Goal: Task Accomplishment & Management: Complete application form

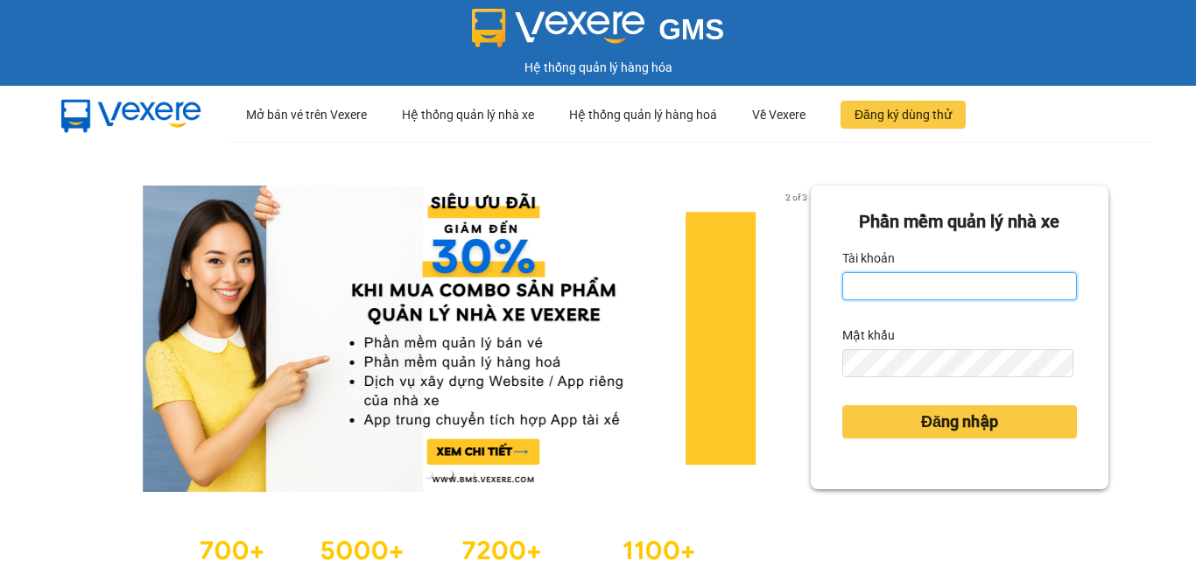
click at [883, 289] on input "Tài khoản" at bounding box center [959, 286] width 235 height 28
type input "trong.minhtam"
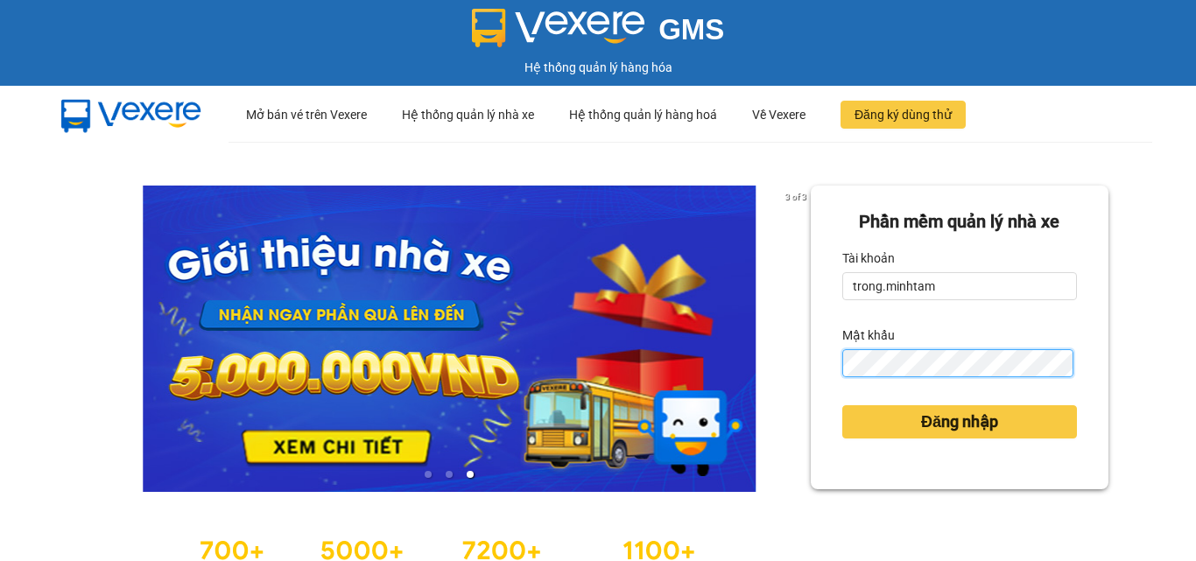
click at [842, 405] on button "Đăng nhập" at bounding box center [959, 421] width 235 height 33
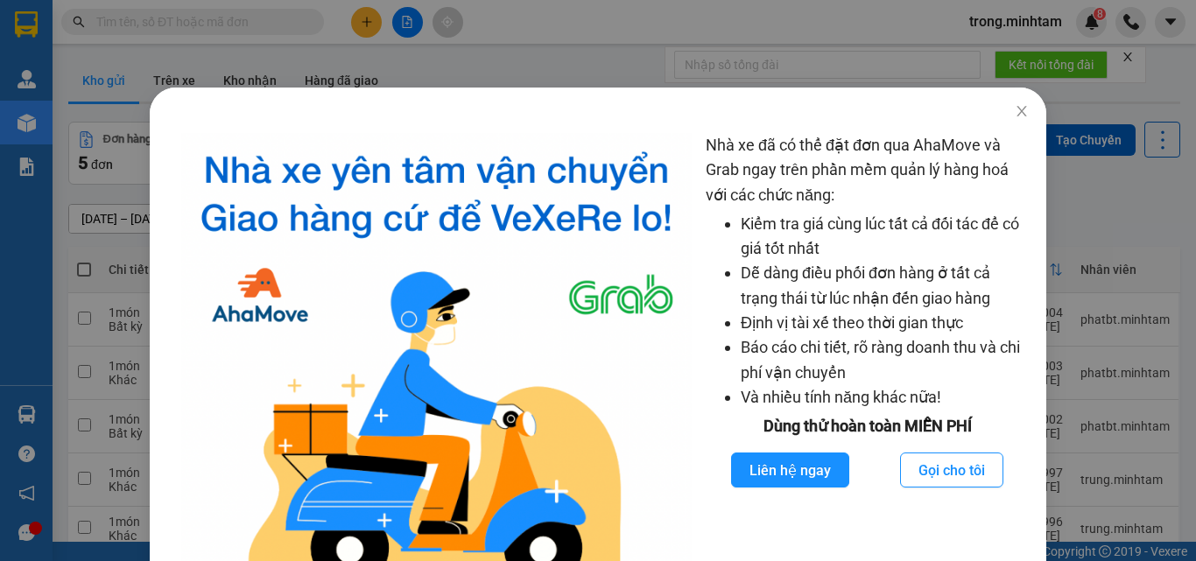
click at [432, 52] on div "Nhà xe đã có thể đặt đơn qua AhaMove và Grab ngay trên phần mềm quản lý hàng ho…" at bounding box center [598, 280] width 1196 height 561
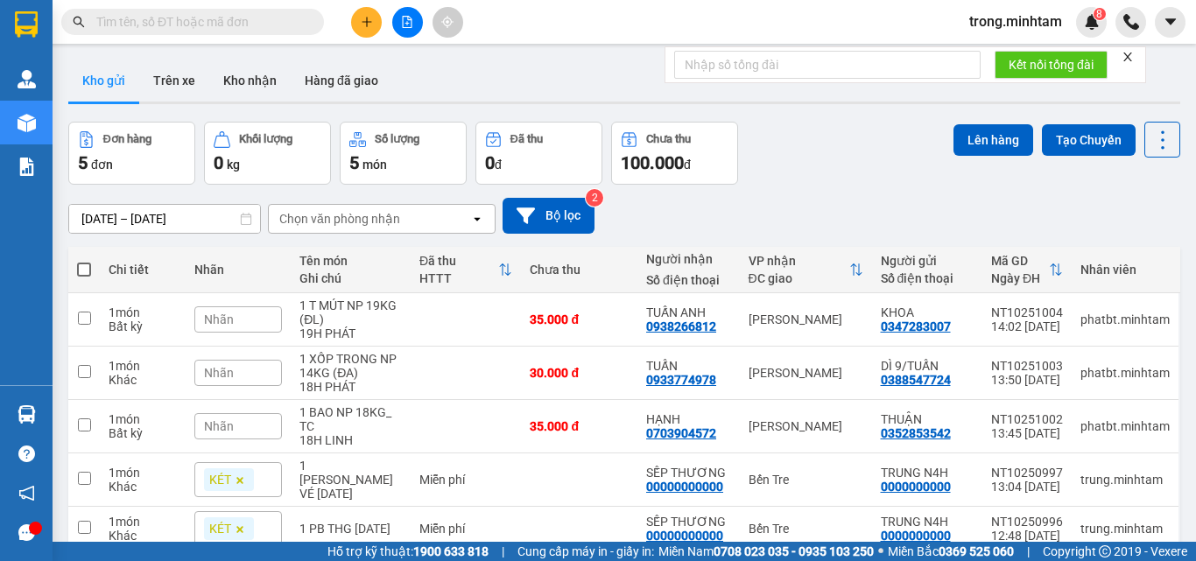
drag, startPoint x: 230, startPoint y: 93, endPoint x: 498, endPoint y: 91, distance: 267.9
click at [243, 91] on button "Kho nhận" at bounding box center [249, 81] width 81 height 42
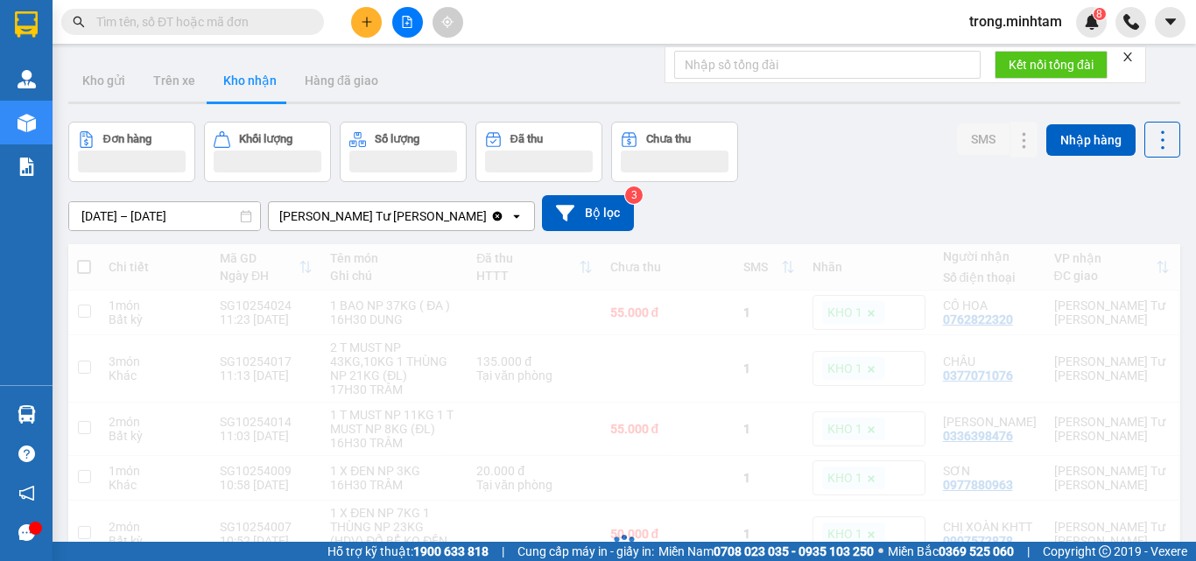
click at [1131, 61] on icon "close" at bounding box center [1128, 57] width 12 height 12
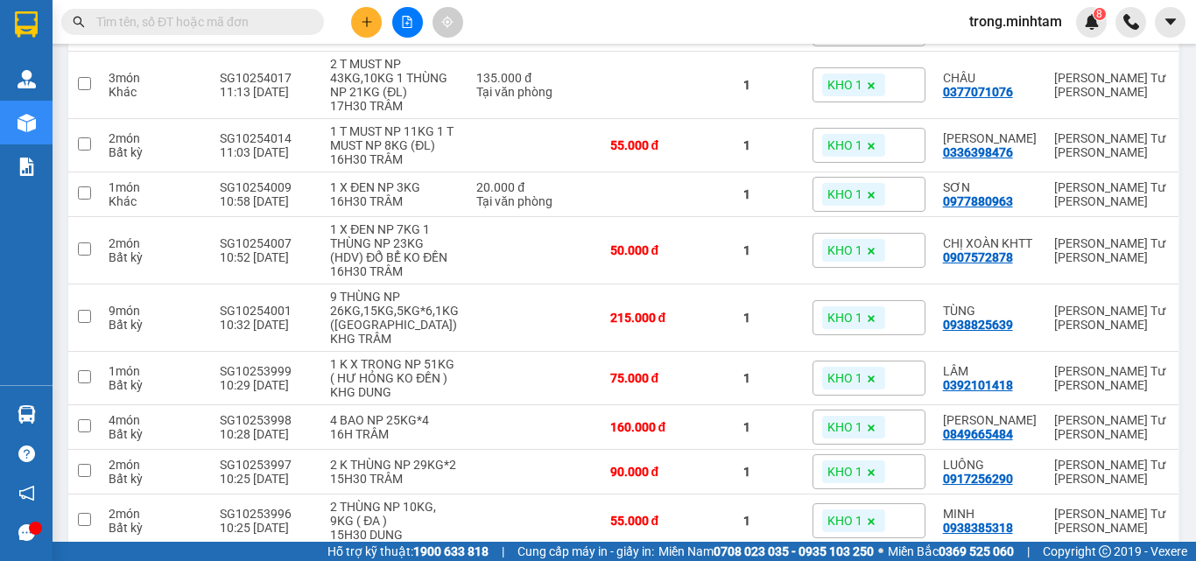
scroll to position [350, 0]
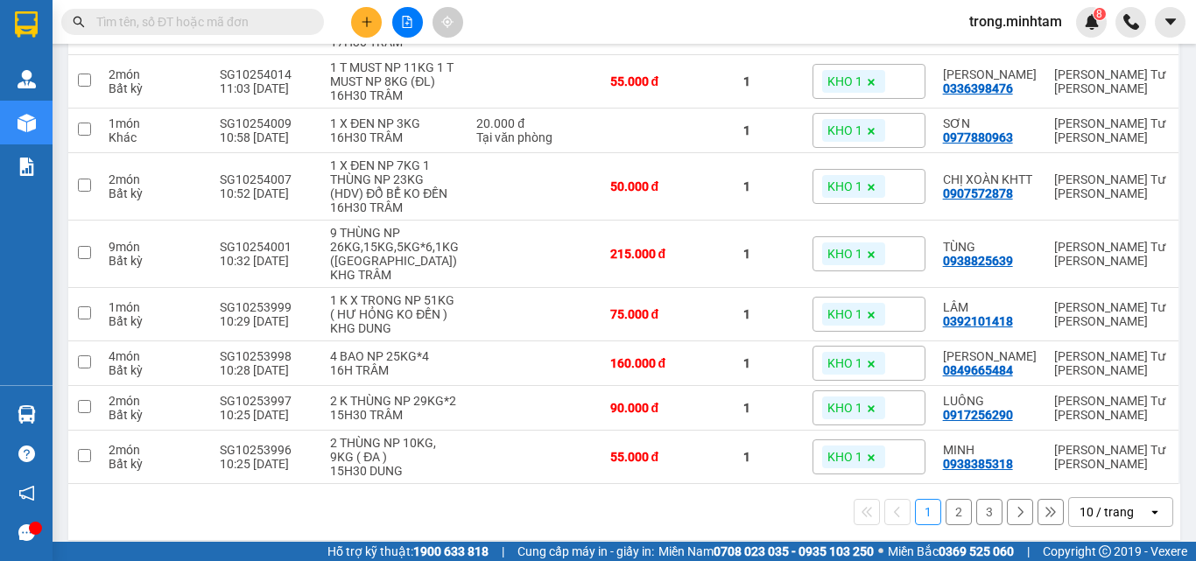
click at [143, 32] on span at bounding box center [192, 22] width 263 height 26
click at [151, 23] on input "text" at bounding box center [199, 21] width 207 height 19
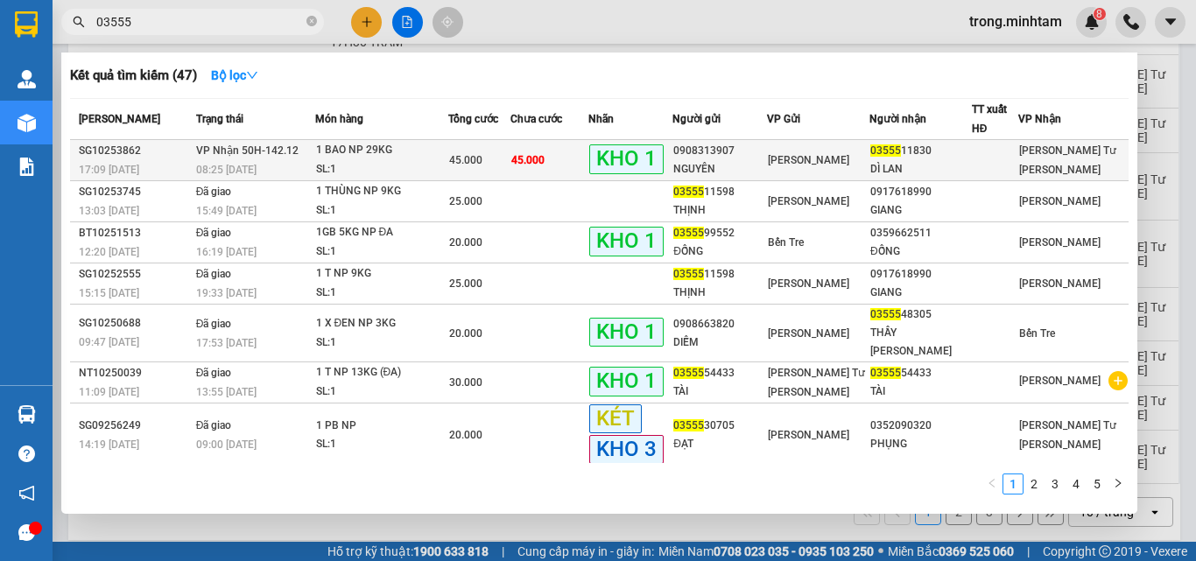
type input "03555"
click at [469, 158] on span "45.000" at bounding box center [465, 160] width 33 height 12
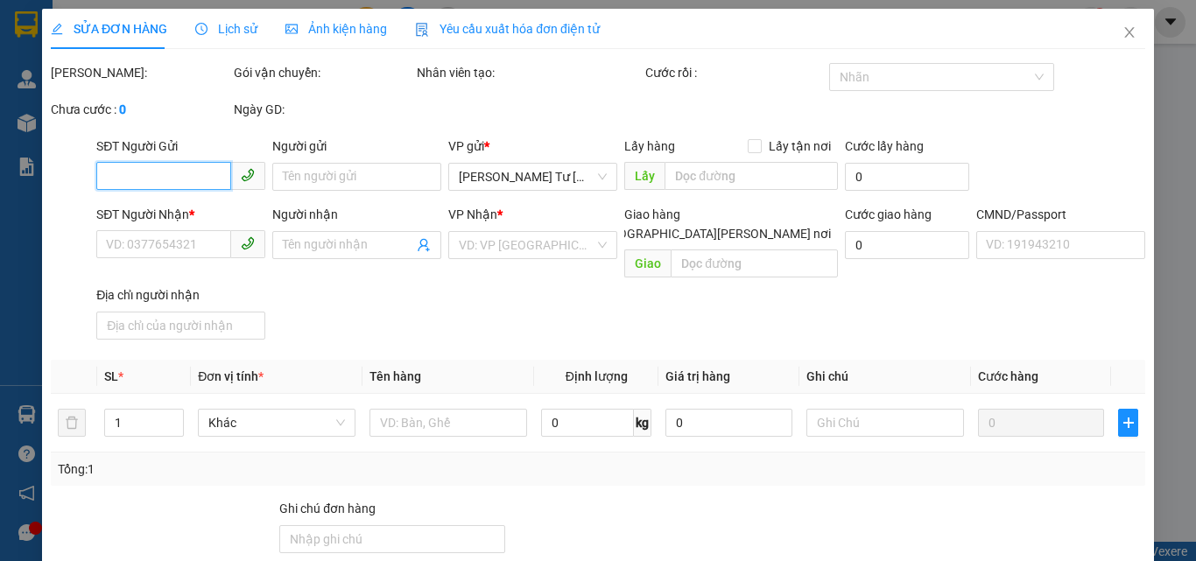
type input "0908313907"
type input "NGUYÊN"
type input "0355511830"
type input "DÌ LAN"
type input "BM"
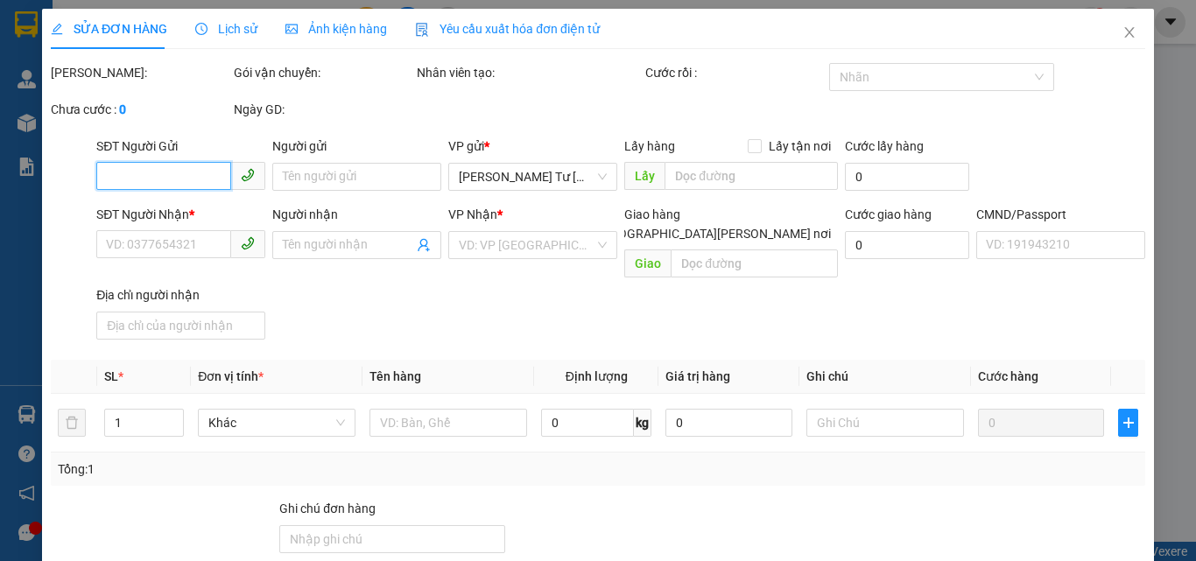
type input "45.000"
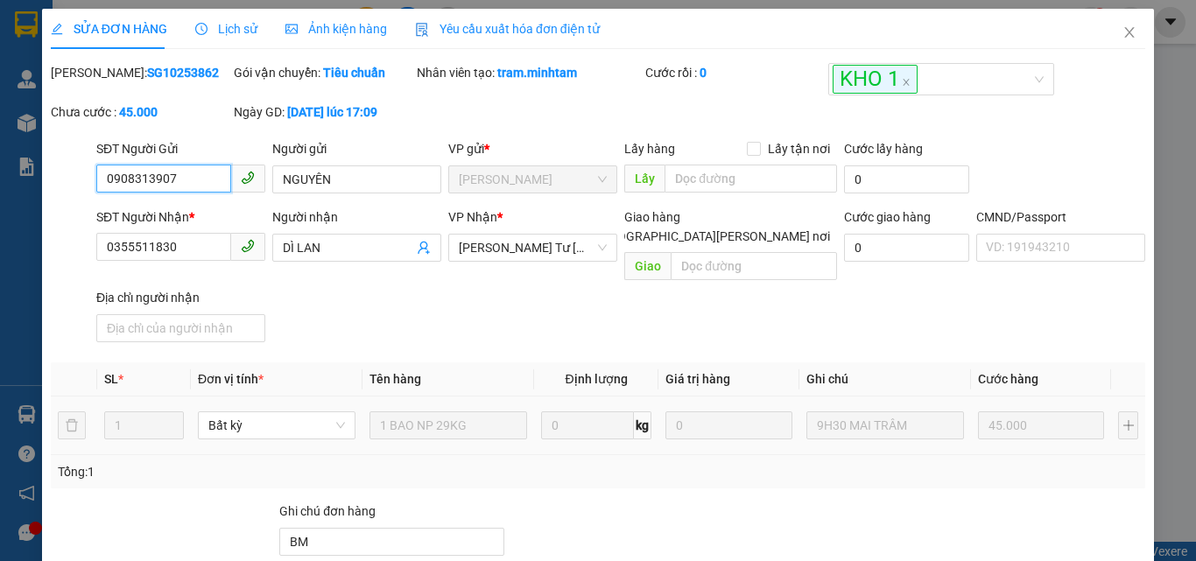
scroll to position [243, 0]
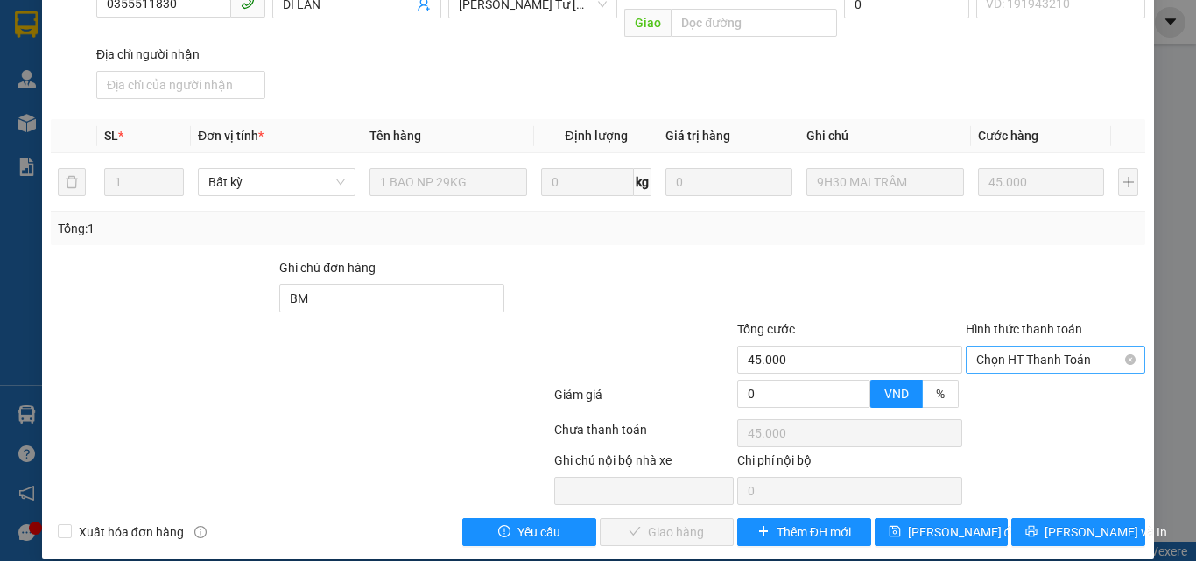
click at [1009, 347] on span "Chọn HT Thanh Toán" at bounding box center [1055, 360] width 158 height 26
click at [1015, 373] on div "Tại văn phòng" at bounding box center [1045, 375] width 157 height 19
type input "0"
click at [700, 523] on span "[PERSON_NAME] và Giao hàng" at bounding box center [751, 532] width 236 height 19
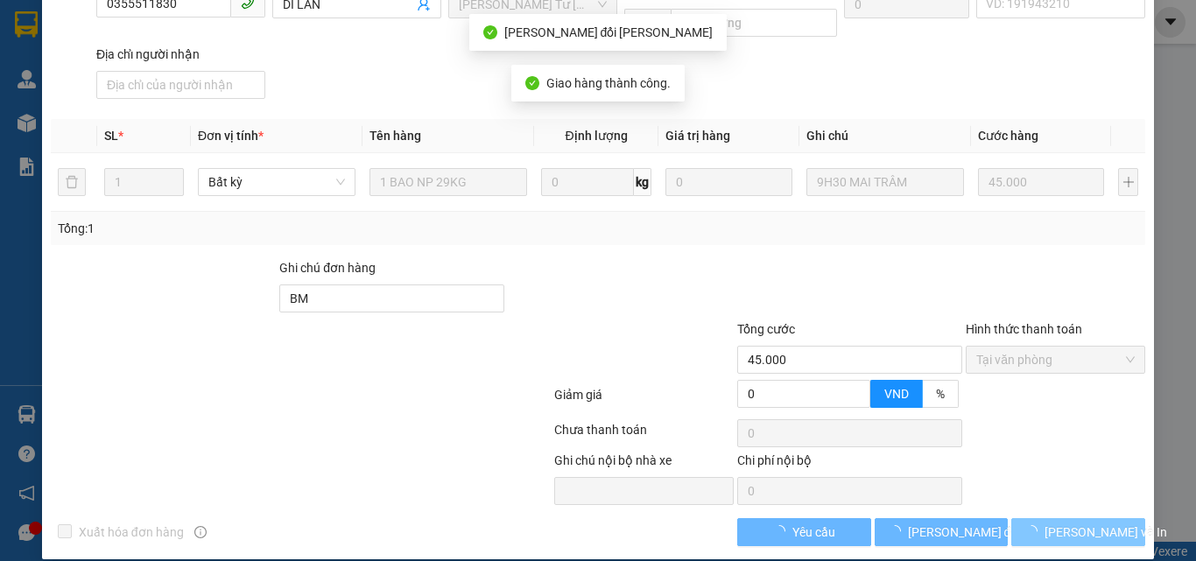
click at [1067, 523] on span "[PERSON_NAME] và In" at bounding box center [1106, 532] width 123 height 19
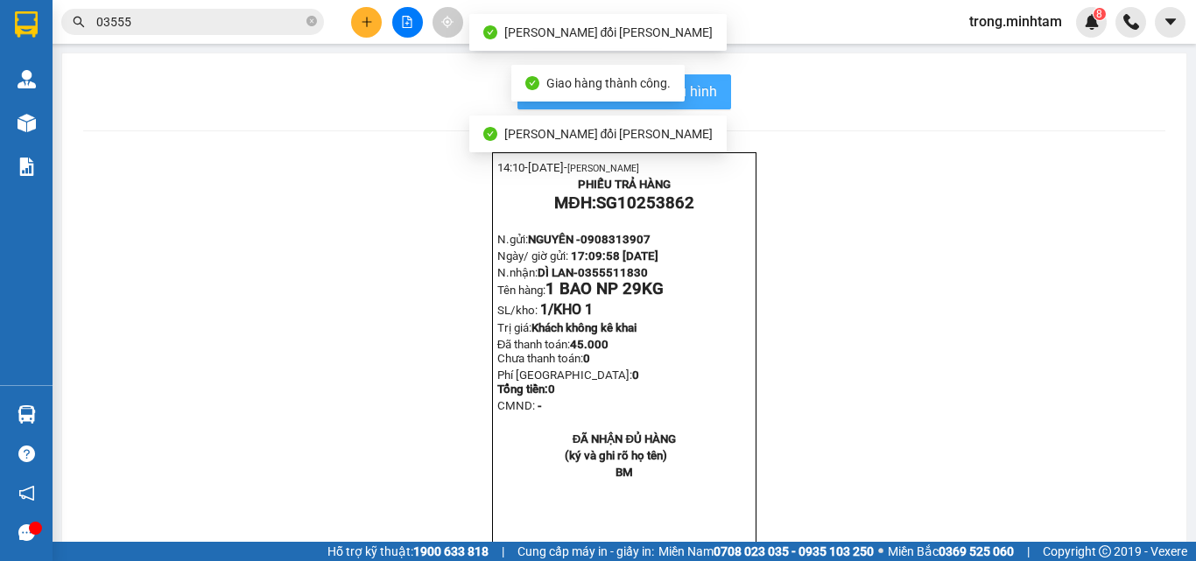
click at [686, 105] on button "In mẫu biên lai tự cấu hình" at bounding box center [624, 91] width 214 height 35
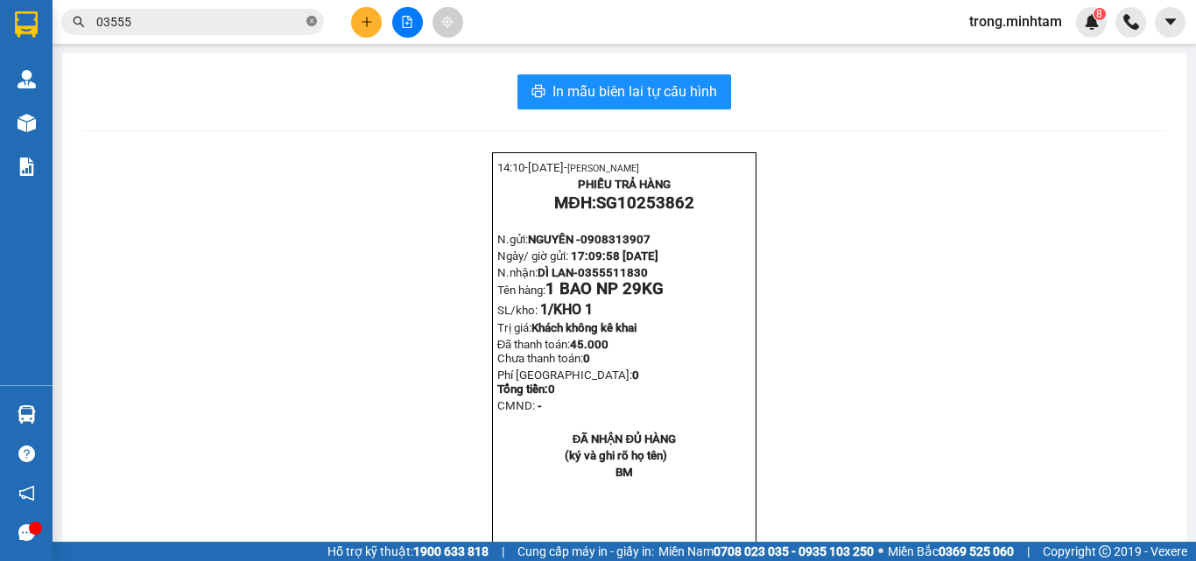
click at [312, 22] on icon "close-circle" at bounding box center [311, 21] width 11 height 11
click at [369, 16] on icon "plus" at bounding box center [367, 22] width 12 height 12
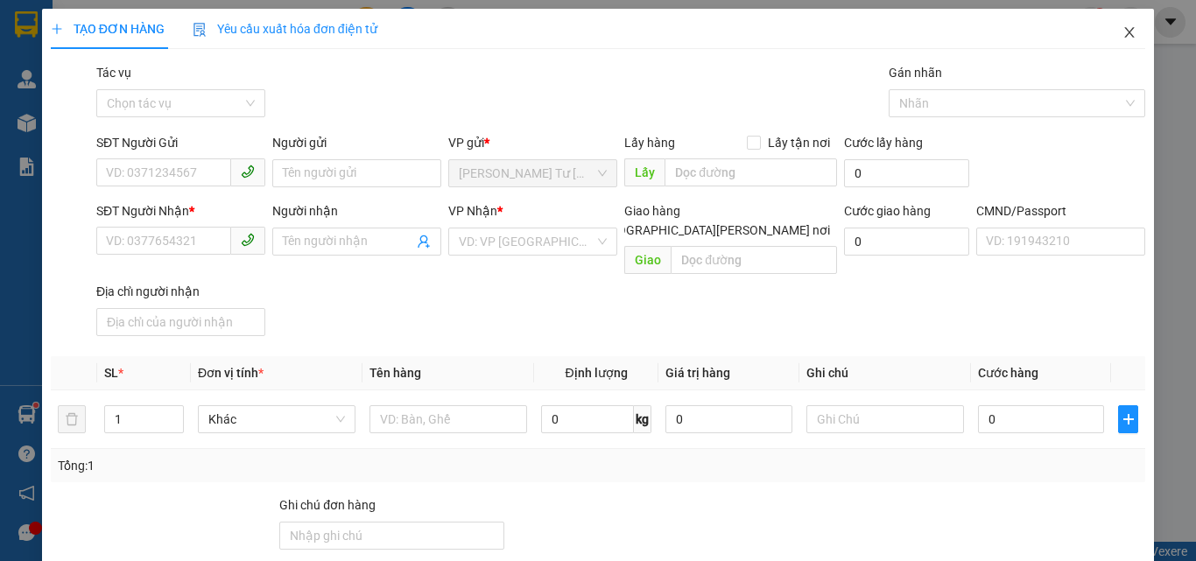
click at [1125, 34] on icon "close" at bounding box center [1130, 32] width 10 height 11
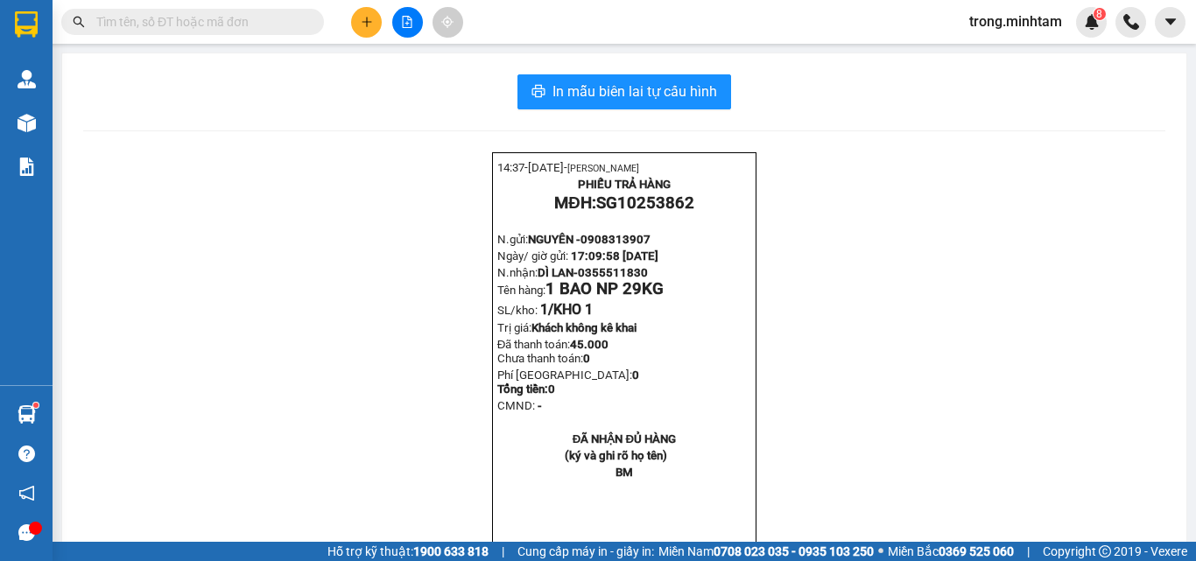
drag, startPoint x: 468, startPoint y: 201, endPoint x: 430, endPoint y: 130, distance: 80.3
click at [431, 134] on div "In mẫu biên lai tự cấu hình 14:37- 15-10-2025- TRẦN VĂN TRỌNG PHIẾU TRẢ HÀNG MĐ…" at bounding box center [624, 335] width 1124 height 564
click at [372, 28] on button at bounding box center [366, 22] width 31 height 31
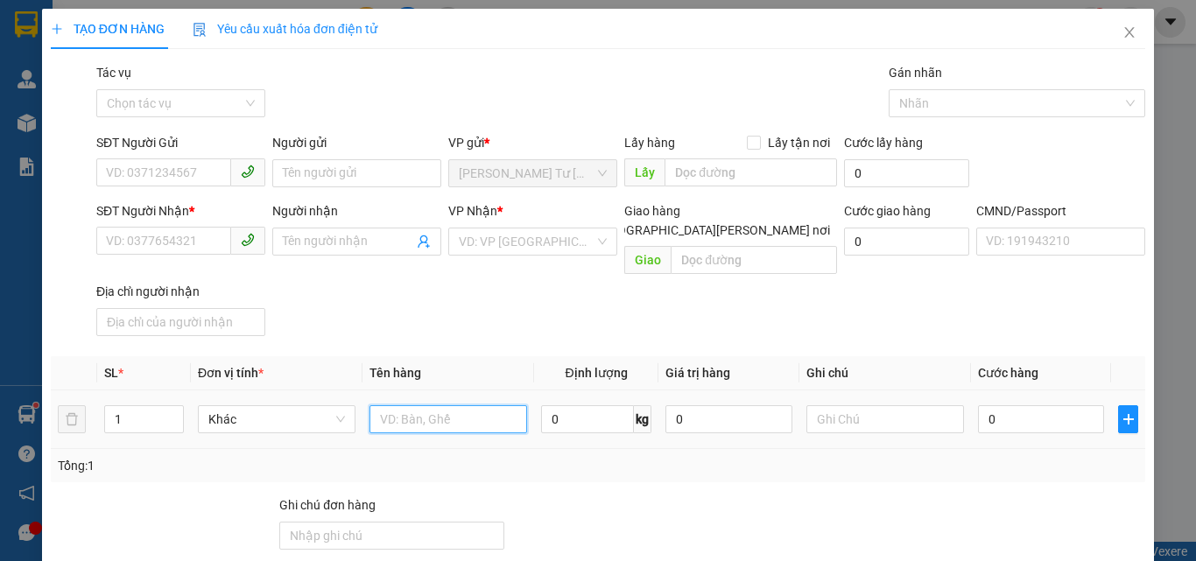
click at [402, 405] on input "text" at bounding box center [448, 419] width 158 height 28
type input "1 x đen np 10kg_ tn"
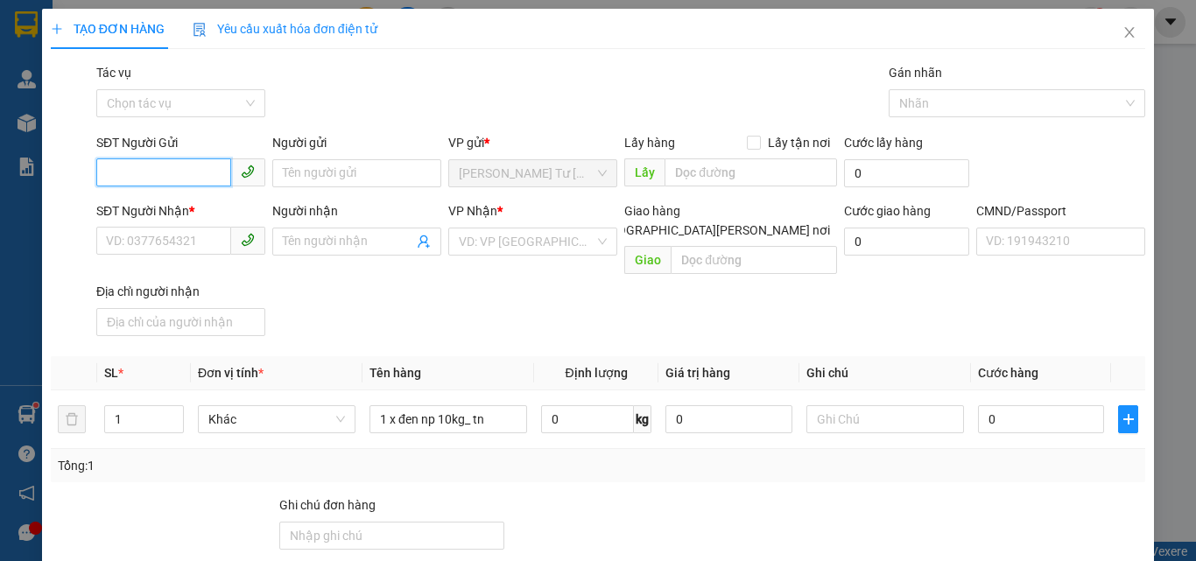
click at [140, 165] on input "SĐT Người Gửi" at bounding box center [163, 172] width 135 height 28
type input "0915424476"
click at [142, 203] on div "0915424476 - DƯƠNG" at bounding box center [192, 208] width 172 height 19
type input "DƯƠNG"
type input "0362709790"
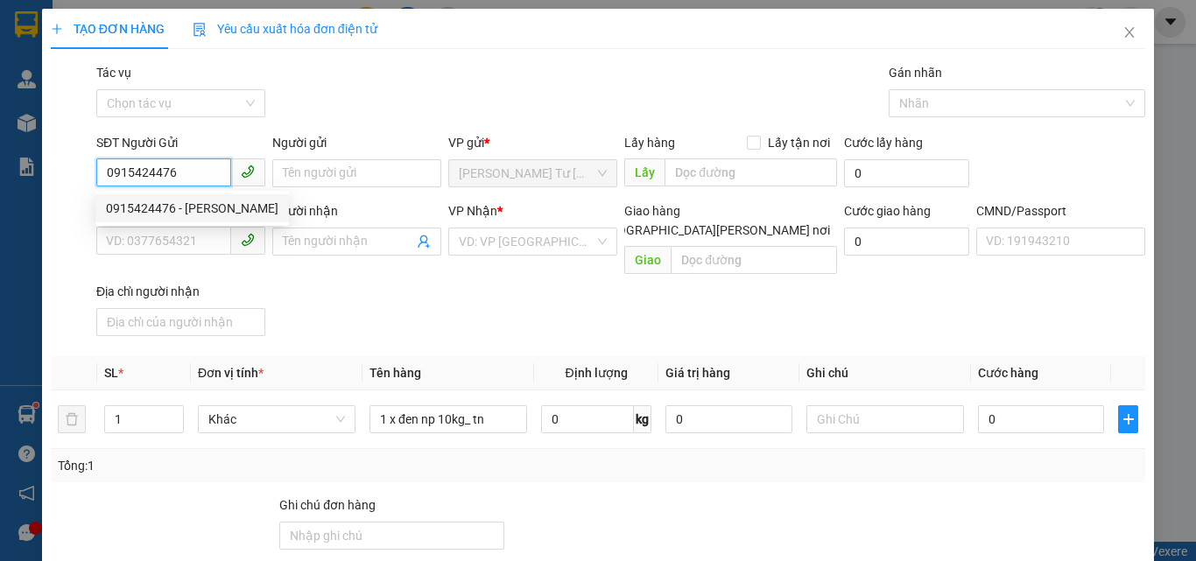
type input "HIẾU"
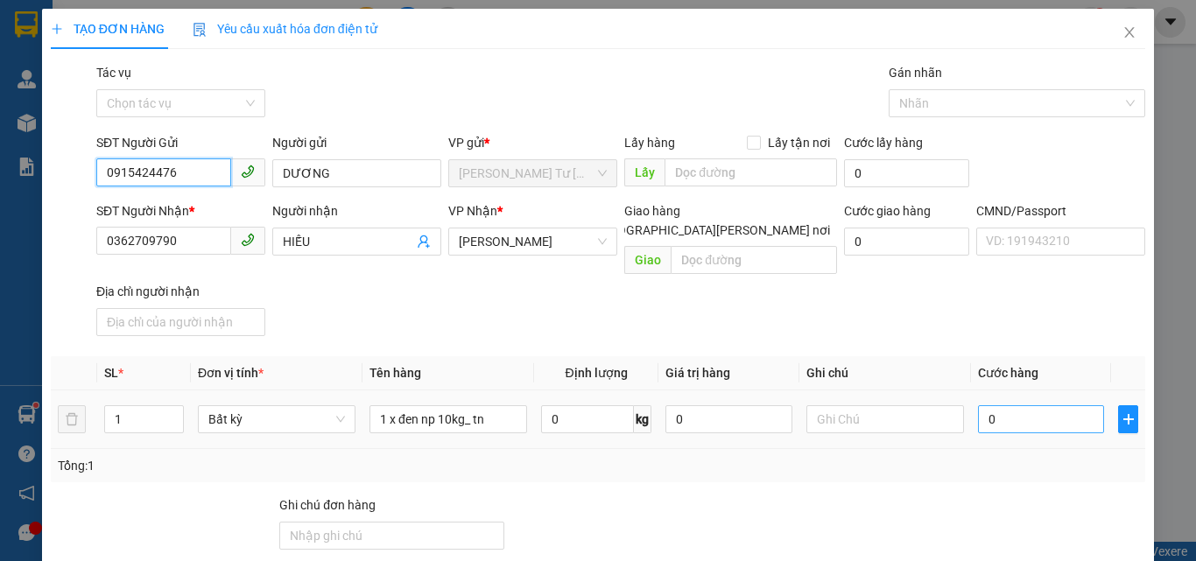
type input "0915424476"
click at [1025, 405] on input "0" at bounding box center [1041, 419] width 126 height 28
type input "003"
type input "3"
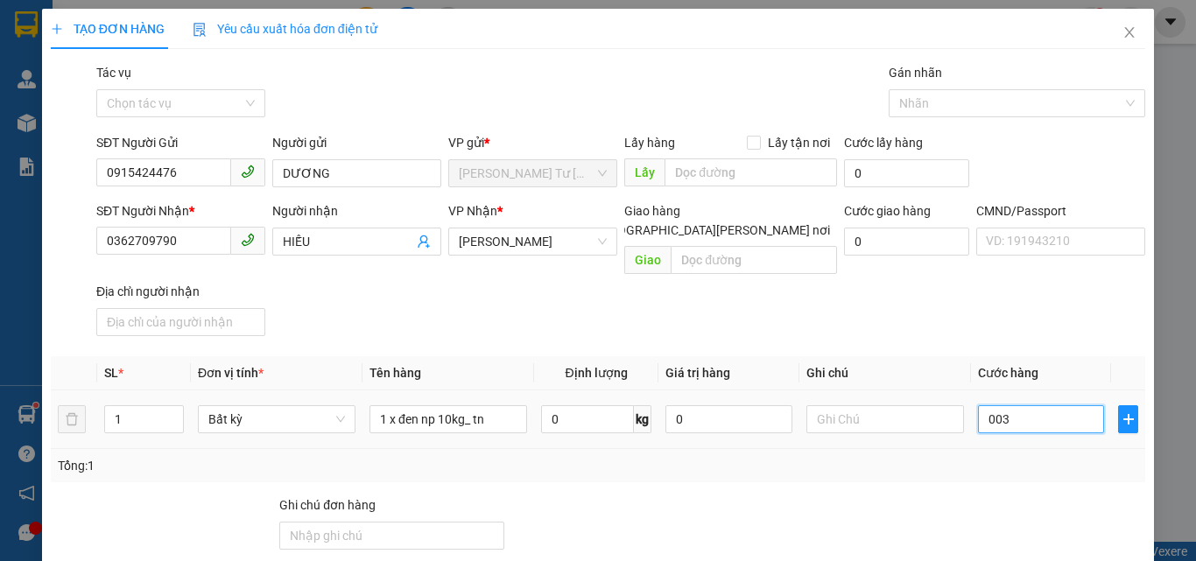
type input "0.030"
type input "30"
click at [939, 449] on div "Tổng: 1" at bounding box center [598, 465] width 1094 height 33
type input "30.000"
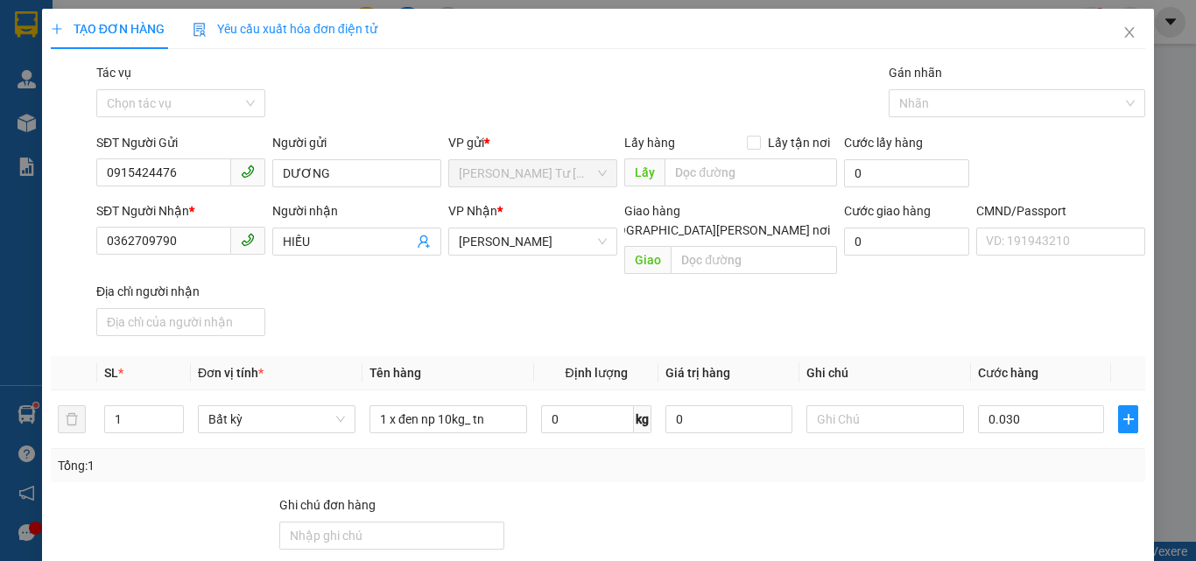
type input "30.000"
click at [898, 406] on input "text" at bounding box center [885, 419] width 158 height 28
type input "18h LINH"
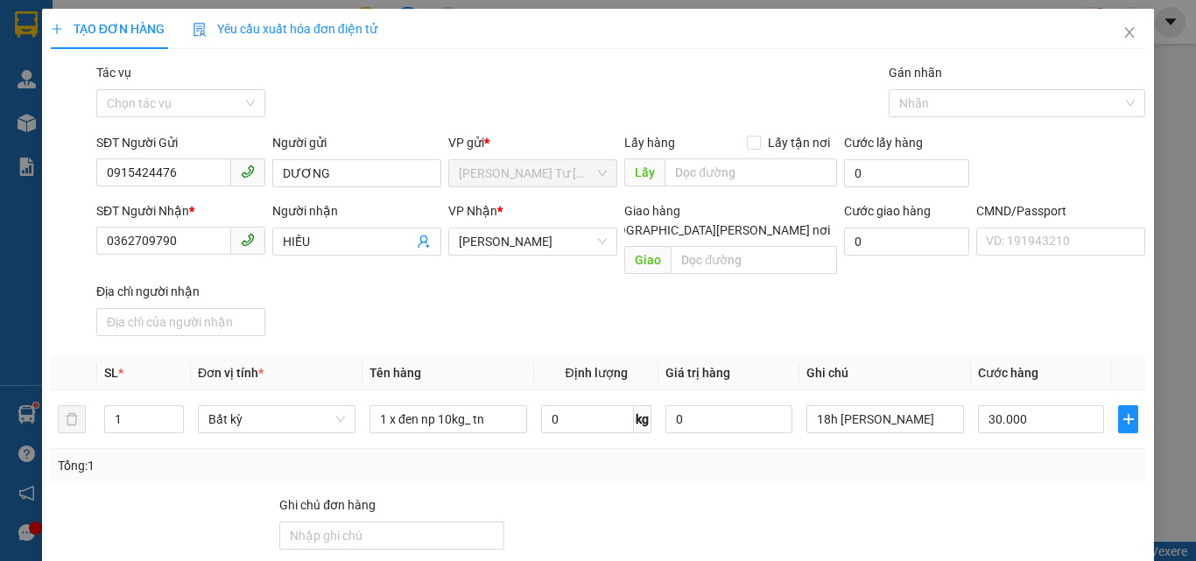
click at [776, 456] on div "Tổng: 1" at bounding box center [598, 465] width 1080 height 19
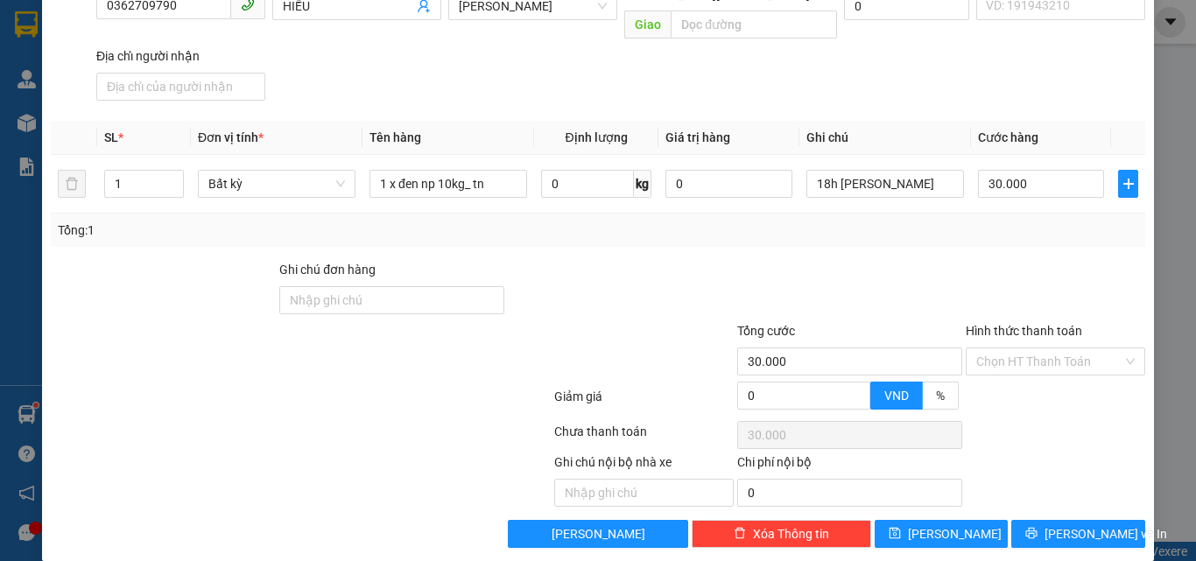
scroll to position [237, 0]
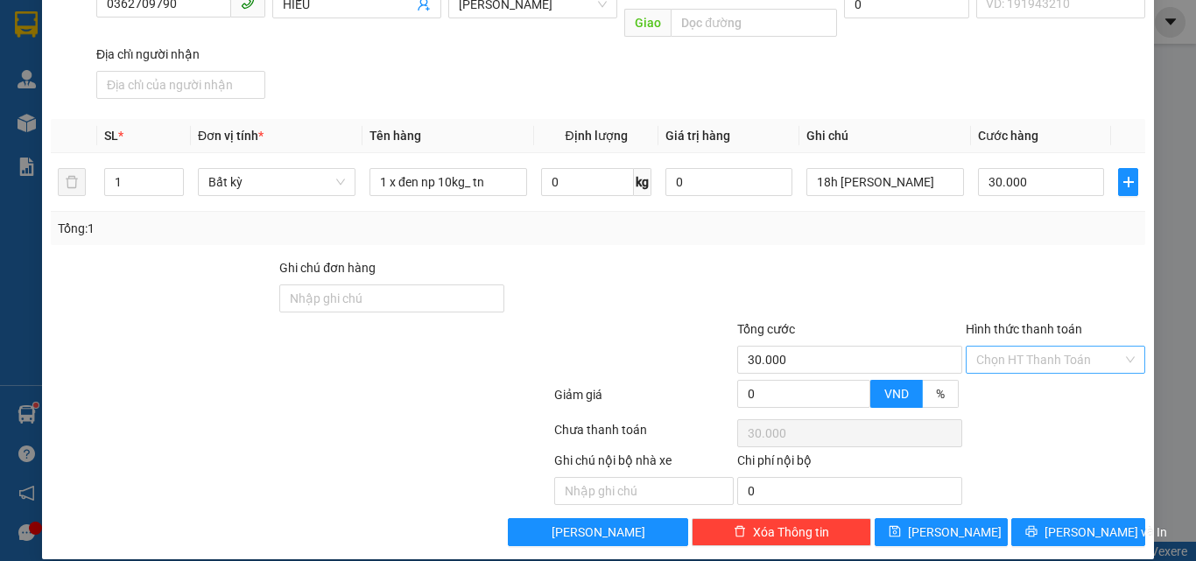
click at [1017, 347] on input "Hình thức thanh toán" at bounding box center [1049, 360] width 146 height 26
click at [1009, 367] on div "Tại văn phòng" at bounding box center [1045, 375] width 157 height 19
type input "0"
click at [820, 258] on div at bounding box center [849, 288] width 229 height 61
click at [1080, 518] on button "[PERSON_NAME] và In" at bounding box center [1078, 532] width 134 height 28
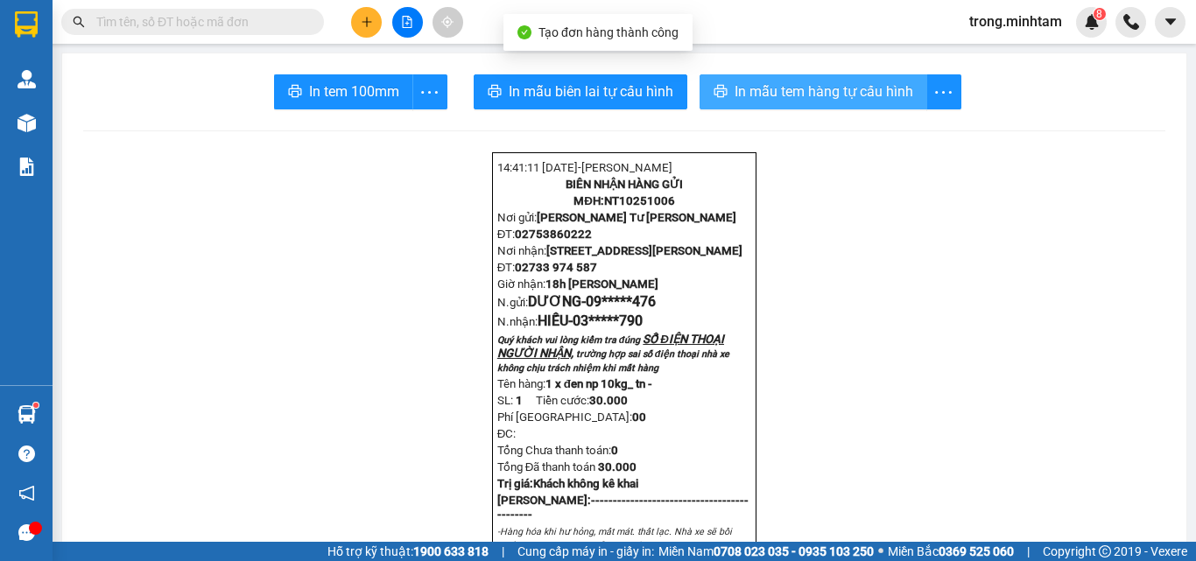
click at [735, 83] on span "In mẫu tem hàng tự cấu hình" at bounding box center [824, 92] width 179 height 22
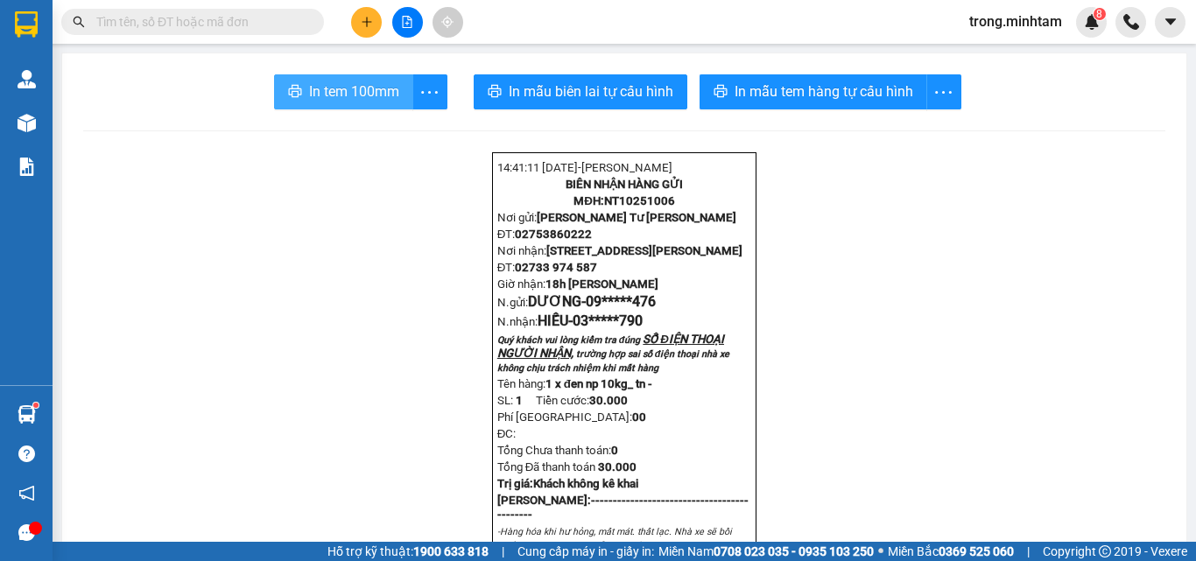
click at [328, 105] on button "In tem 100mm" at bounding box center [343, 91] width 139 height 35
click at [210, 23] on input "text" at bounding box center [199, 21] width 207 height 19
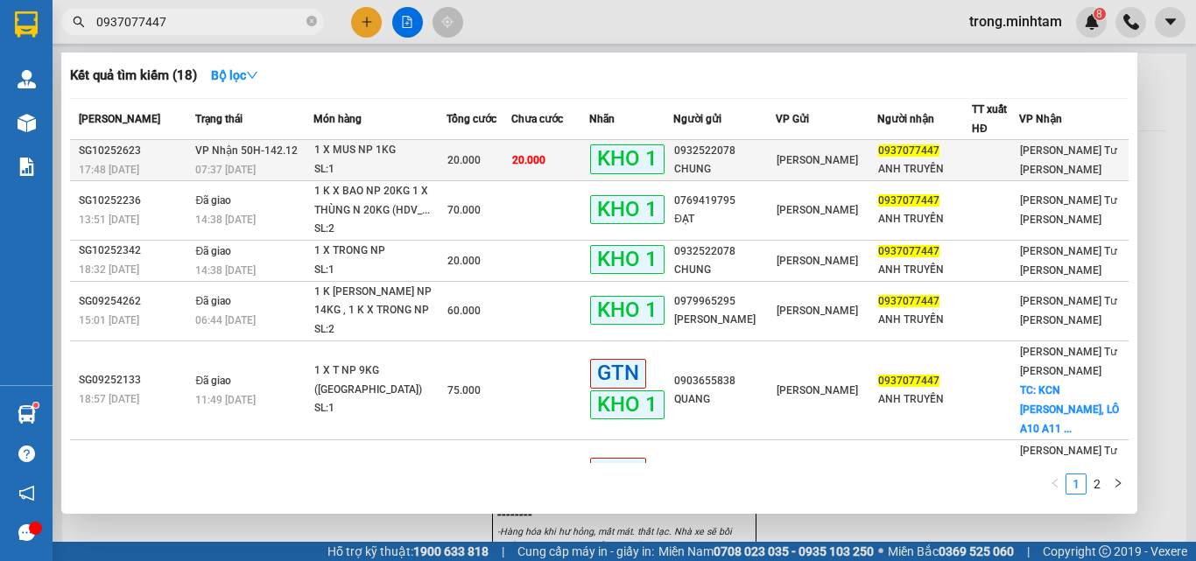
type input "0937077447"
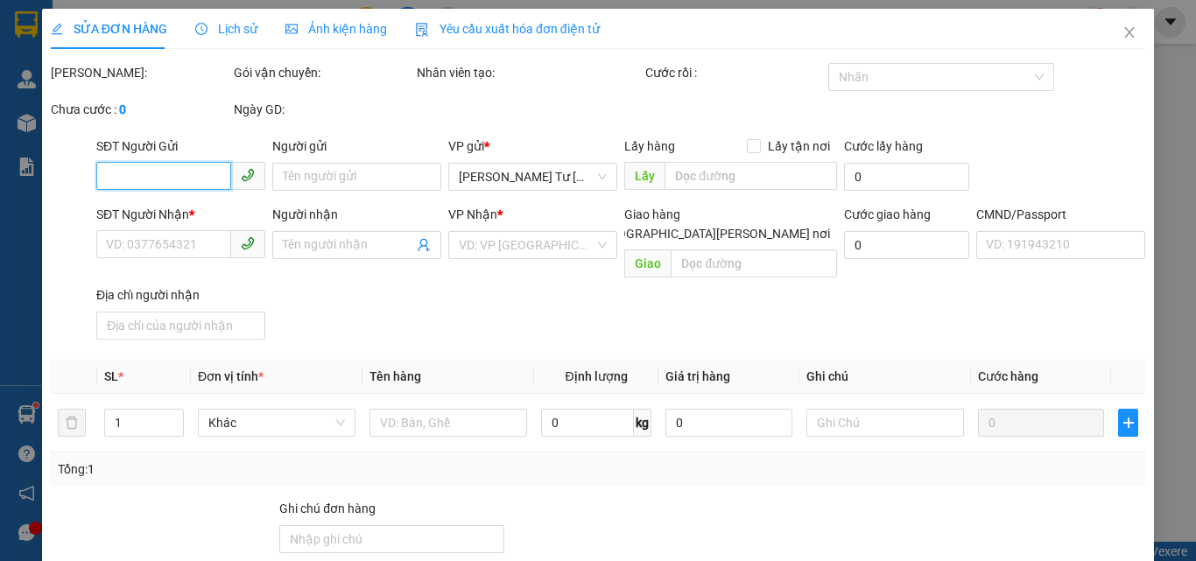
type input "0932522078"
type input "CHUNG"
type input "0937077447"
type input "ANH TRUYỀN"
type input "DG"
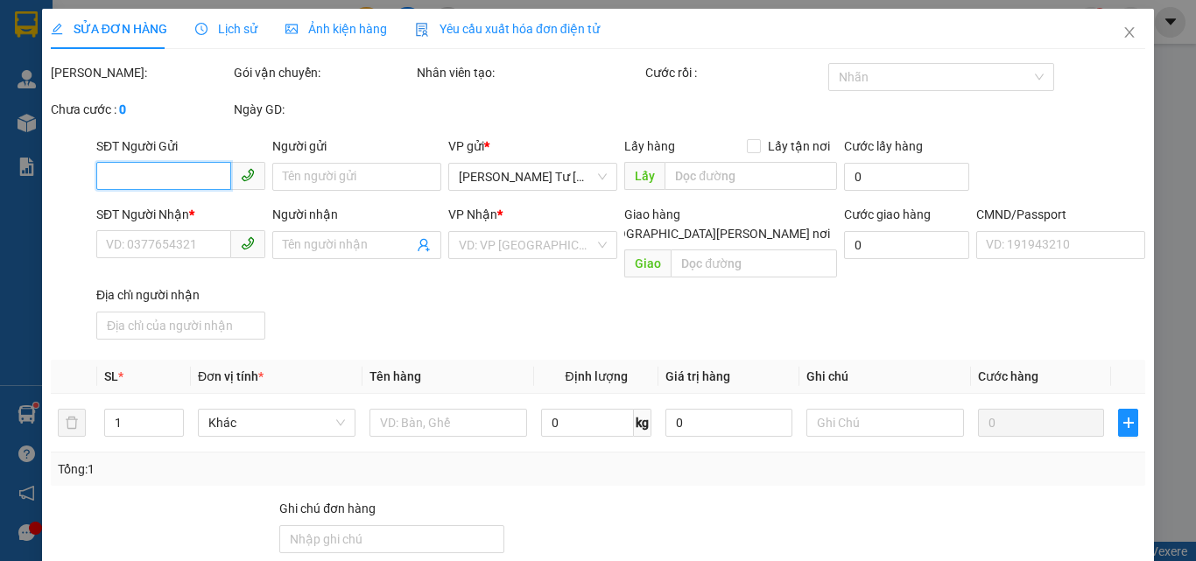
type input "20.000"
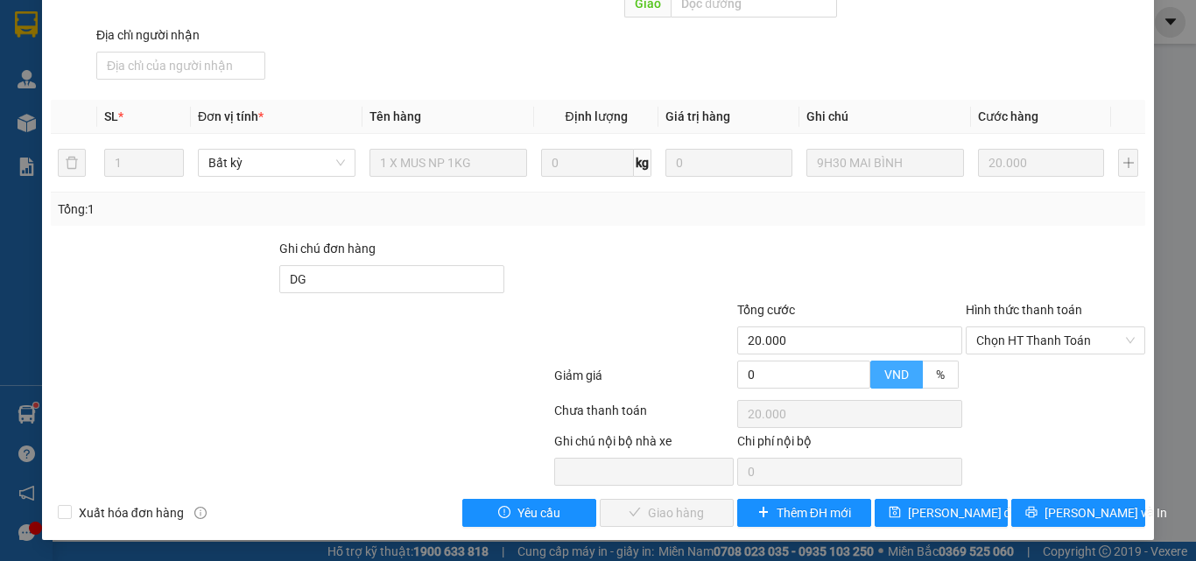
scroll to position [243, 0]
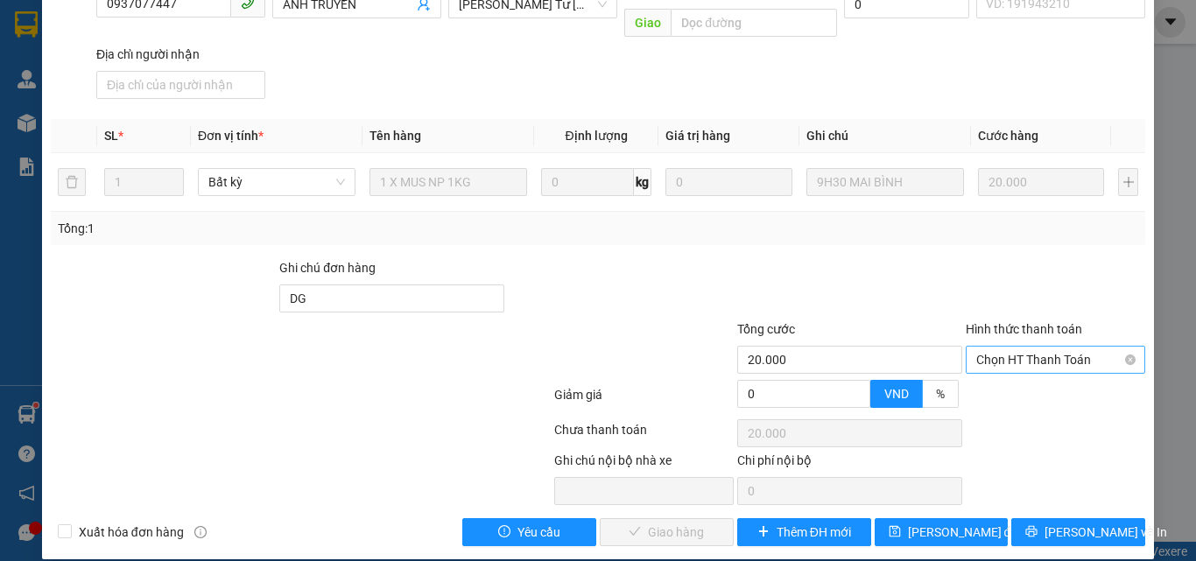
click at [1043, 347] on span "Chọn HT Thanh Toán" at bounding box center [1055, 360] width 158 height 26
click at [1018, 361] on div "Total Paid Fee 0 Total UnPaid Fee 20.000 Cash Collection Total Fee Mã ĐH: SG102…" at bounding box center [598, 183] width 1094 height 727
click at [1017, 347] on span "Chọn HT Thanh Toán" at bounding box center [1055, 360] width 158 height 26
click at [1005, 377] on div "Tại văn phòng" at bounding box center [1045, 375] width 157 height 19
type input "0"
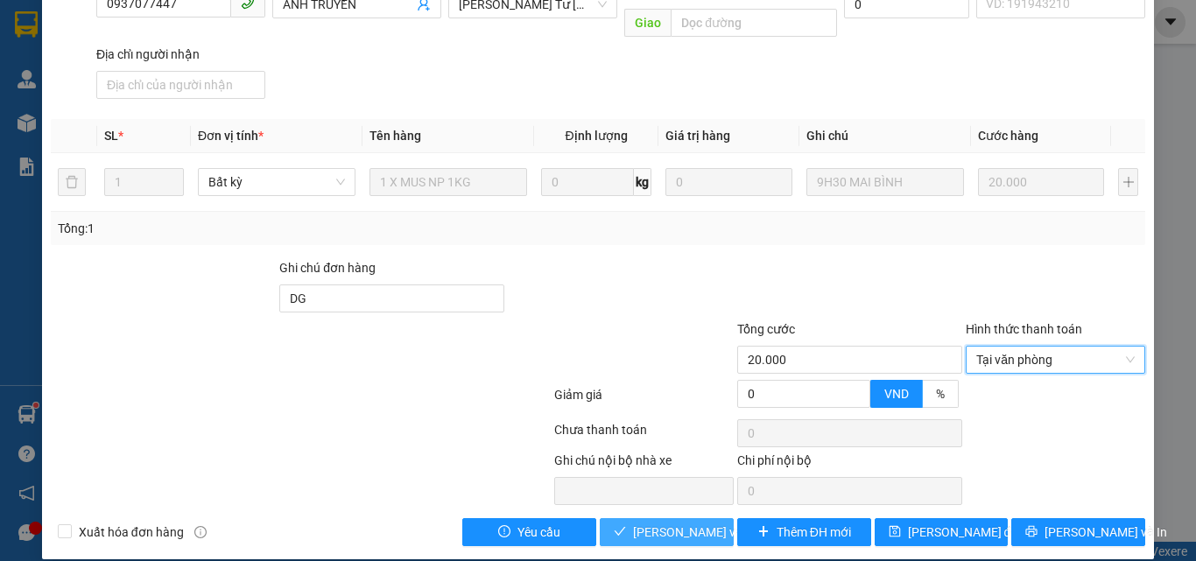
click at [625, 518] on button "[PERSON_NAME] và Giao hàng" at bounding box center [667, 532] width 134 height 28
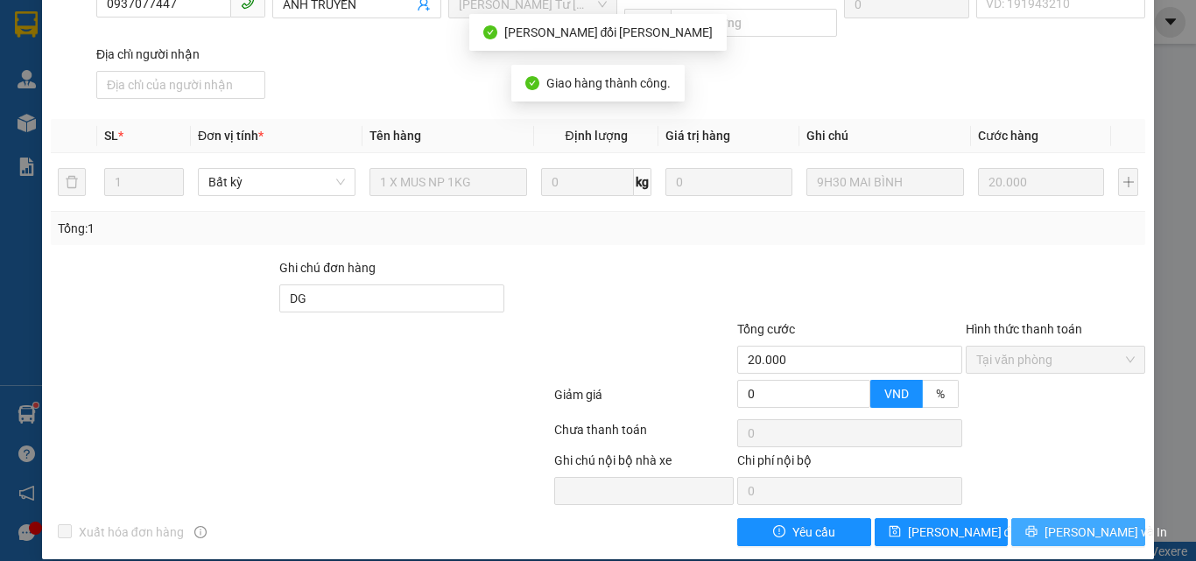
click at [1038, 526] on icon "printer" at bounding box center [1031, 531] width 11 height 11
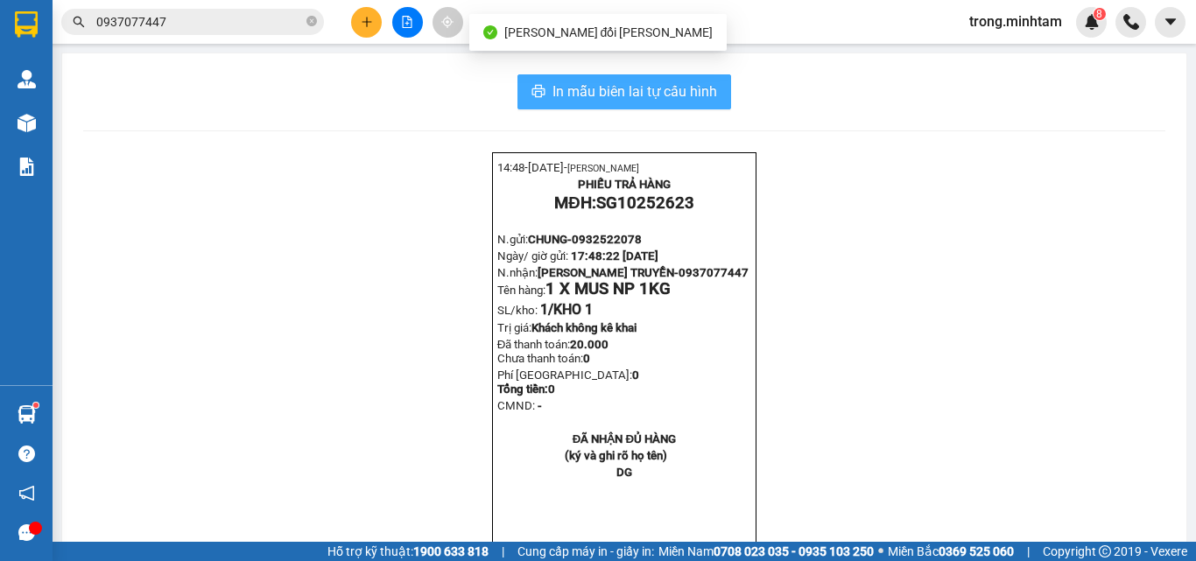
click at [706, 102] on span "In mẫu biên lai tự cấu hình" at bounding box center [634, 92] width 165 height 22
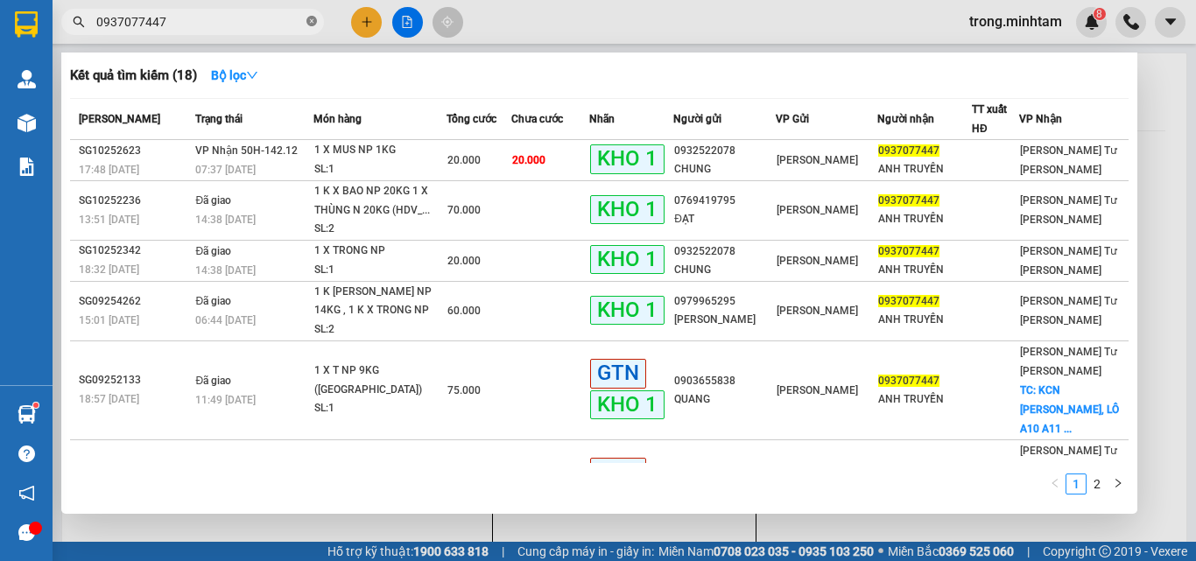
click at [315, 18] on icon "close-circle" at bounding box center [311, 21] width 11 height 11
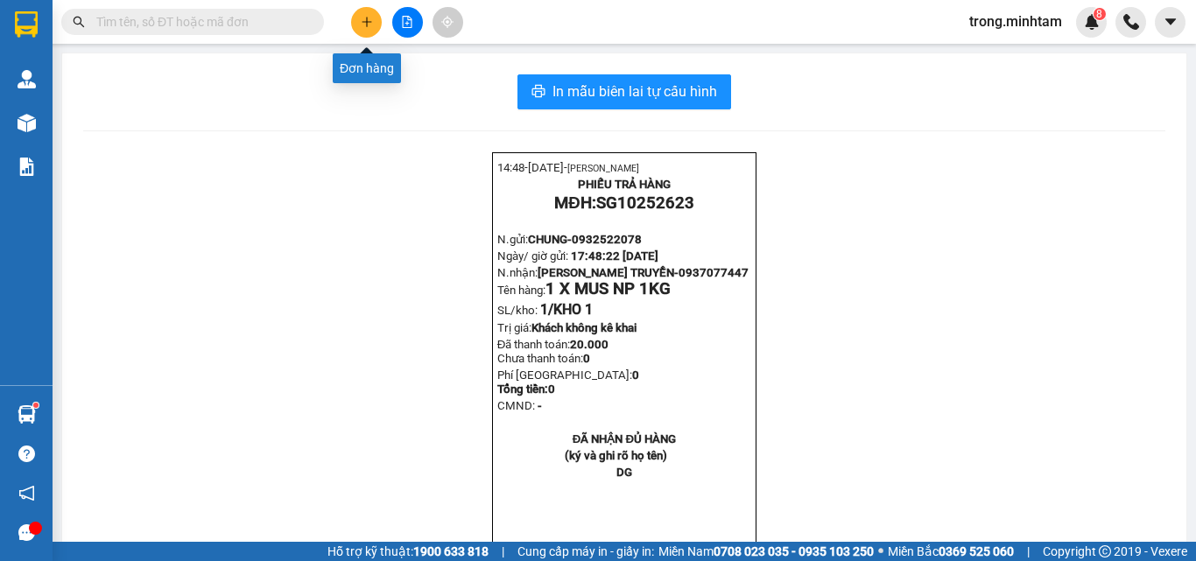
click at [368, 24] on icon "plus" at bounding box center [367, 22] width 12 height 12
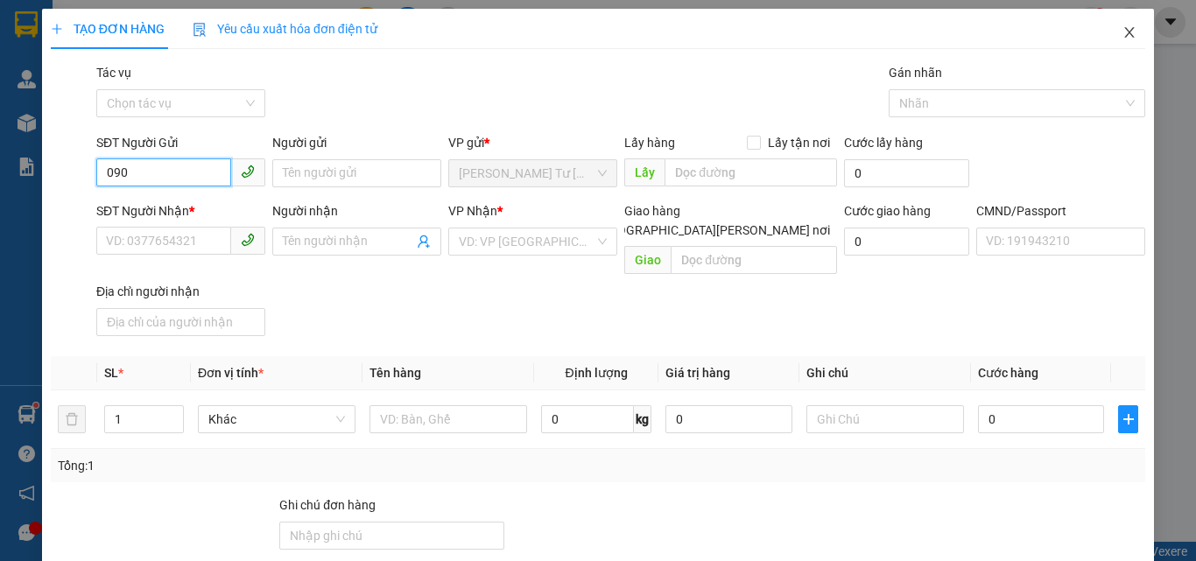
type input "090"
click at [1122, 34] on icon "close" at bounding box center [1129, 32] width 14 height 14
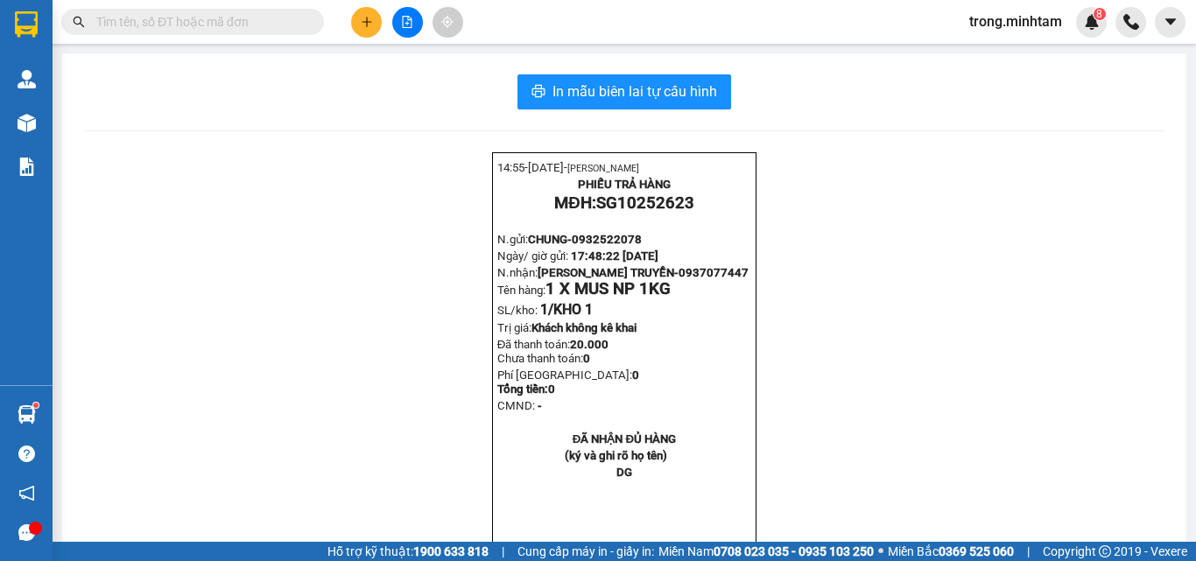
click at [294, 25] on input "text" at bounding box center [199, 21] width 207 height 19
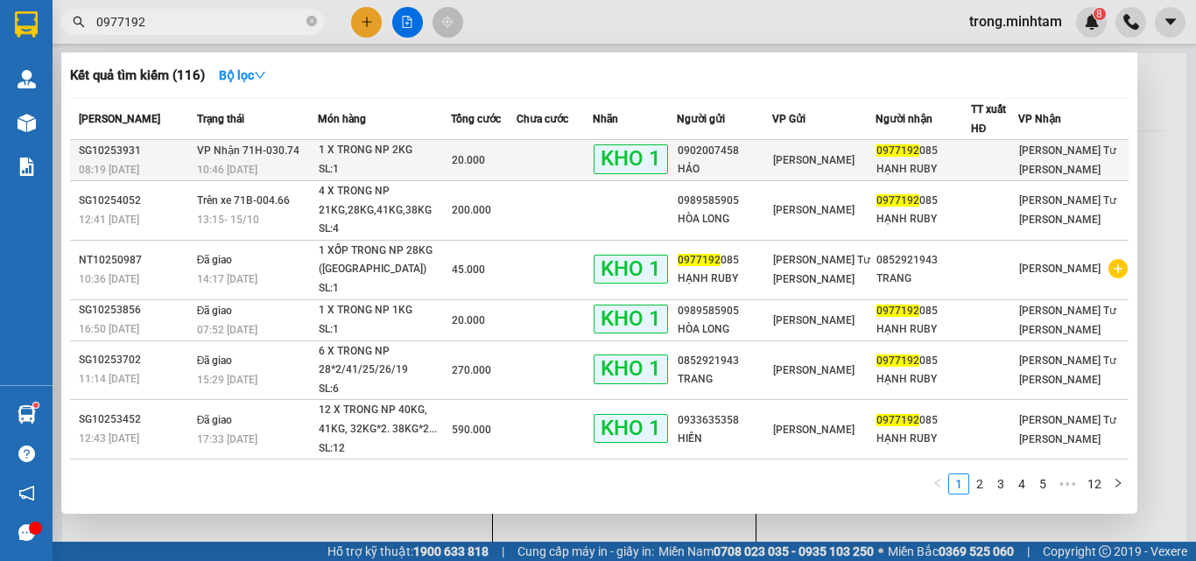
type input "0977192"
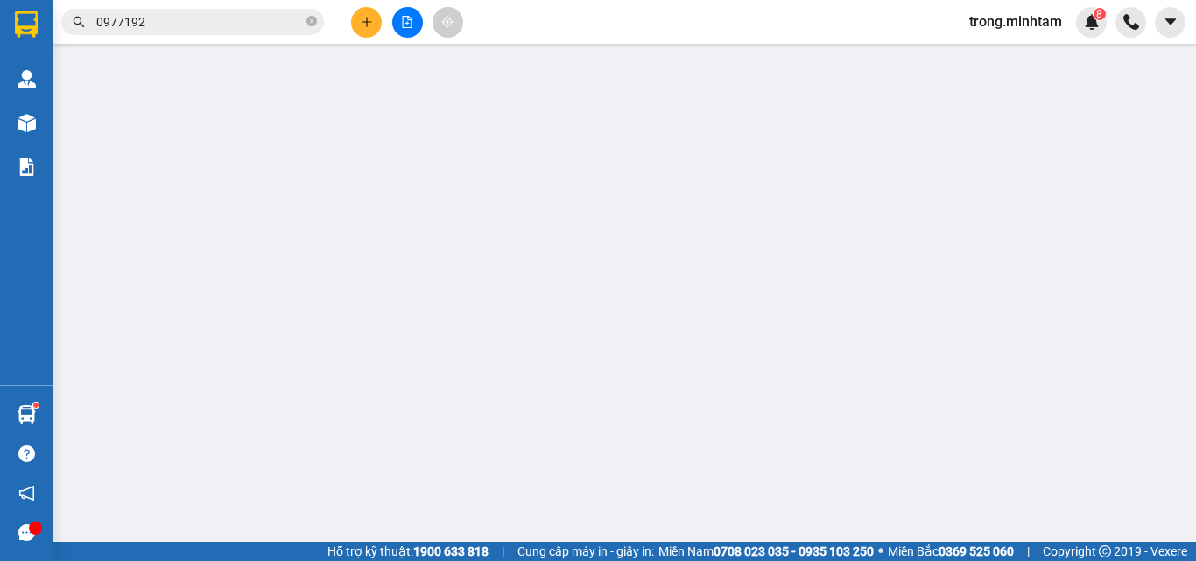
type input "0902007458"
type input "HẢO"
type input "0977192085"
type input "HẠNH RUBY"
type input "ĐG"
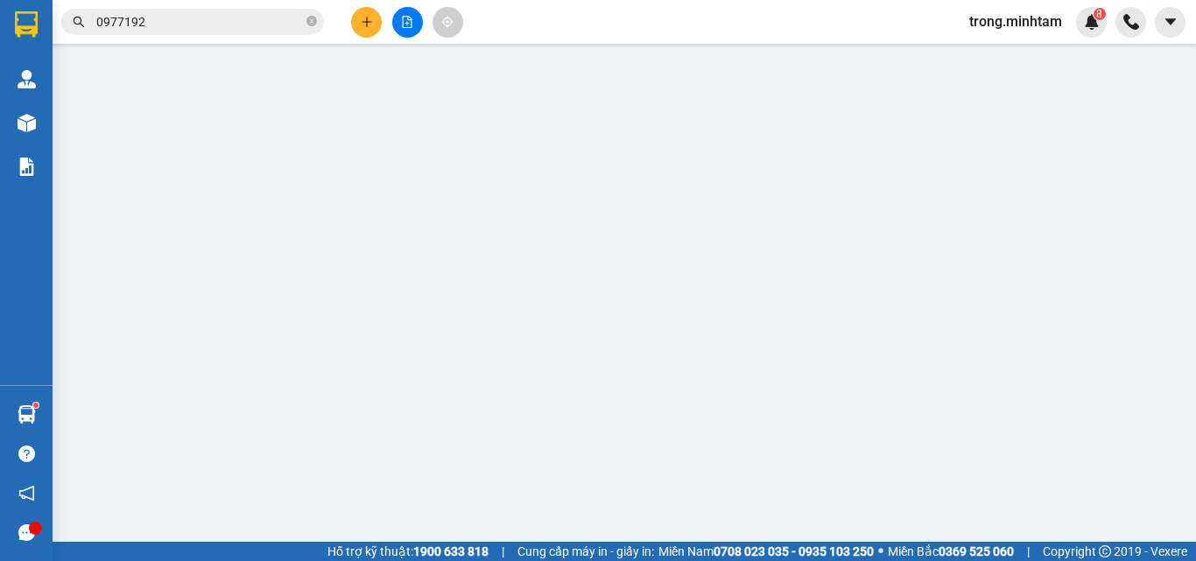
type input "20.000"
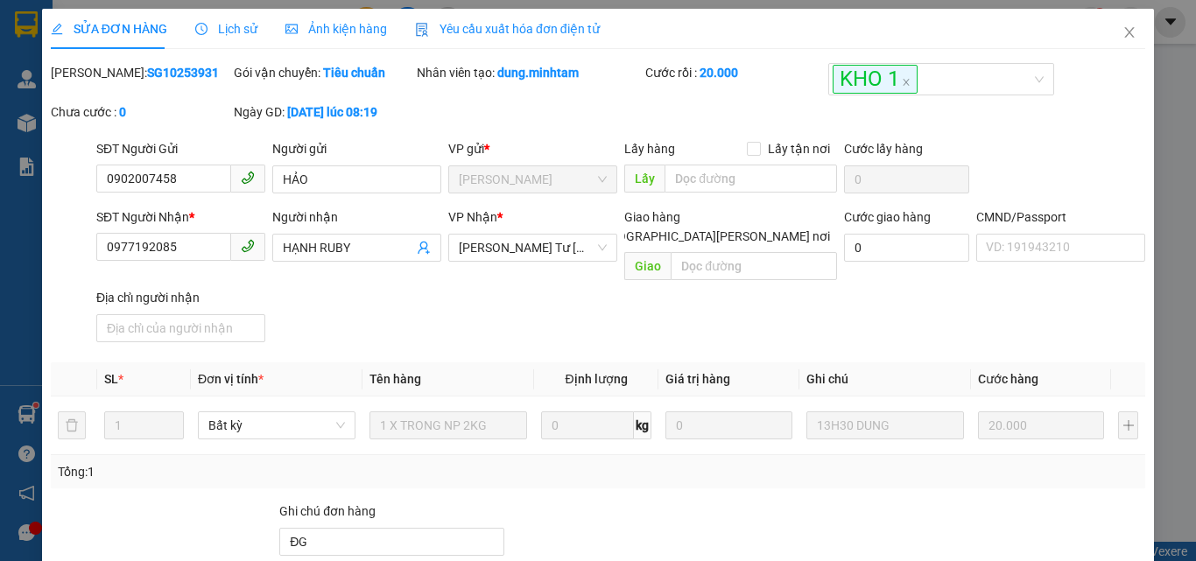
click at [233, 32] on span "Lịch sử" at bounding box center [226, 29] width 62 height 14
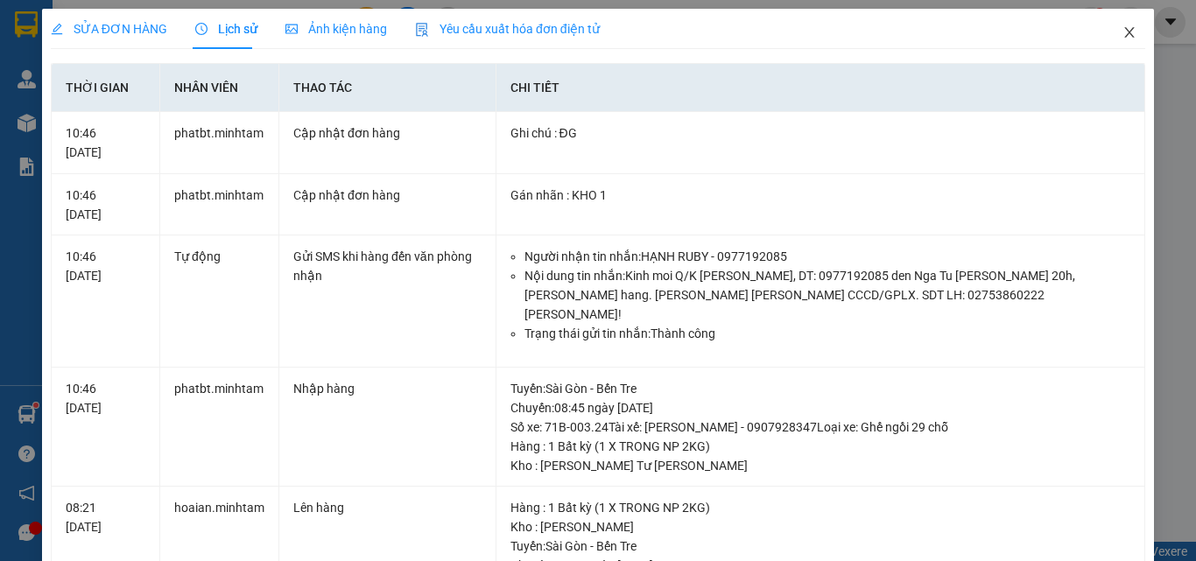
drag, startPoint x: 1121, startPoint y: 38, endPoint x: 1112, endPoint y: 37, distance: 8.8
click at [1122, 37] on icon "close" at bounding box center [1129, 32] width 14 height 14
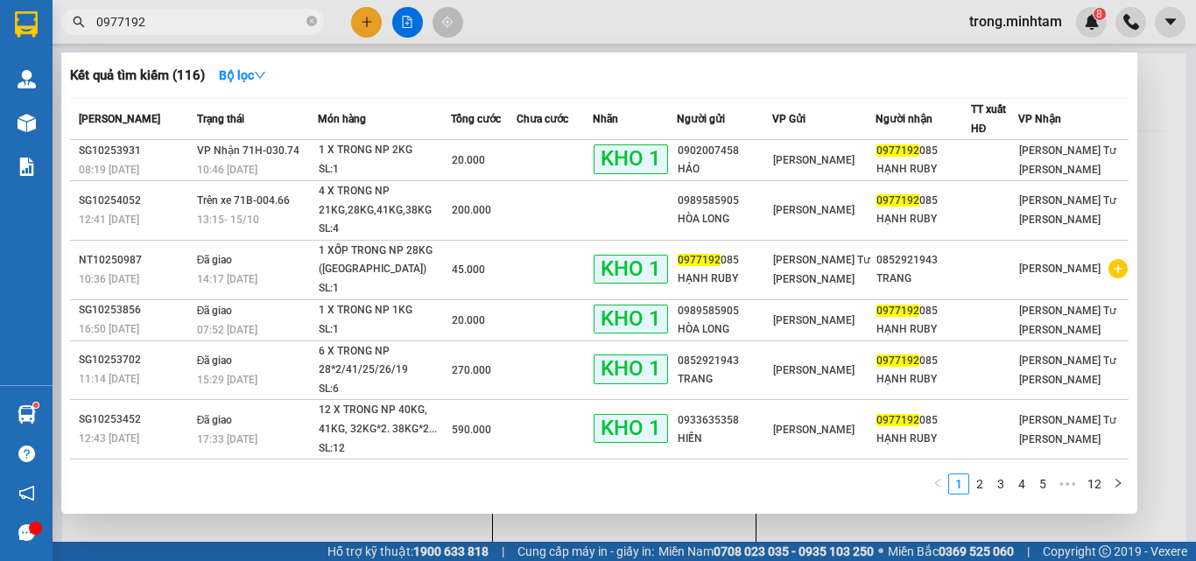
click at [239, 19] on input "0977192" at bounding box center [199, 21] width 207 height 19
click at [311, 23] on icon "close-circle" at bounding box center [311, 21] width 11 height 11
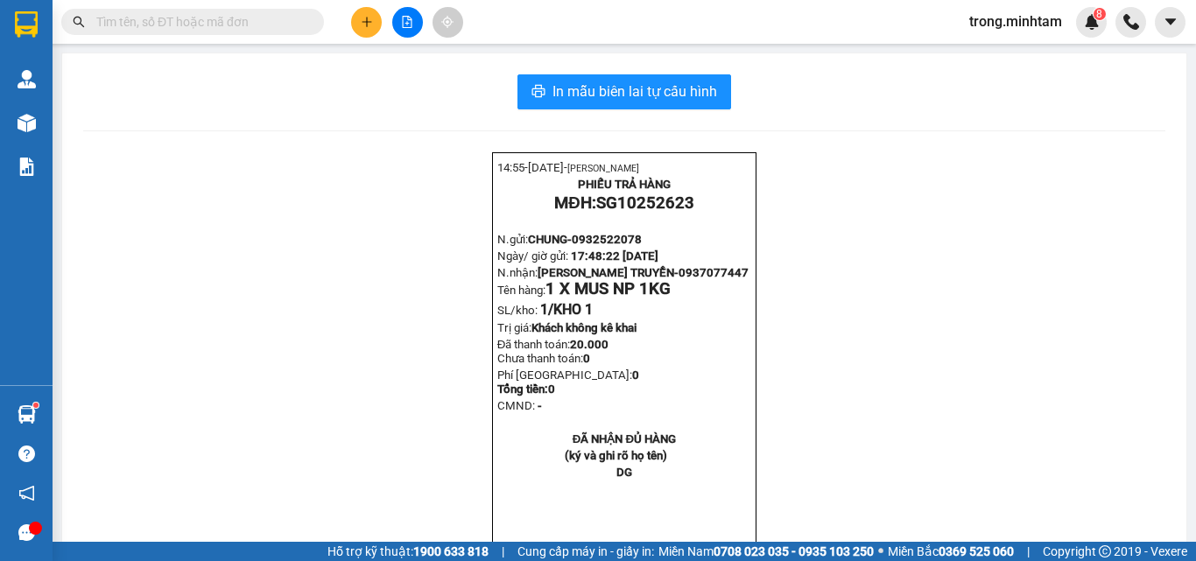
click at [222, 13] on input "text" at bounding box center [199, 21] width 207 height 19
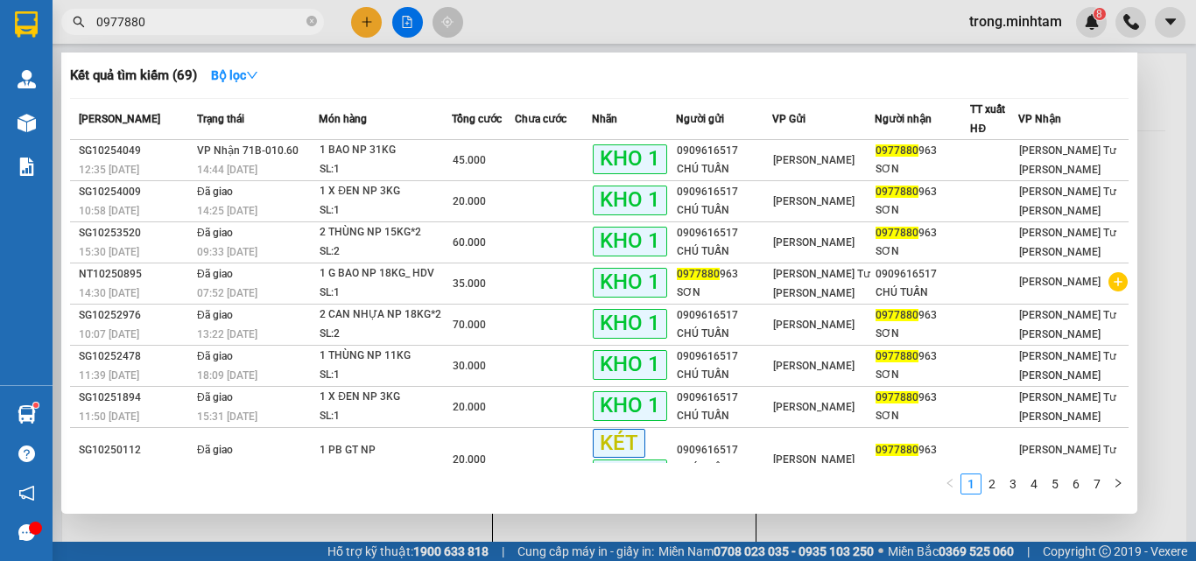
type input "0977880"
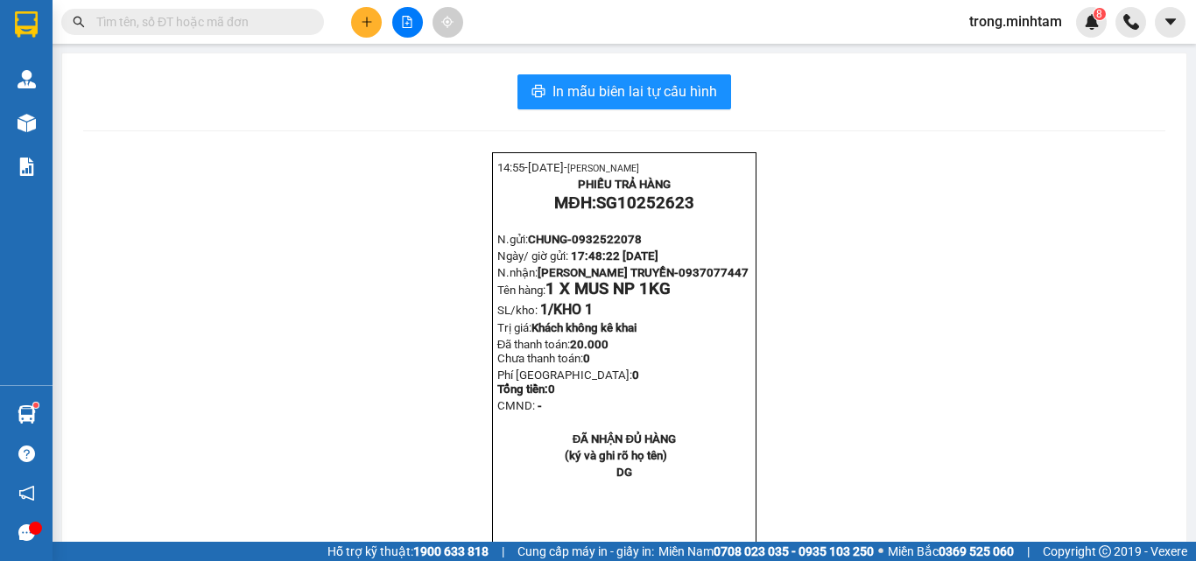
click at [208, 23] on input "text" at bounding box center [199, 21] width 207 height 19
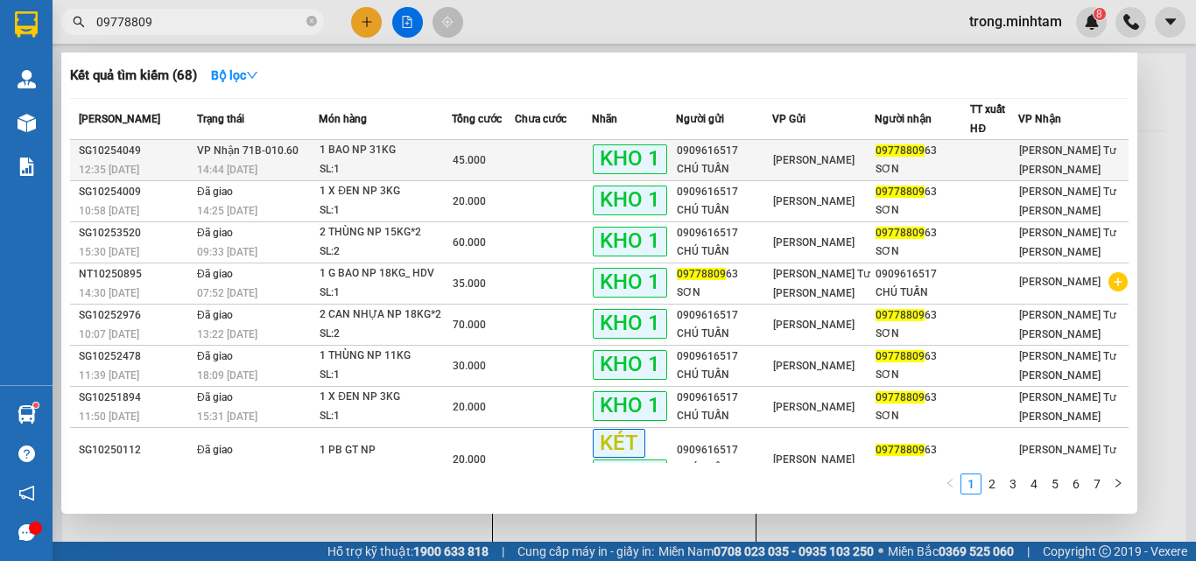
type input "09778809"
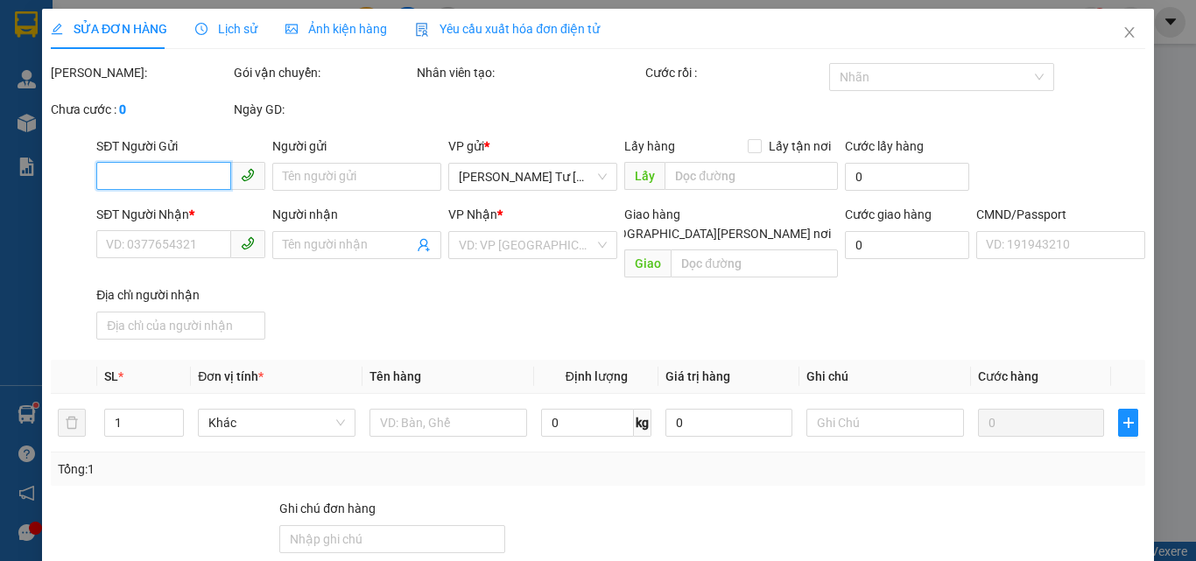
type input "0909616517"
type input "CHÚ TUẤN"
type input "0977880963"
type input "SƠN"
type input "ĐG"
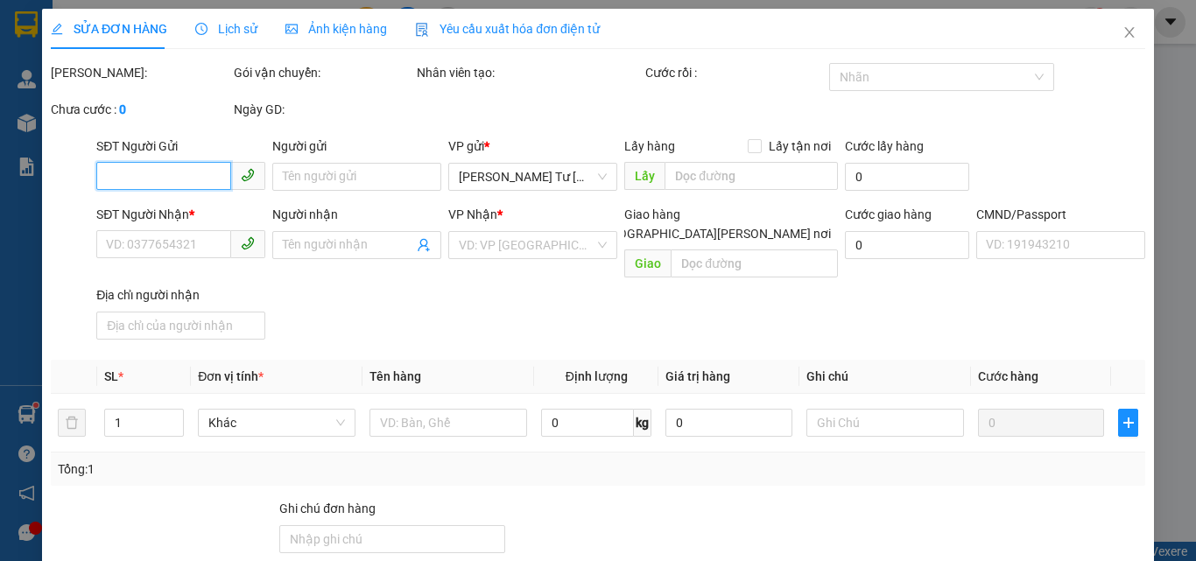
type input "45.000"
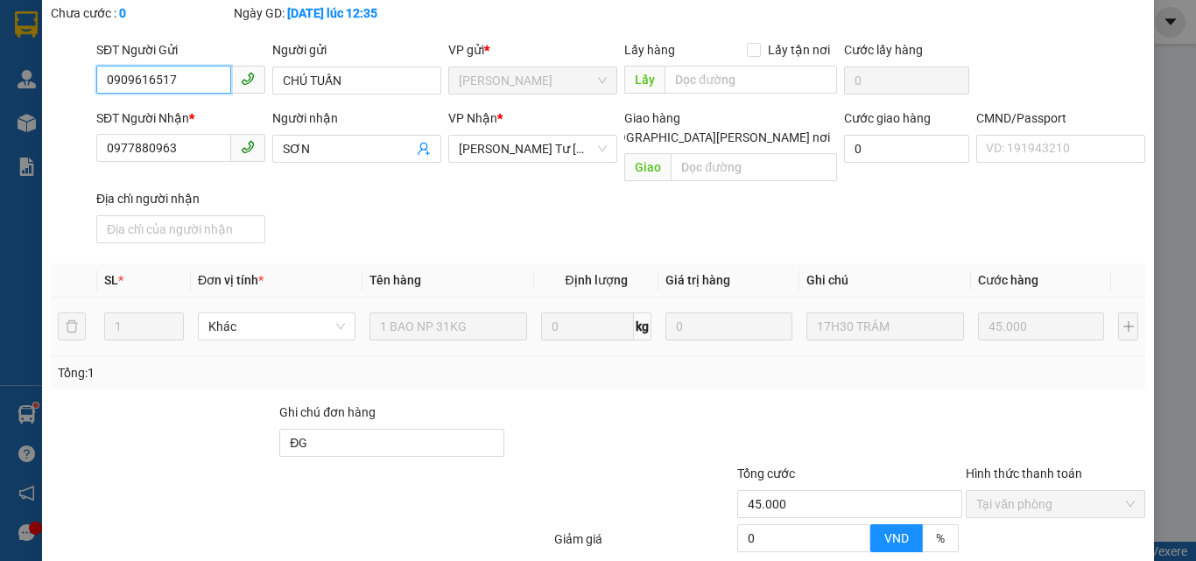
scroll to position [243, 0]
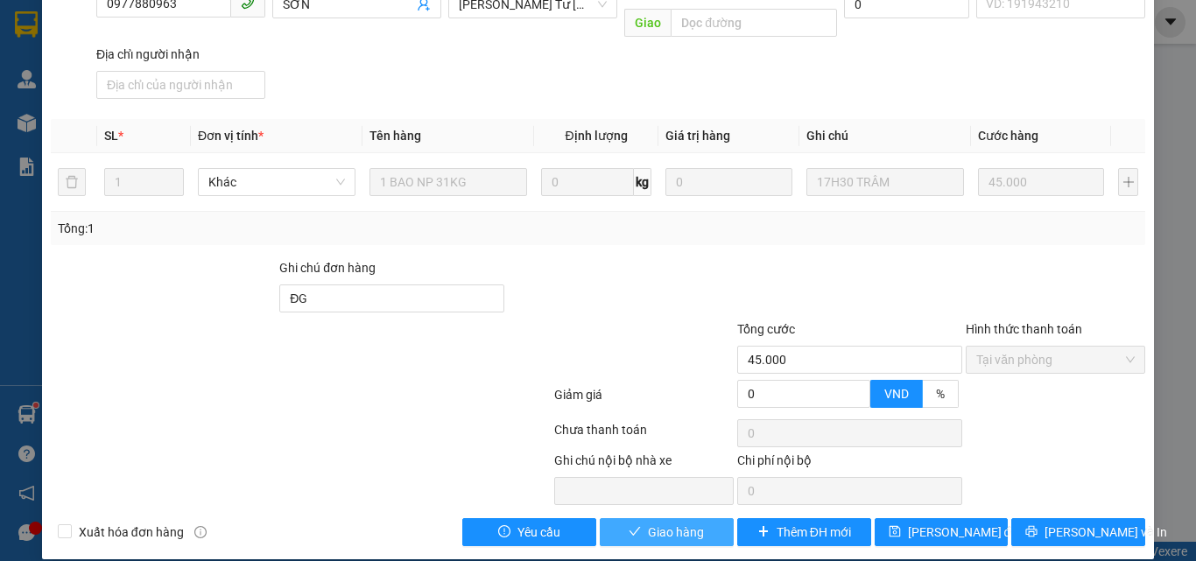
click at [690, 523] on span "Giao hàng" at bounding box center [676, 532] width 56 height 19
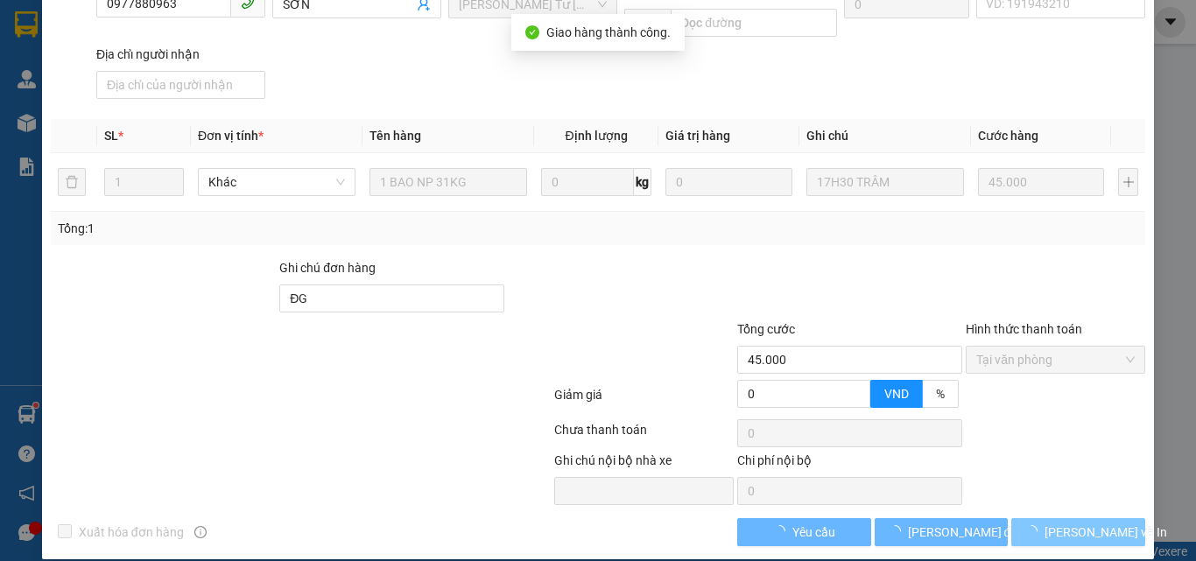
click at [1045, 525] on span "loading" at bounding box center [1034, 531] width 19 height 12
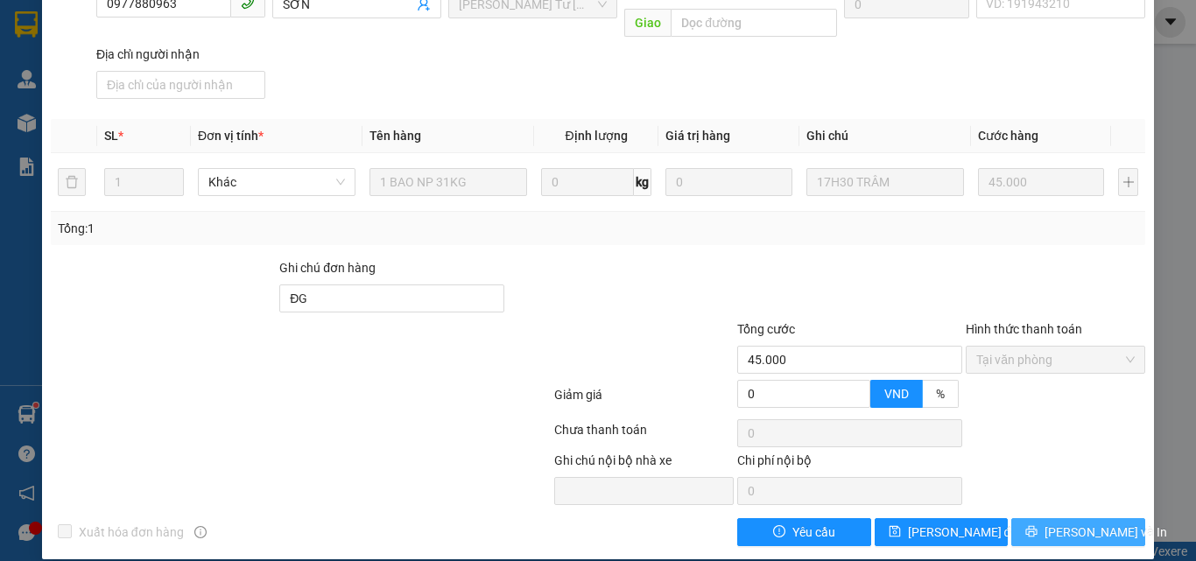
click at [1038, 525] on icon "printer" at bounding box center [1031, 531] width 12 height 12
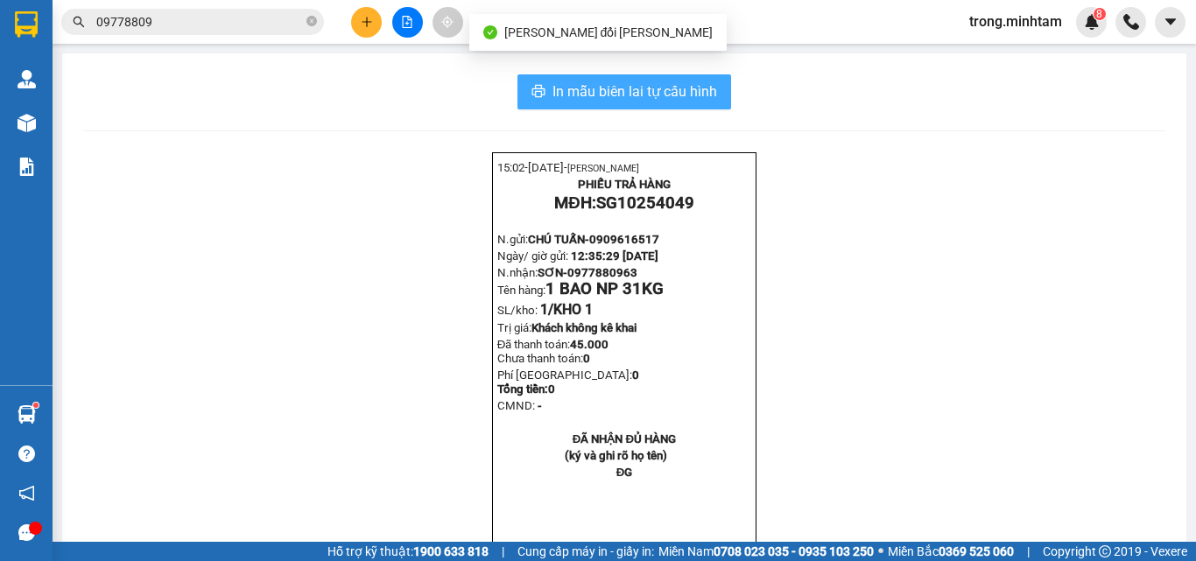
click at [649, 87] on span "In mẫu biên lai tự cấu hình" at bounding box center [634, 92] width 165 height 22
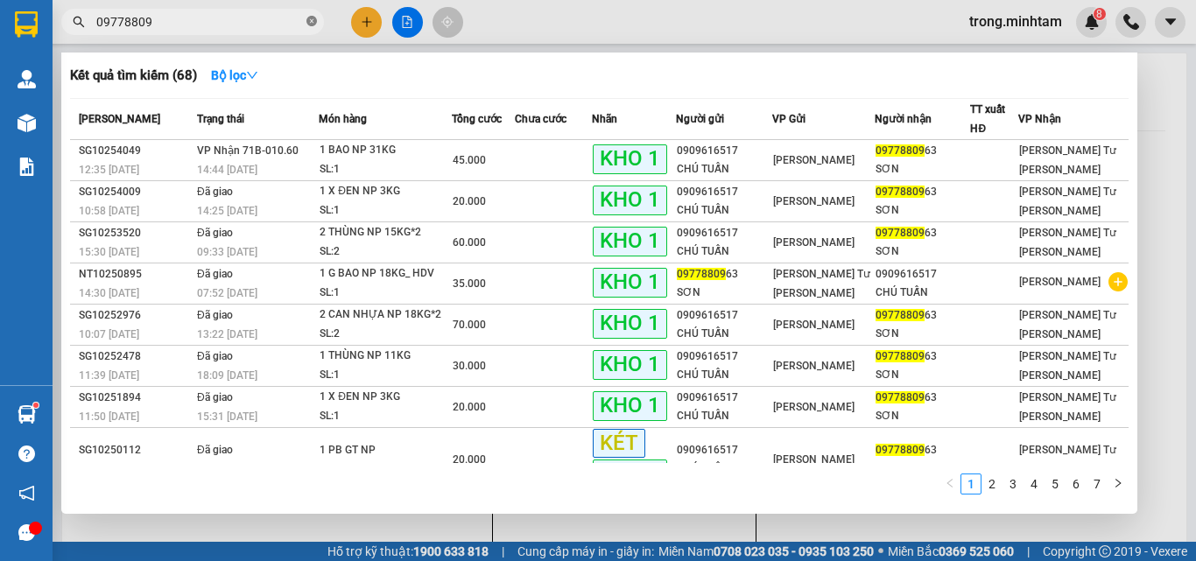
click at [308, 23] on icon "close-circle" at bounding box center [311, 21] width 11 height 11
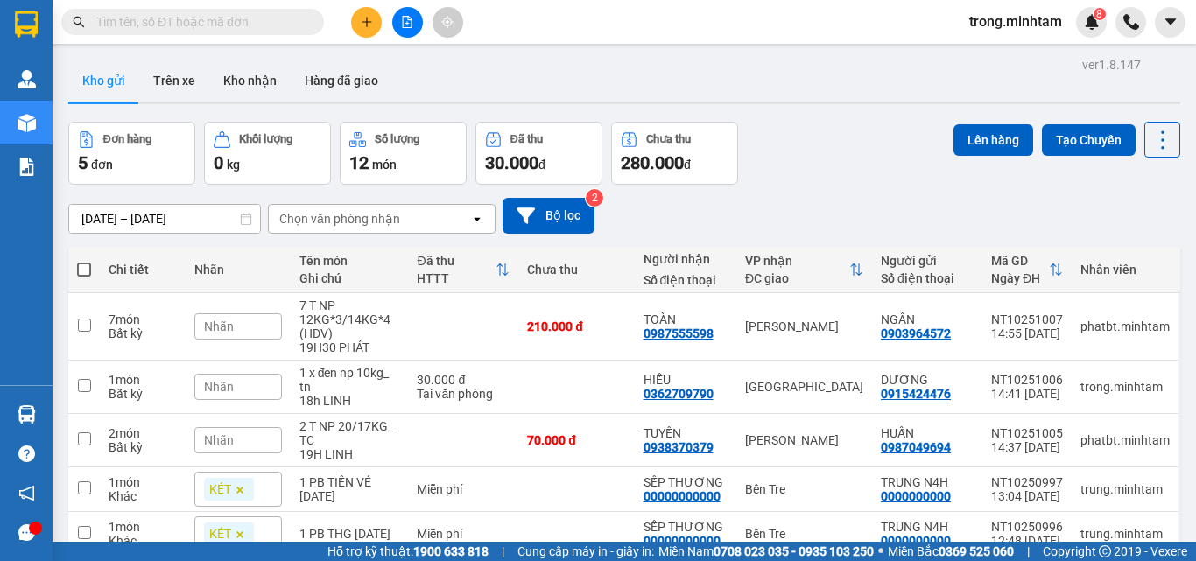
click at [265, 21] on input "text" at bounding box center [199, 21] width 207 height 19
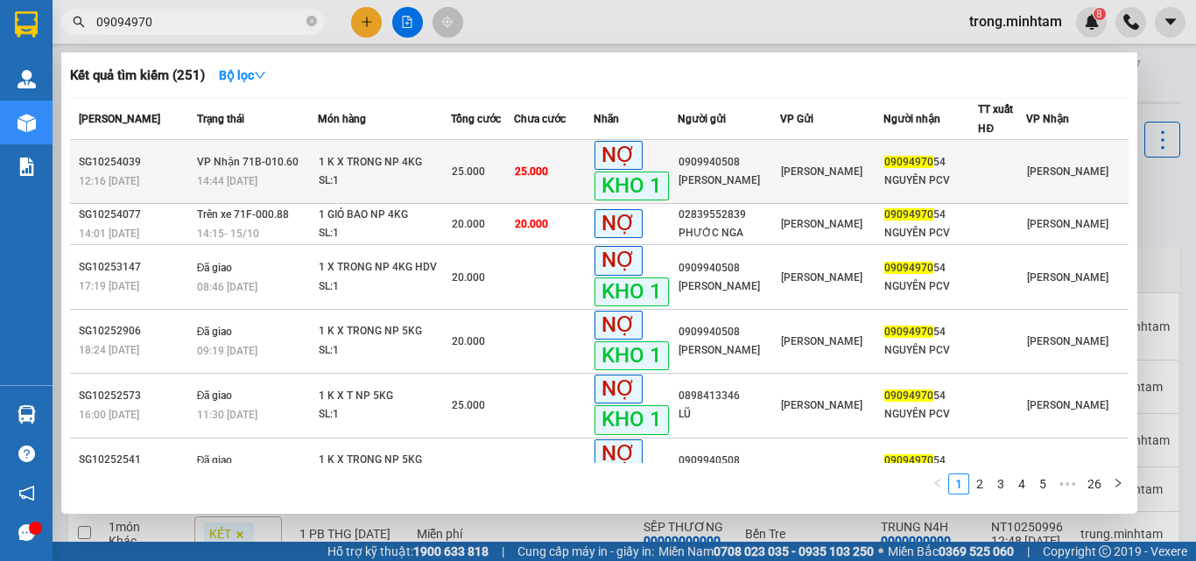
type input "09094970"
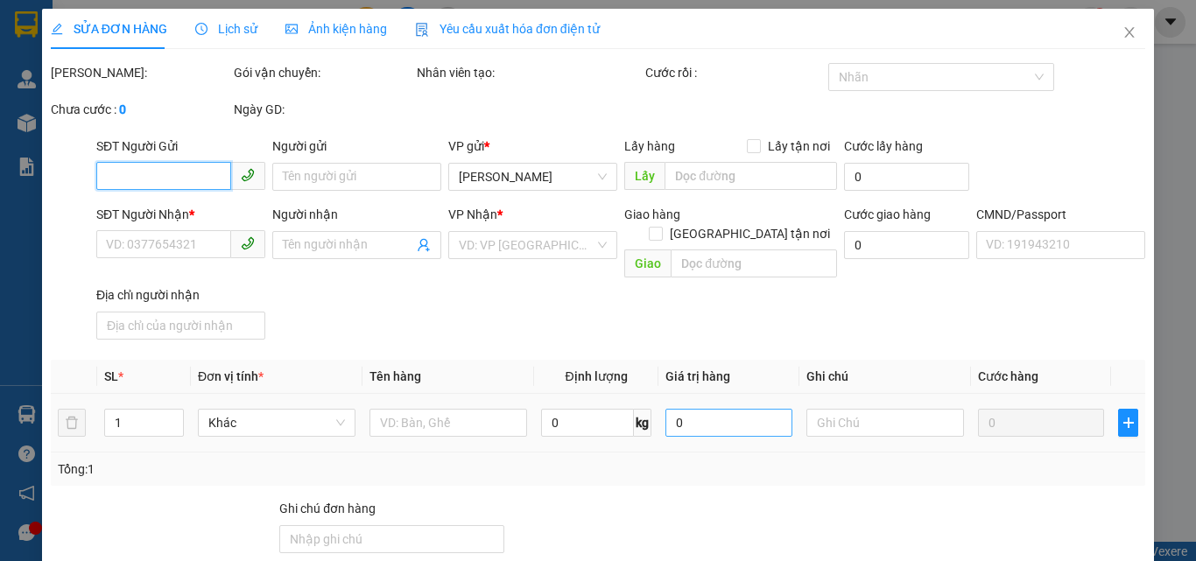
type input "0909940508"
type input "[PERSON_NAME]"
type input "0909497054"
type input "NGUYÊN PCV"
type input "đã xuất hd"
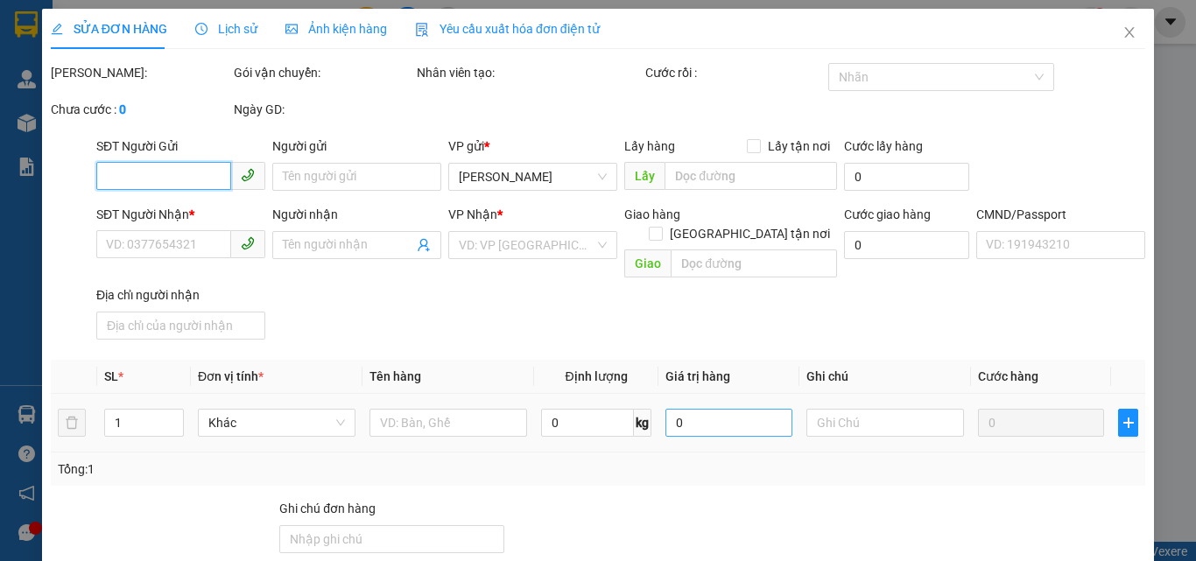
type input "25.000"
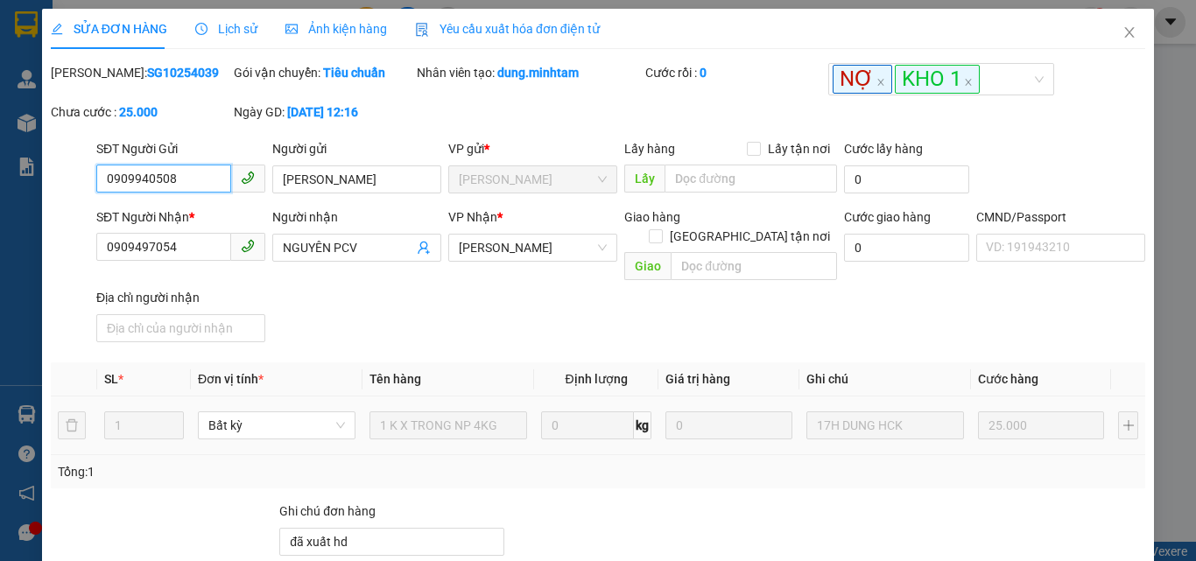
scroll to position [243, 0]
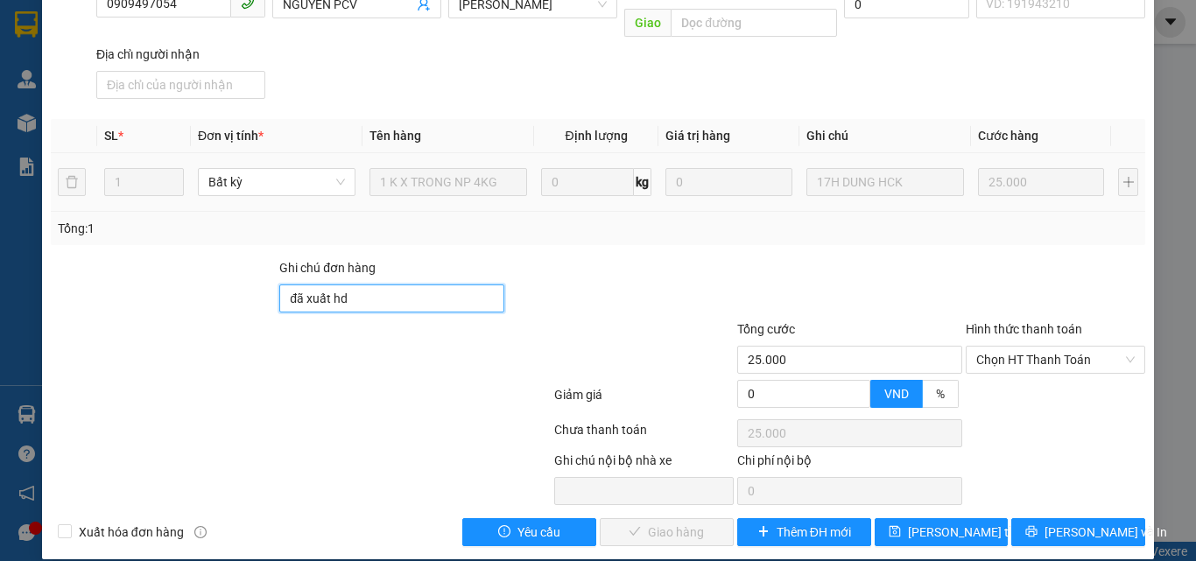
click at [398, 285] on input "đã xuất hd" at bounding box center [391, 299] width 225 height 28
type input "đã xuất hd/ trọng giao"
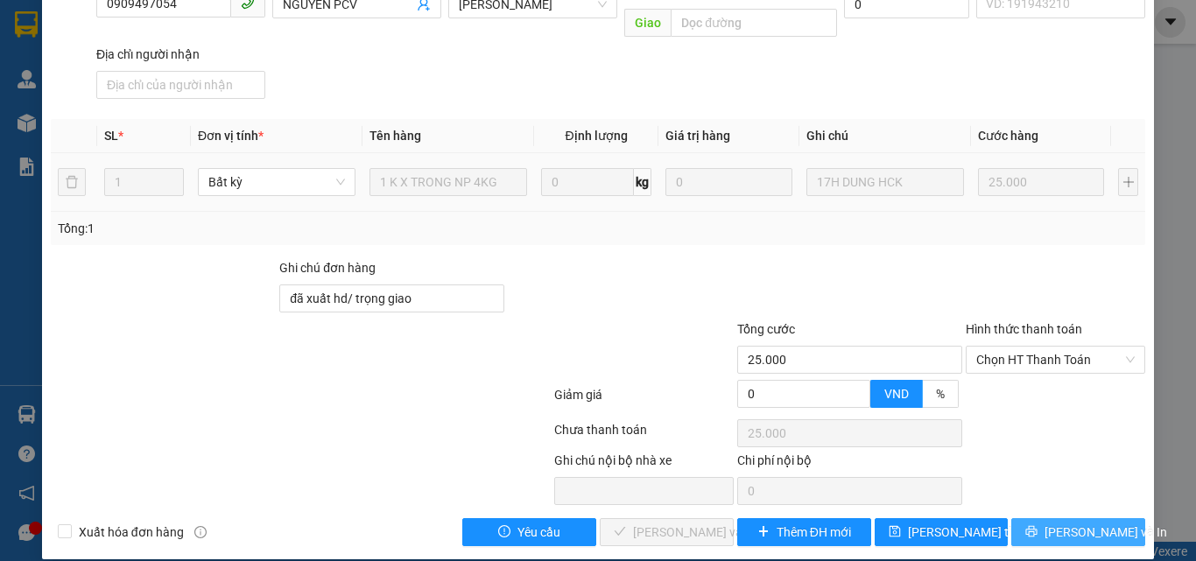
drag, startPoint x: 1059, startPoint y: 516, endPoint x: 1062, endPoint y: 497, distance: 18.6
click at [1060, 523] on span "[PERSON_NAME] và In" at bounding box center [1106, 532] width 123 height 19
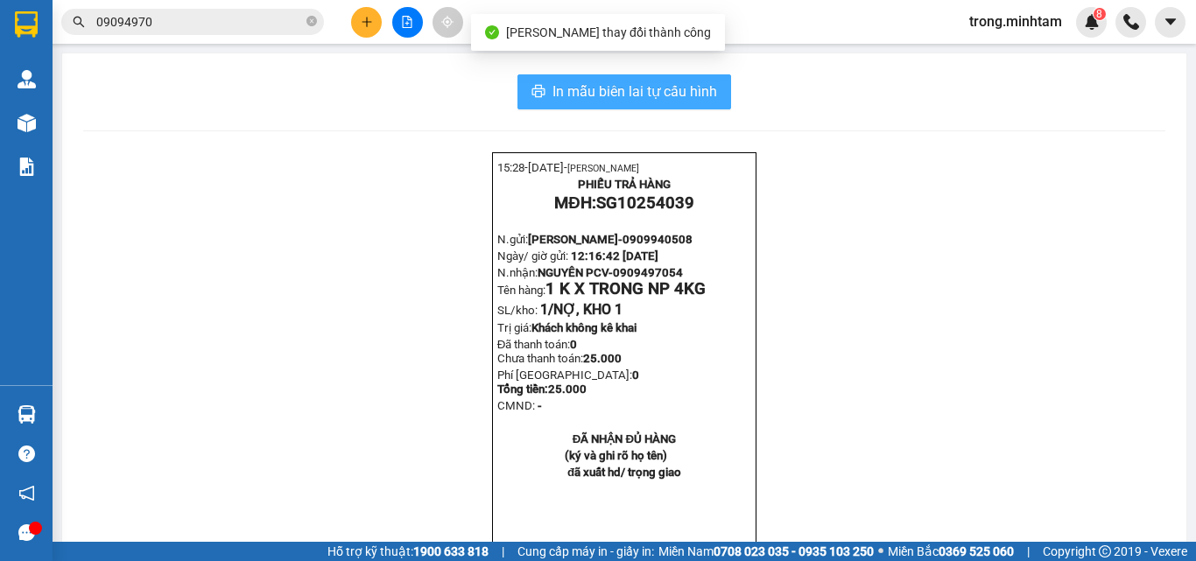
click at [573, 98] on span "In mẫu biên lai tự cấu hình" at bounding box center [634, 92] width 165 height 22
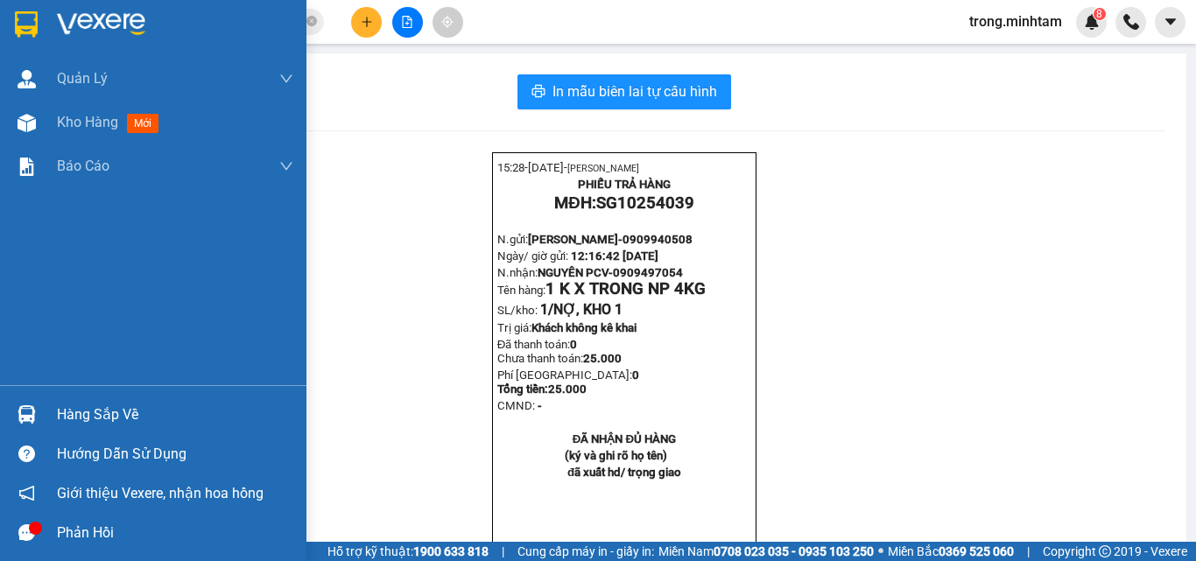
click at [37, 21] on img at bounding box center [26, 24] width 23 height 26
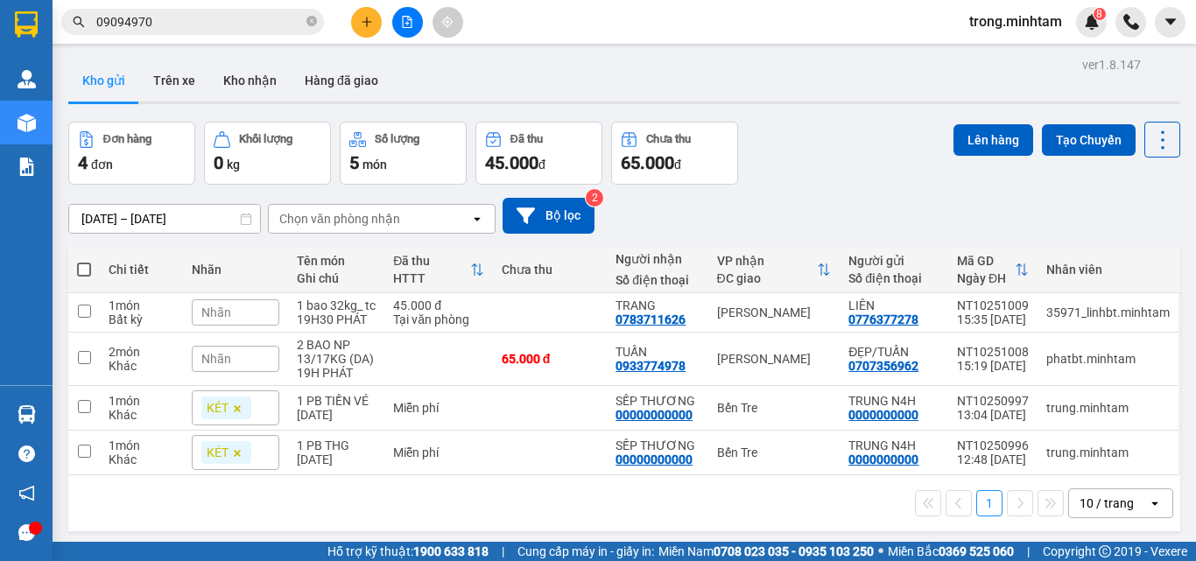
click at [88, 269] on span at bounding box center [84, 270] width 14 height 14
click at [84, 261] on input "checkbox" at bounding box center [84, 261] width 0 height 0
checkbox input "true"
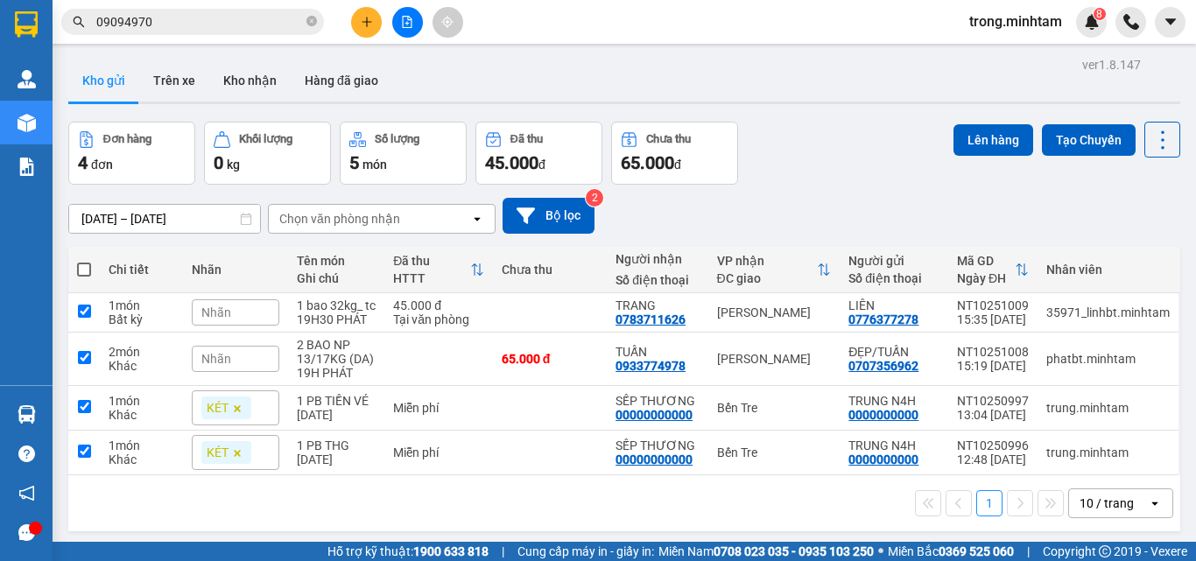
checkbox input "true"
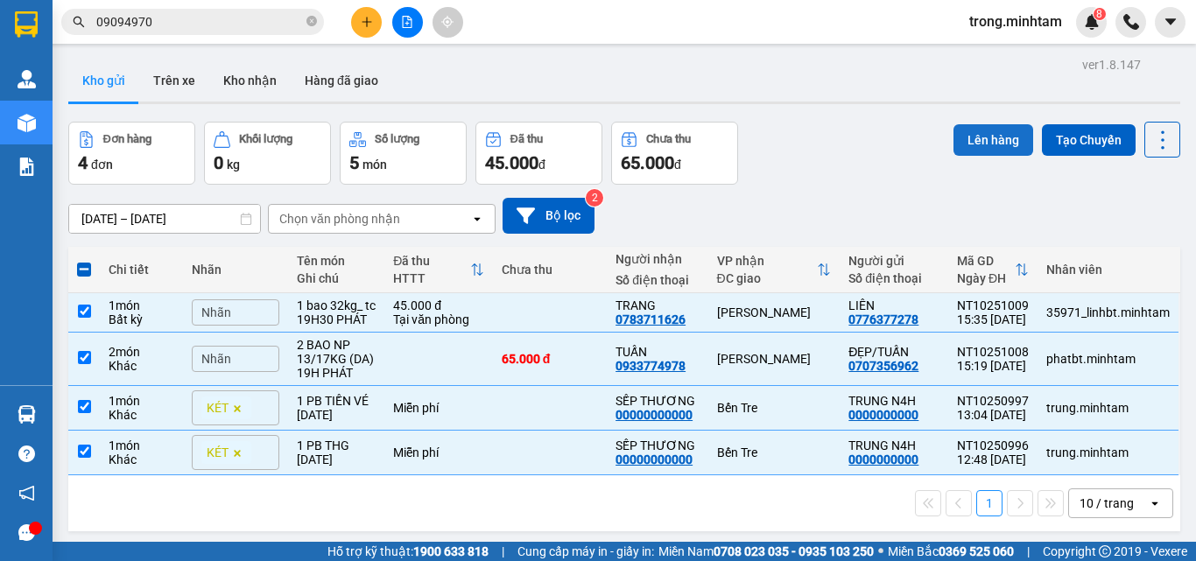
click at [992, 152] on button "Lên hàng" at bounding box center [993, 140] width 80 height 32
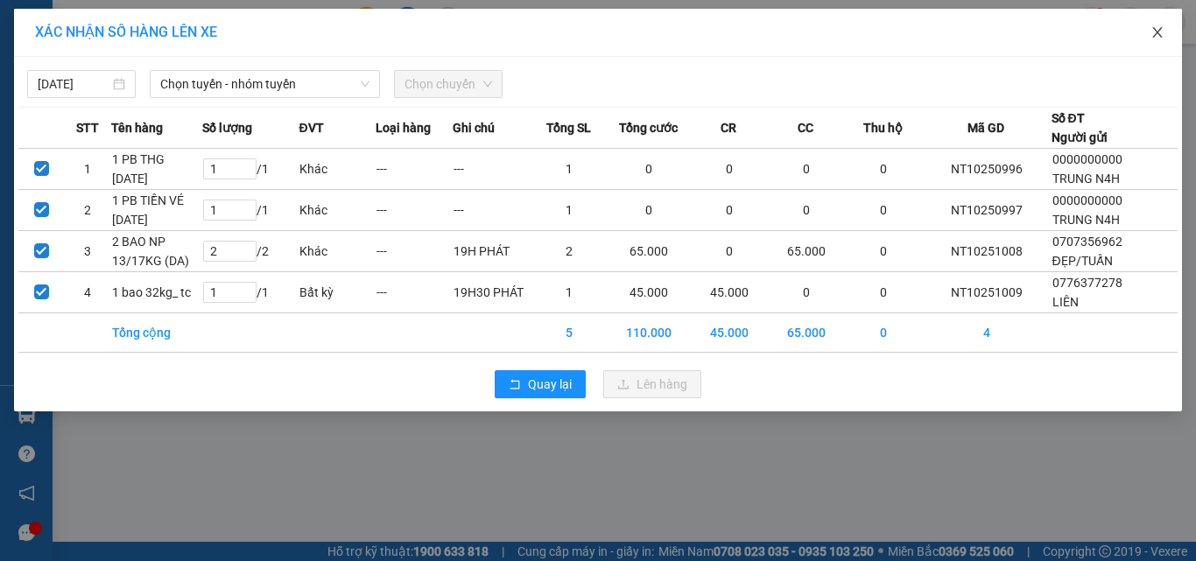
click at [1159, 32] on icon "close" at bounding box center [1158, 32] width 14 height 14
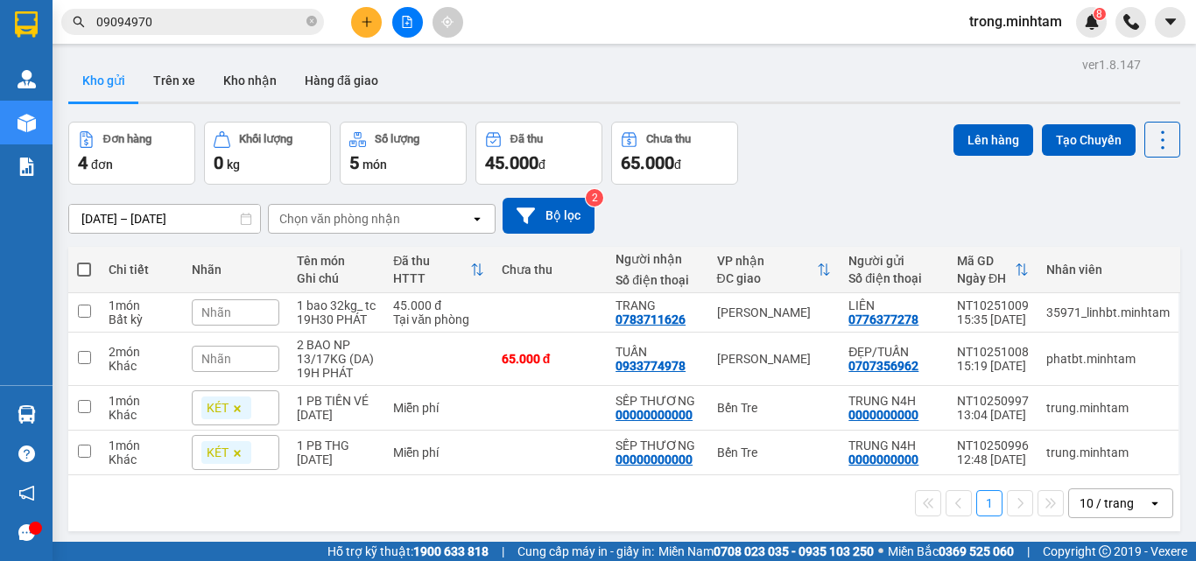
click at [88, 272] on span at bounding box center [84, 270] width 14 height 14
click at [84, 261] on input "checkbox" at bounding box center [84, 261] width 0 height 0
checkbox input "true"
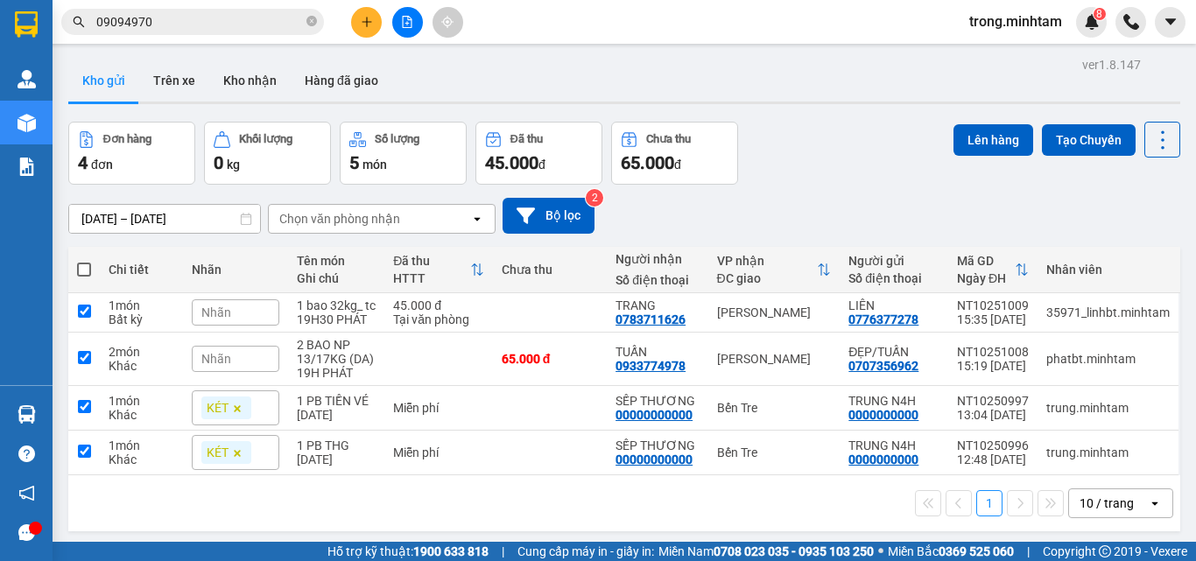
checkbox input "true"
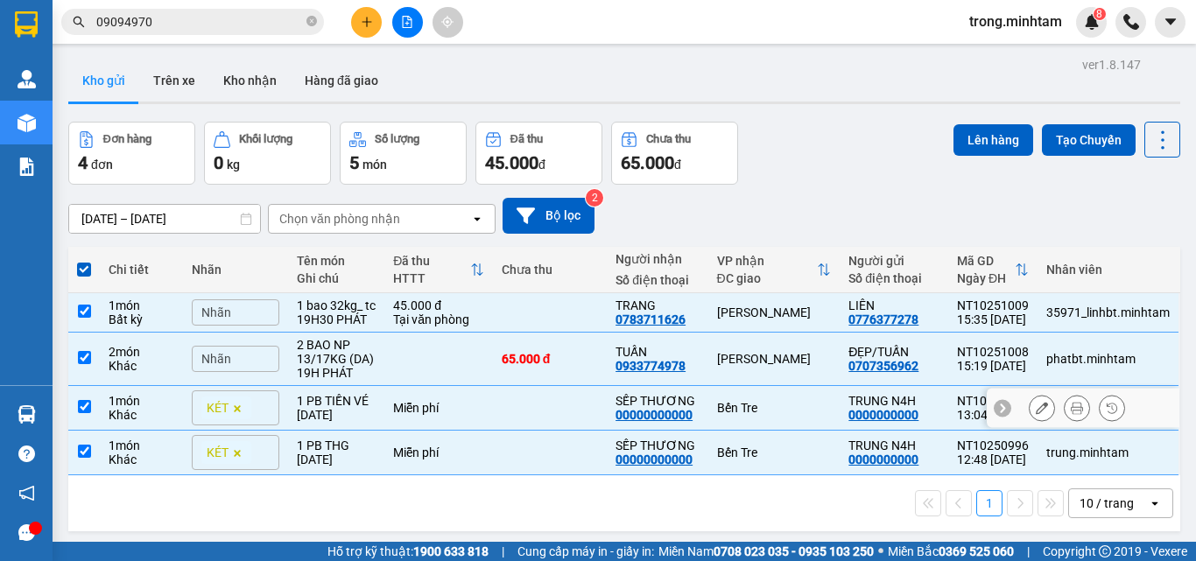
click at [543, 421] on td at bounding box center [550, 408] width 114 height 45
checkbox input "false"
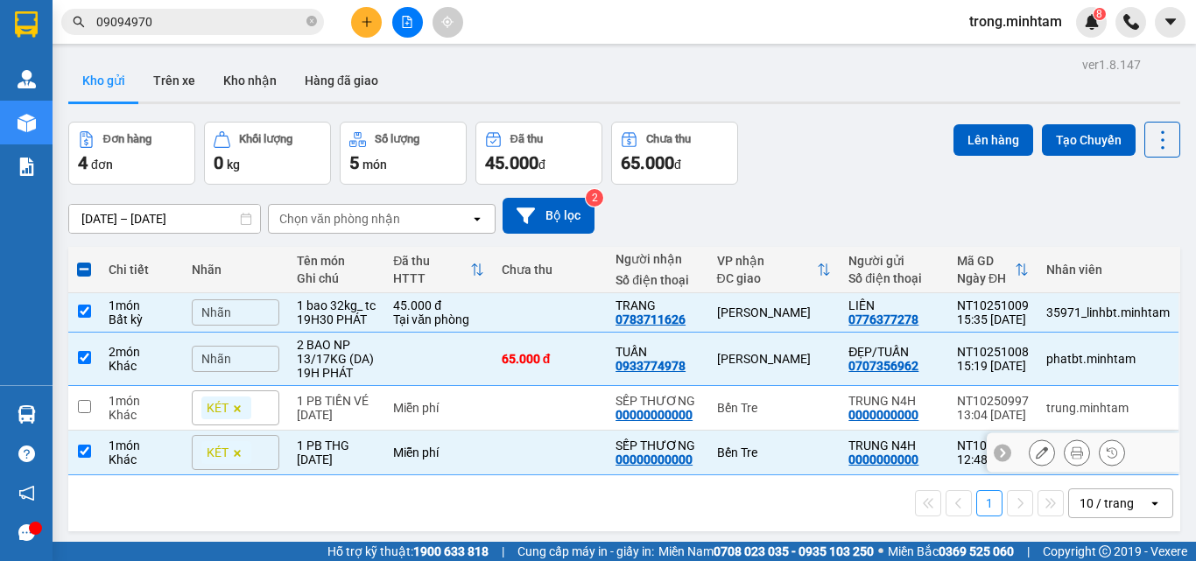
click at [538, 461] on td at bounding box center [550, 453] width 114 height 45
checkbox input "false"
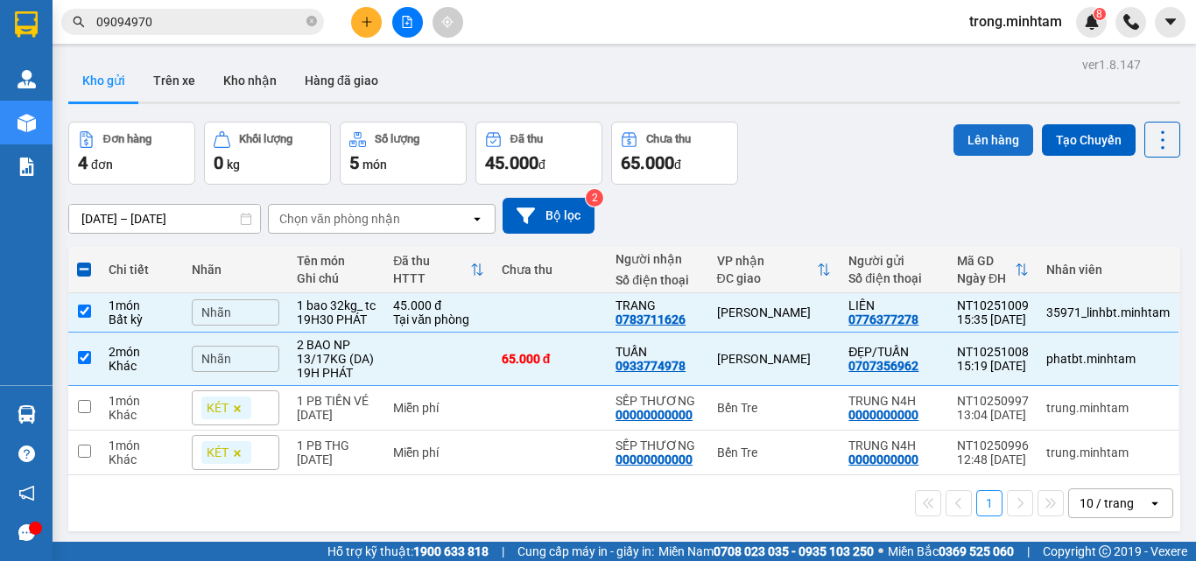
click at [989, 137] on button "Lên hàng" at bounding box center [993, 140] width 80 height 32
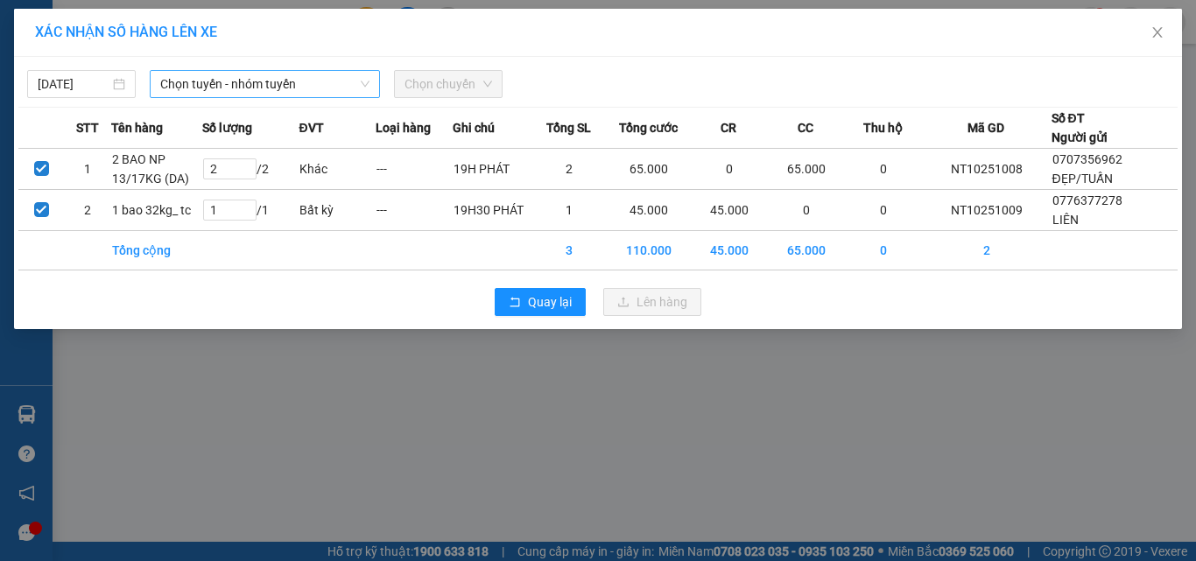
click at [272, 74] on span "Chọn tuyến - nhóm tuyến" at bounding box center [264, 84] width 209 height 26
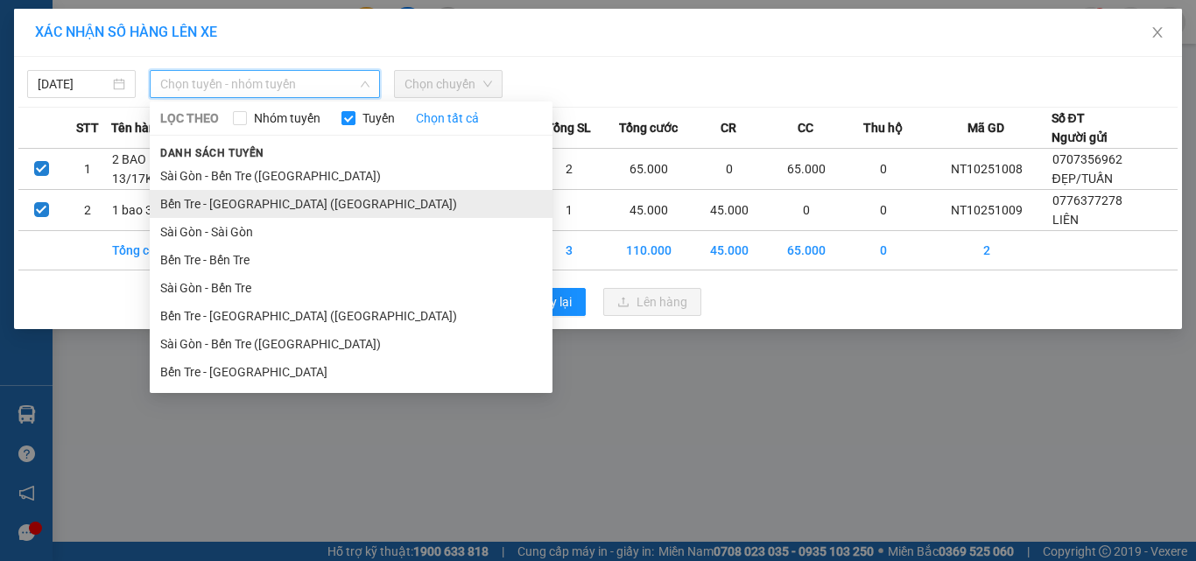
click at [266, 200] on li "Bến Tre - [GEOGRAPHIC_DATA] ([GEOGRAPHIC_DATA])" at bounding box center [351, 204] width 403 height 28
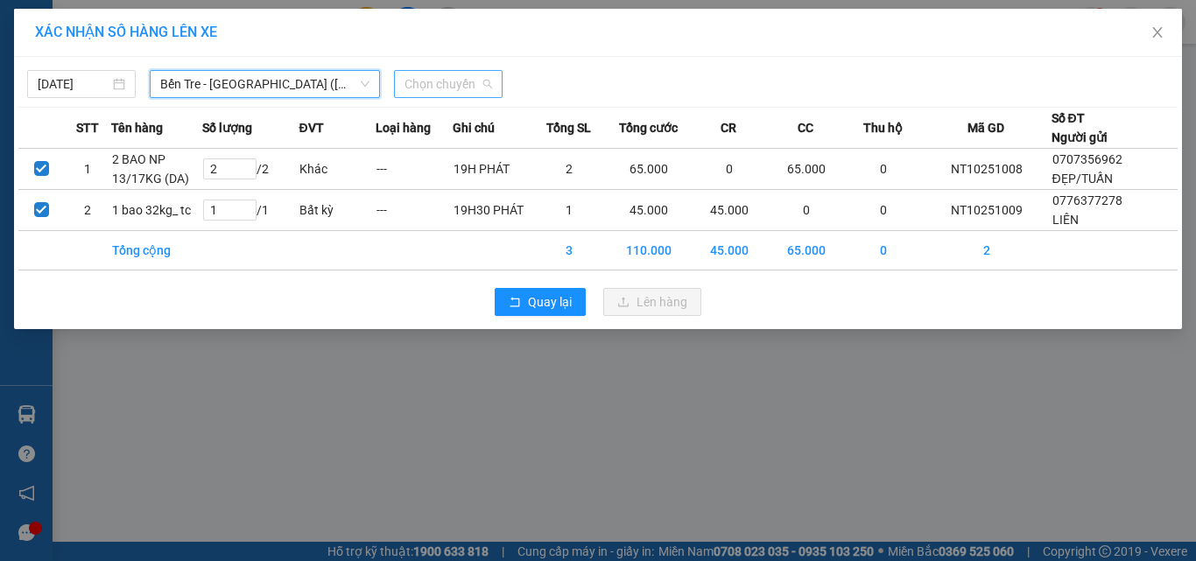
click at [458, 75] on span "Chọn chuyến" at bounding box center [449, 84] width 88 height 26
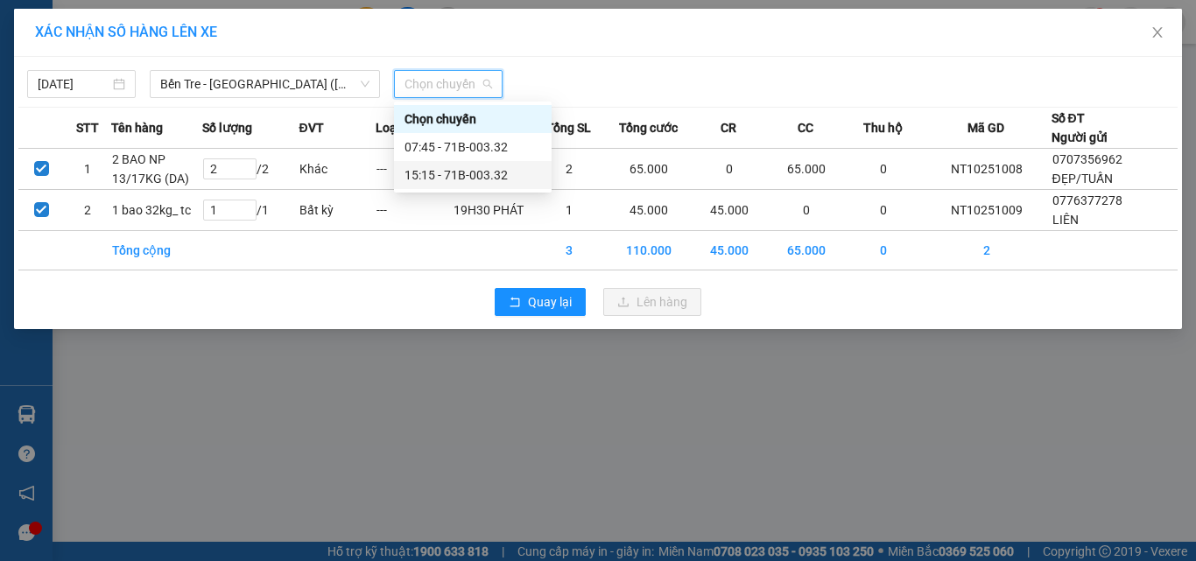
click at [461, 165] on div "15:15 - 71B-003.32" at bounding box center [473, 174] width 137 height 19
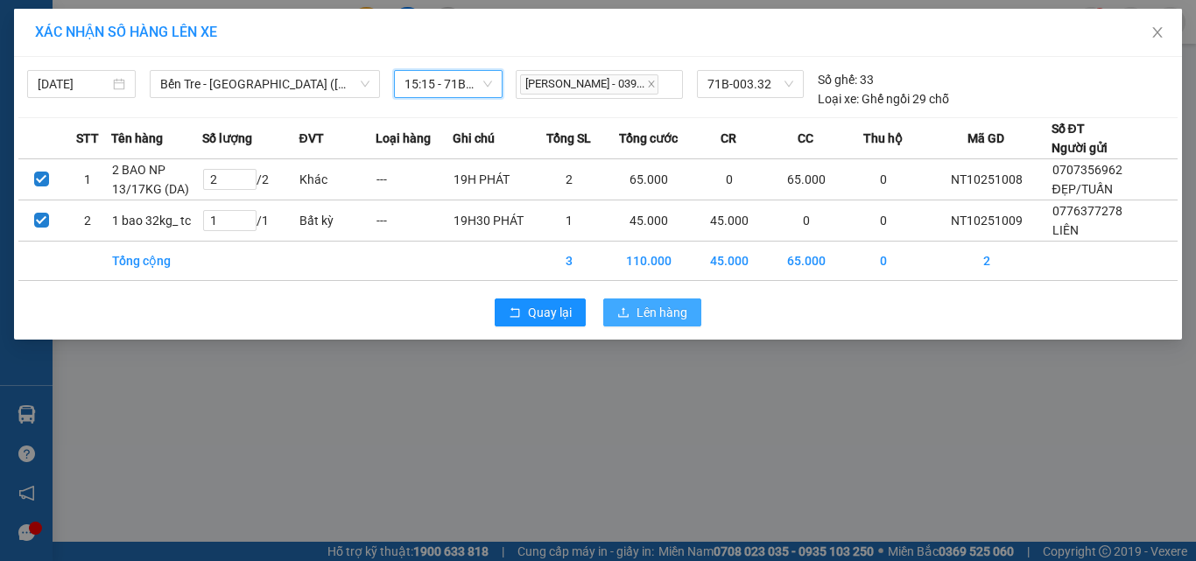
click at [640, 322] on span "Lên hàng" at bounding box center [662, 312] width 51 height 19
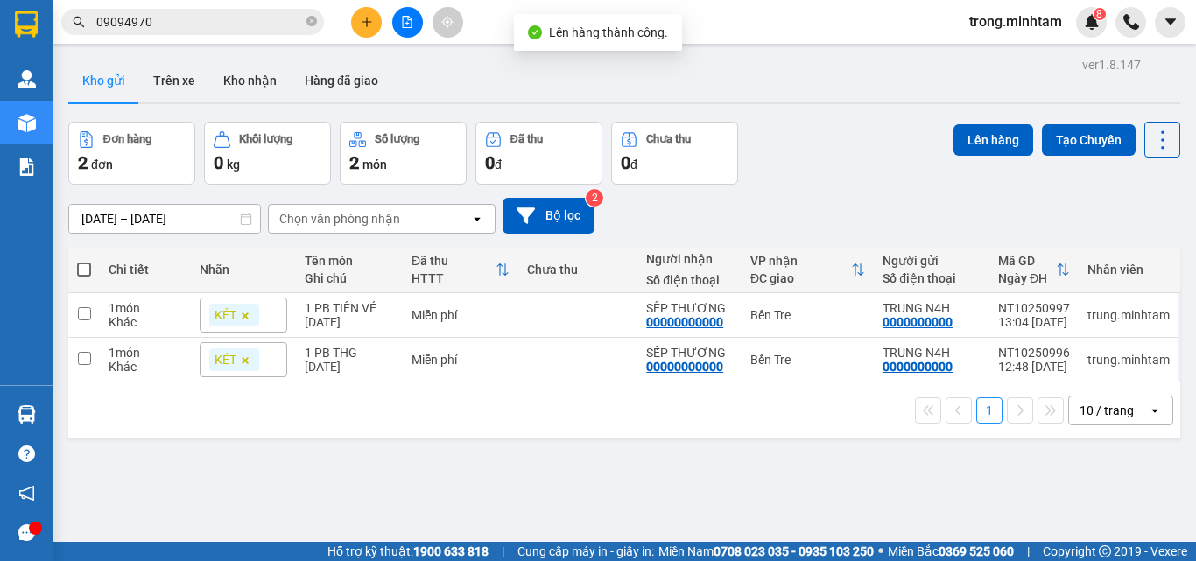
click at [400, 25] on button at bounding box center [407, 22] width 31 height 31
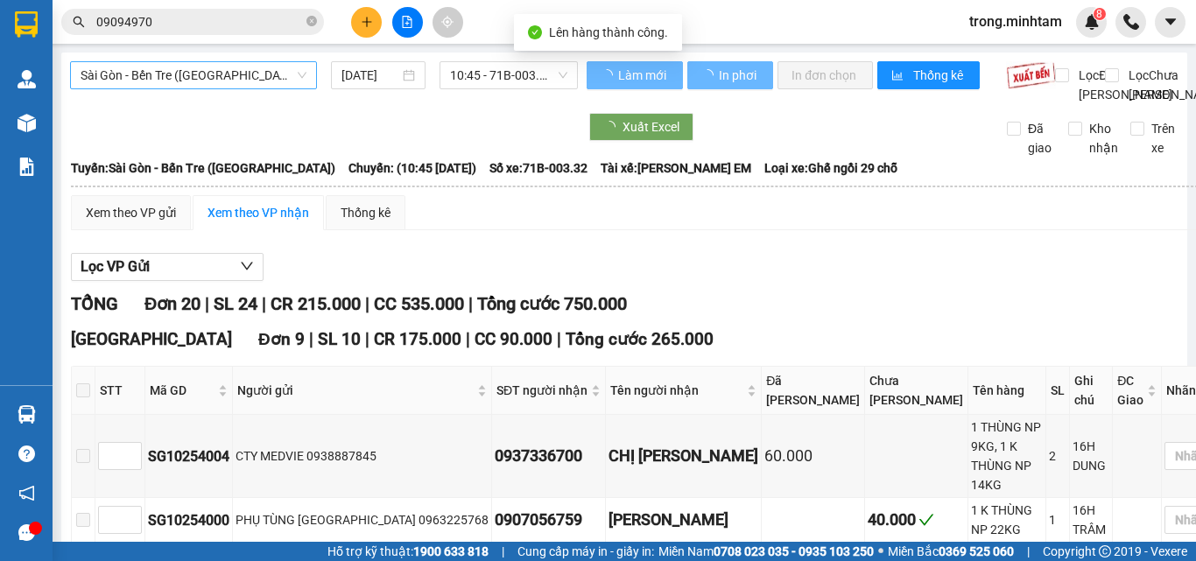
click at [195, 74] on span "Sài Gòn - Bến Tre ([GEOGRAPHIC_DATA])" at bounding box center [194, 75] width 226 height 26
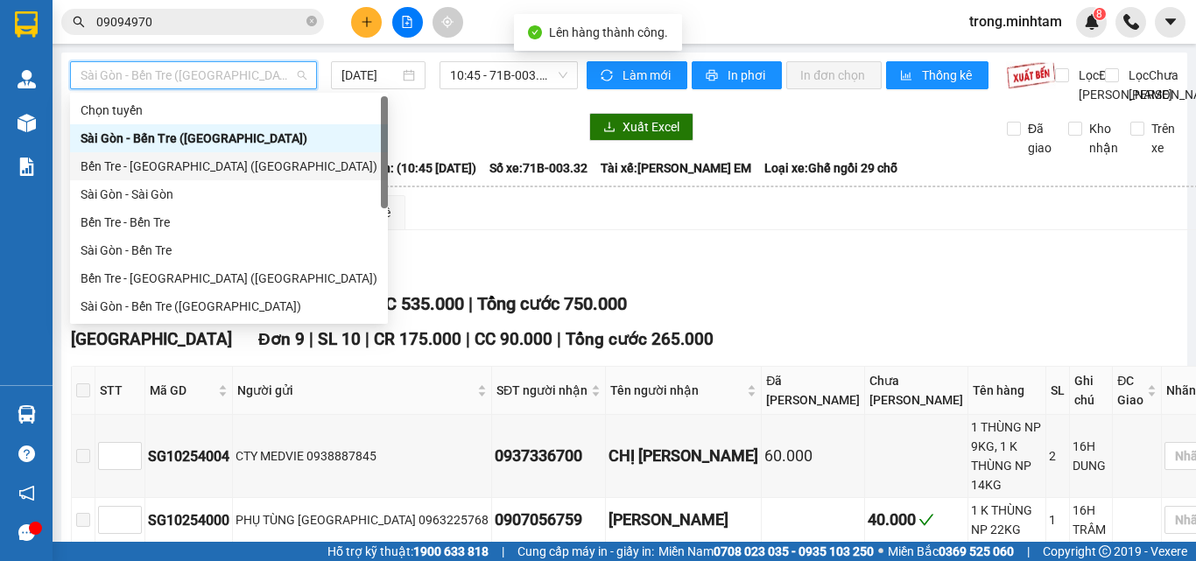
click at [141, 161] on div "Bến Tre - [GEOGRAPHIC_DATA] ([GEOGRAPHIC_DATA])" at bounding box center [229, 166] width 297 height 19
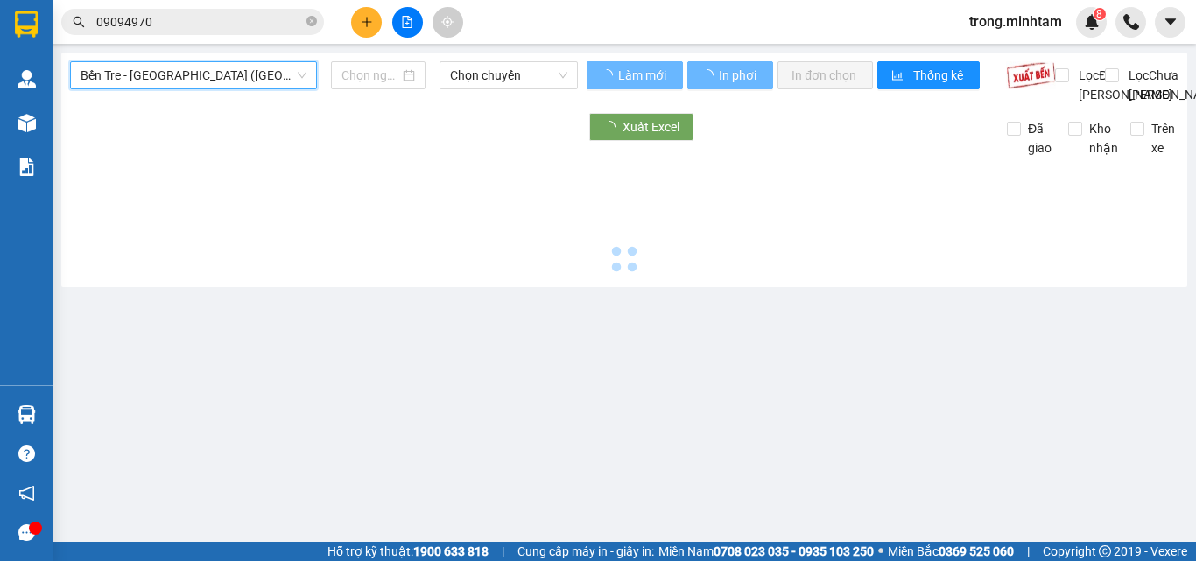
type input "[DATE]"
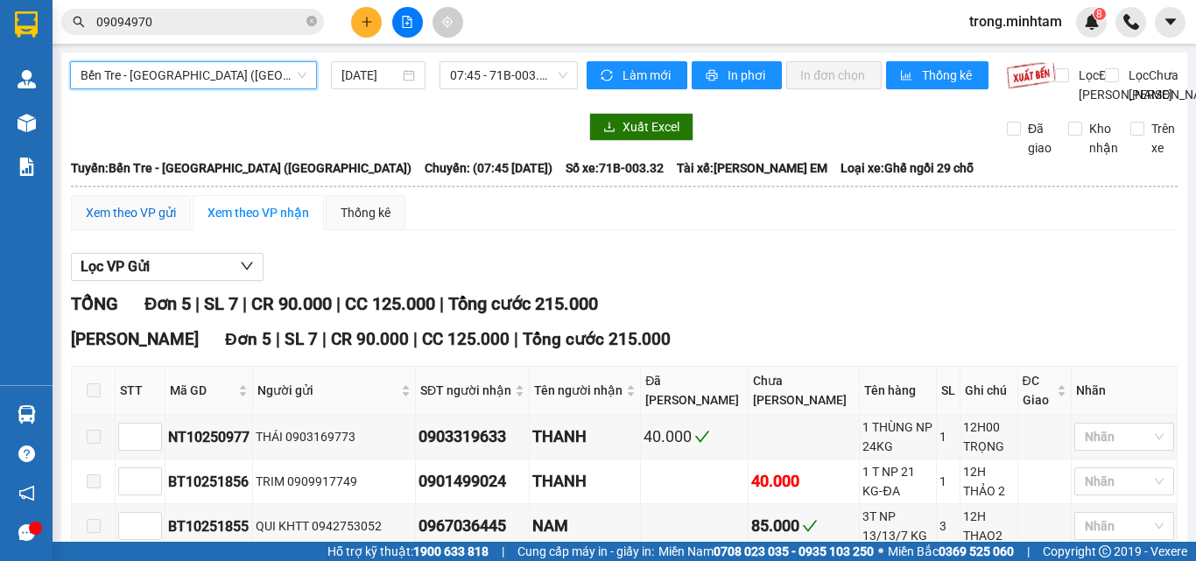
click at [139, 222] on div "Xem theo VP gửi" at bounding box center [131, 212] width 90 height 19
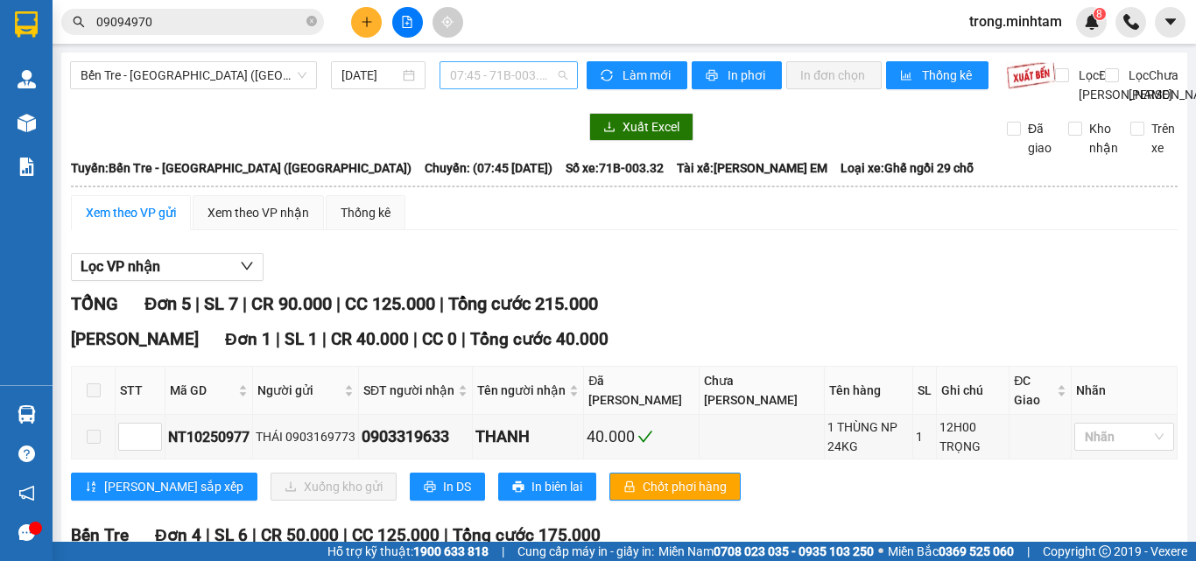
click at [495, 75] on span "07:45 - 71B-003.32" at bounding box center [508, 75] width 117 height 26
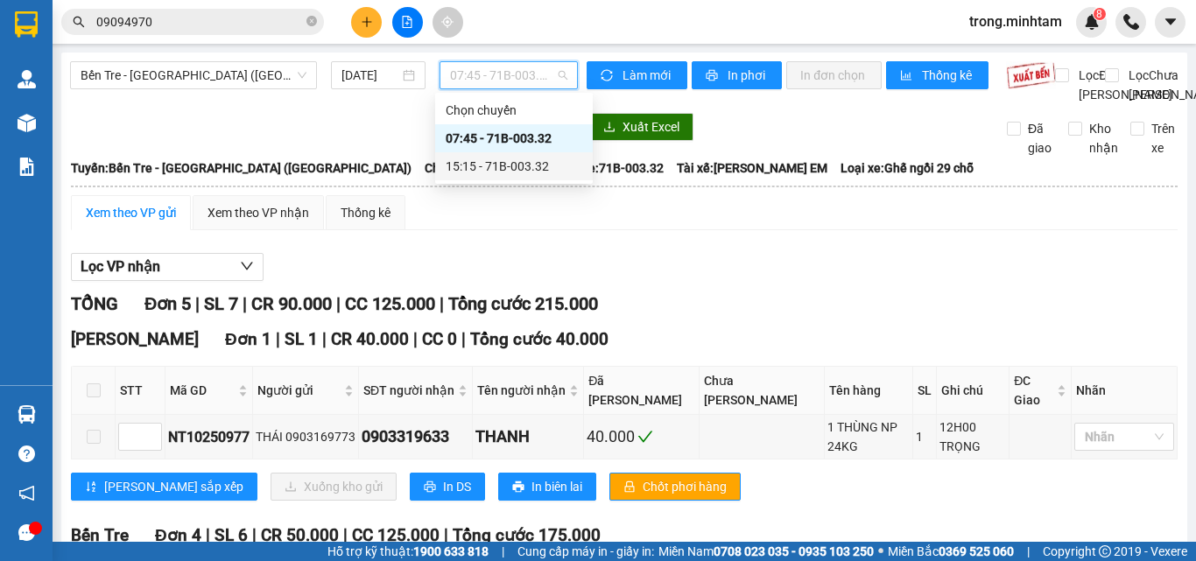
click at [478, 164] on div "15:15 - 71B-003.32" at bounding box center [514, 166] width 137 height 19
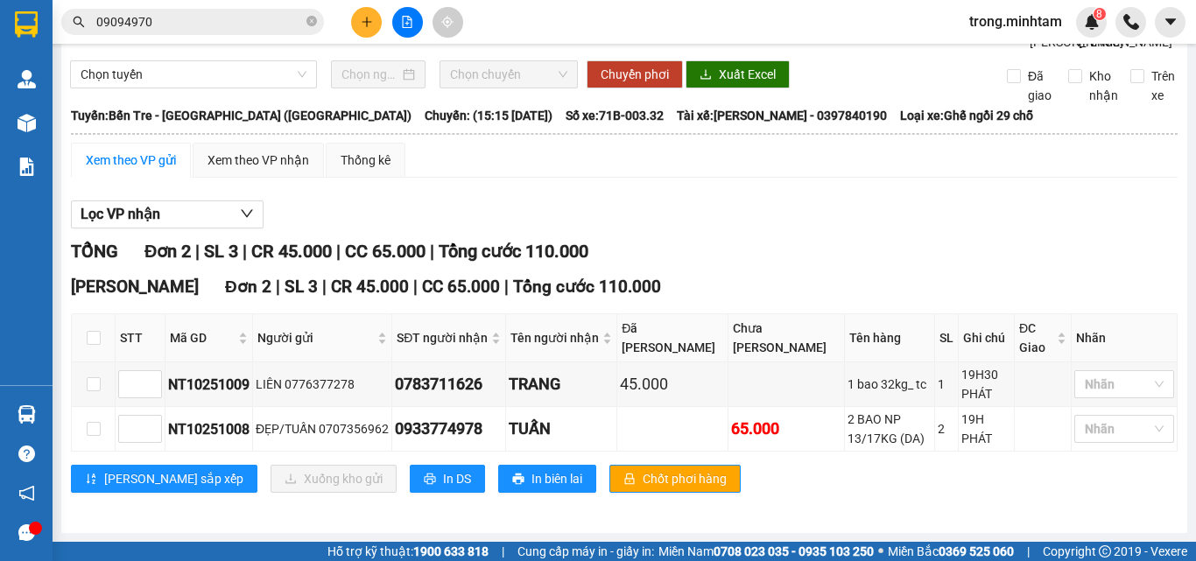
scroll to position [91, 0]
click at [443, 474] on span "In DS" at bounding box center [457, 478] width 28 height 19
click at [208, 19] on input "09094970" at bounding box center [199, 21] width 207 height 19
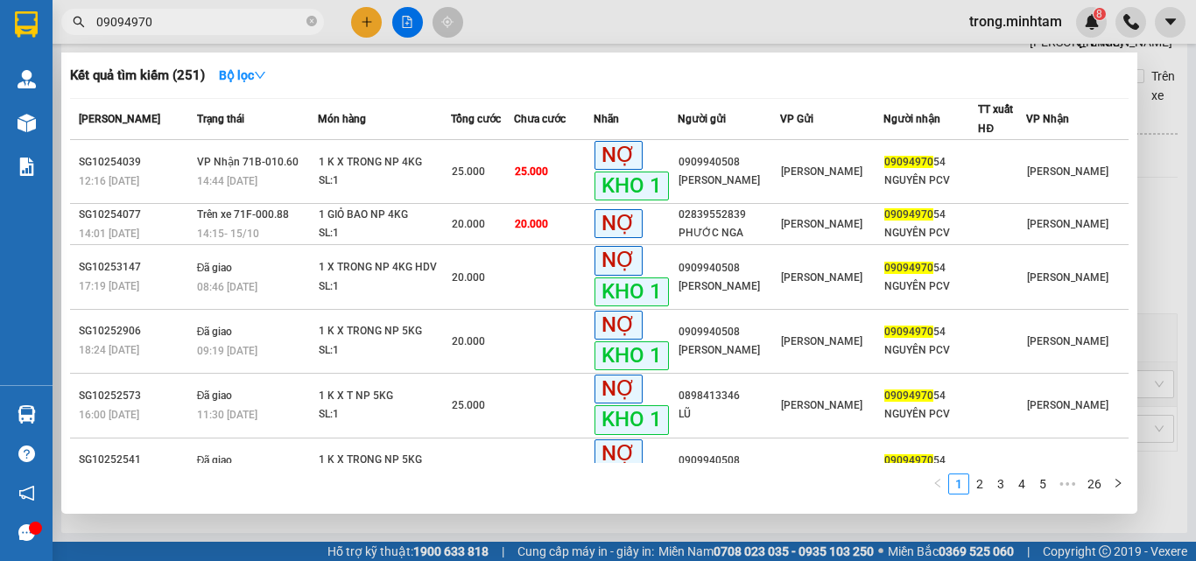
click at [208, 19] on input "09094970" at bounding box center [199, 21] width 207 height 19
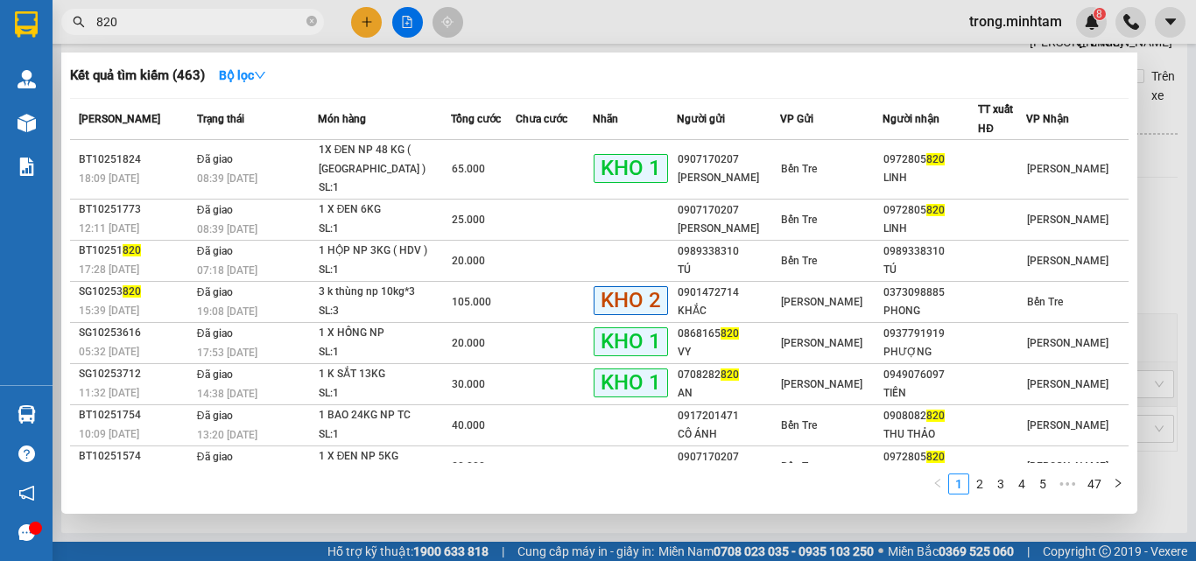
click at [223, 16] on input "820" at bounding box center [199, 21] width 207 height 19
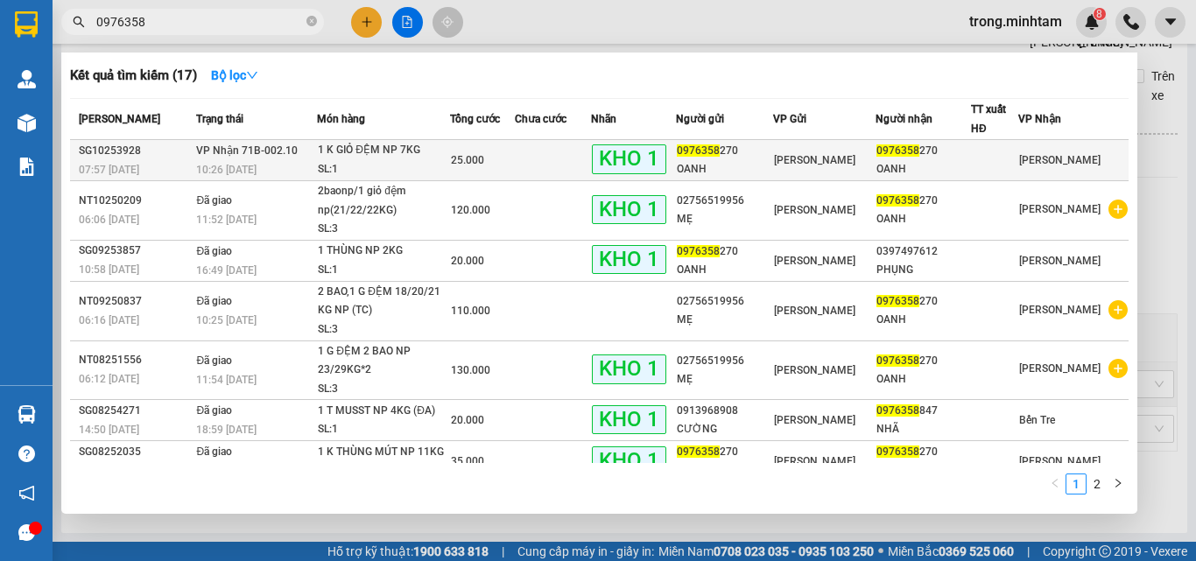
type input "0976358"
click at [425, 147] on div "1 K GIỎ ĐỆM NP 7KG" at bounding box center [383, 150] width 131 height 19
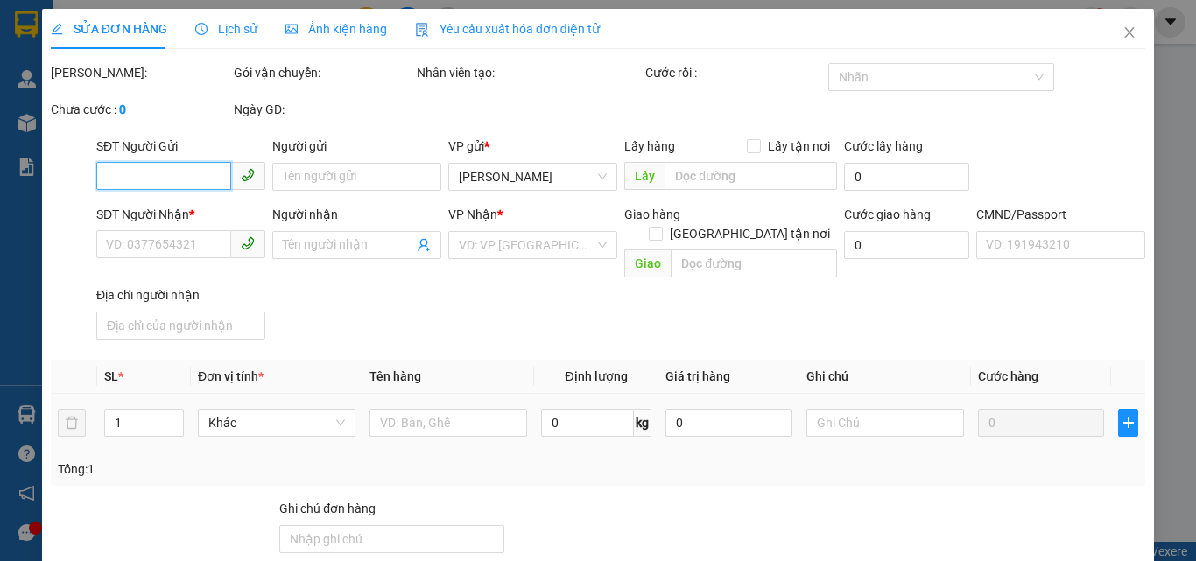
type input "0976358270"
type input "OANH"
type input "0976358270"
type input "OANH"
type input "KBM"
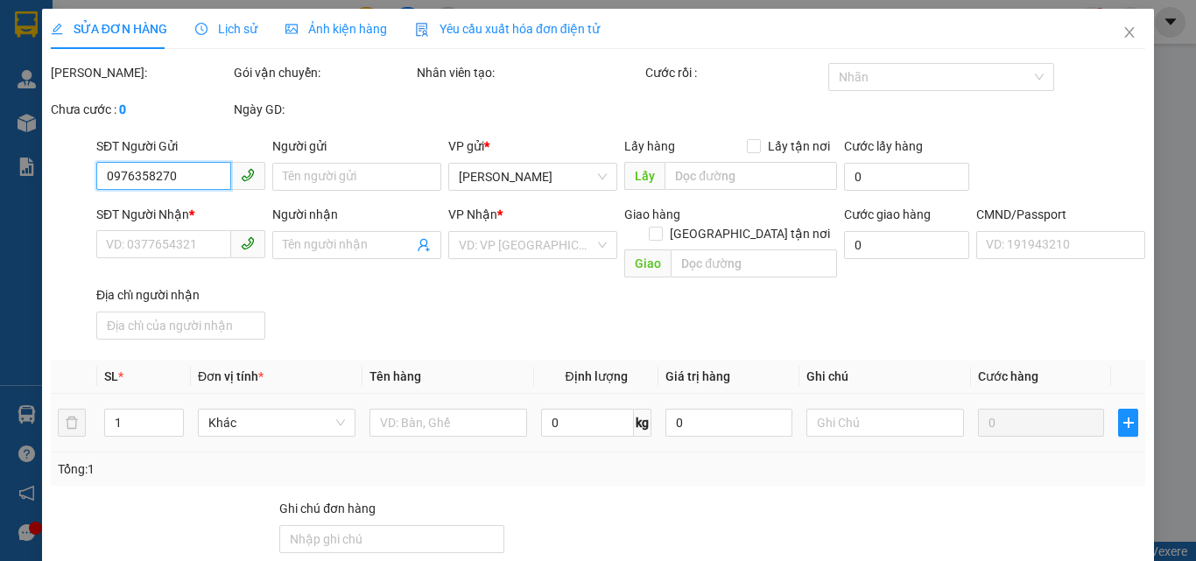
type input "25.000"
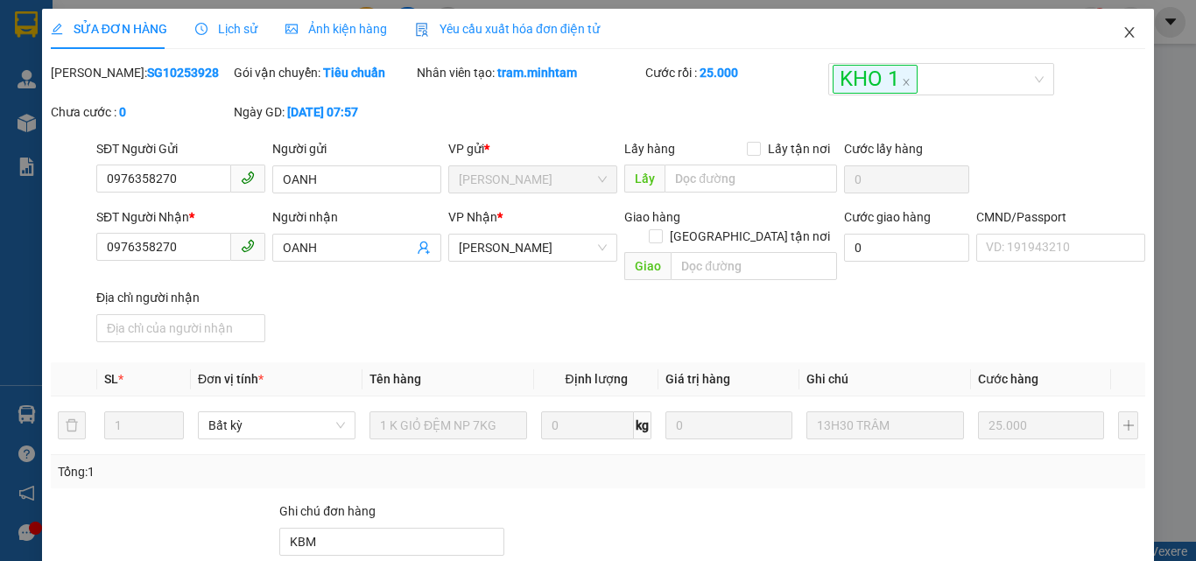
click at [1123, 41] on span "Close" at bounding box center [1129, 33] width 49 height 49
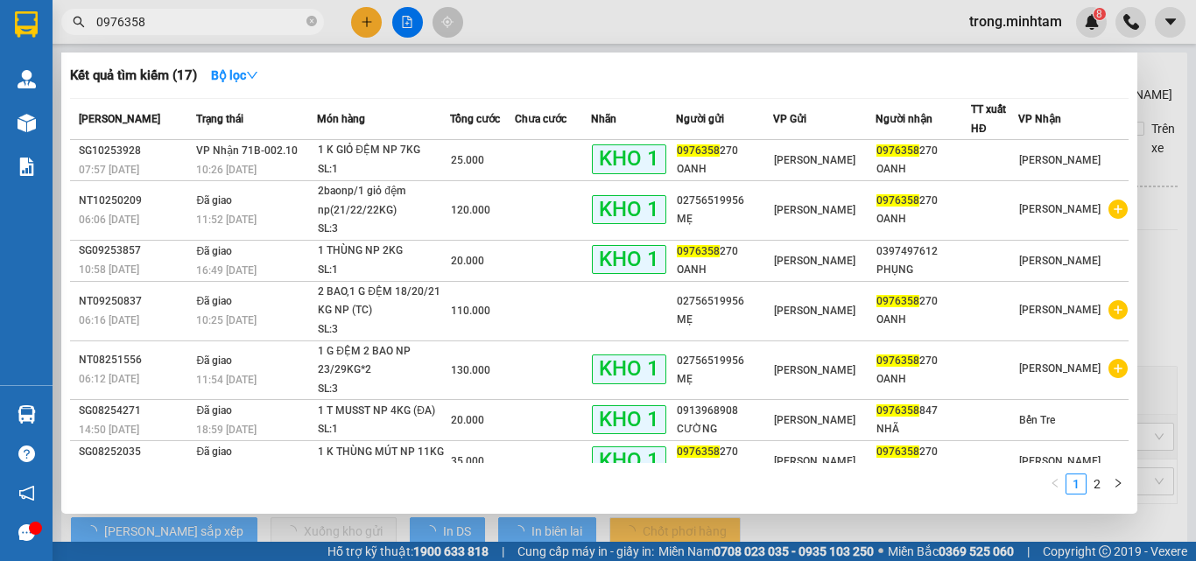
click at [239, 19] on input "0976358" at bounding box center [199, 21] width 207 height 19
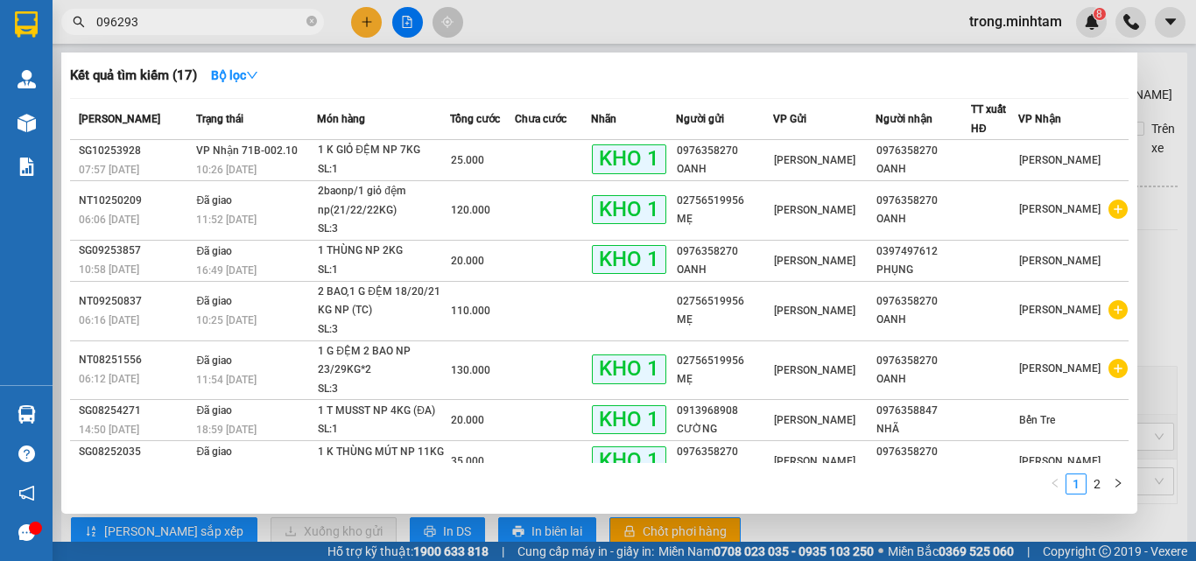
type input "0962934"
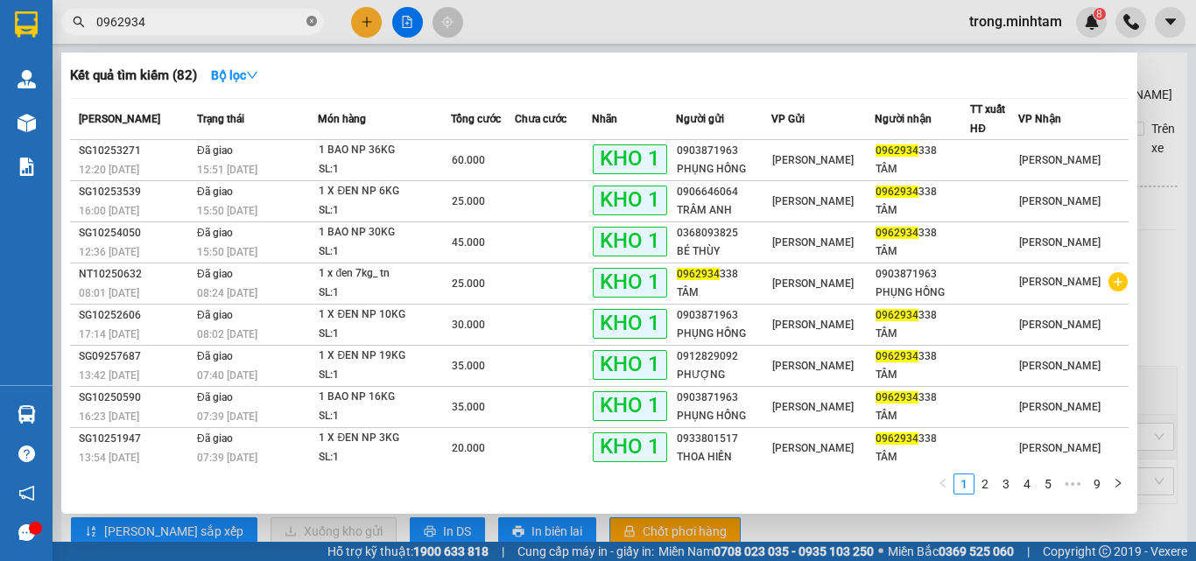
click at [313, 18] on icon "close-circle" at bounding box center [311, 21] width 11 height 11
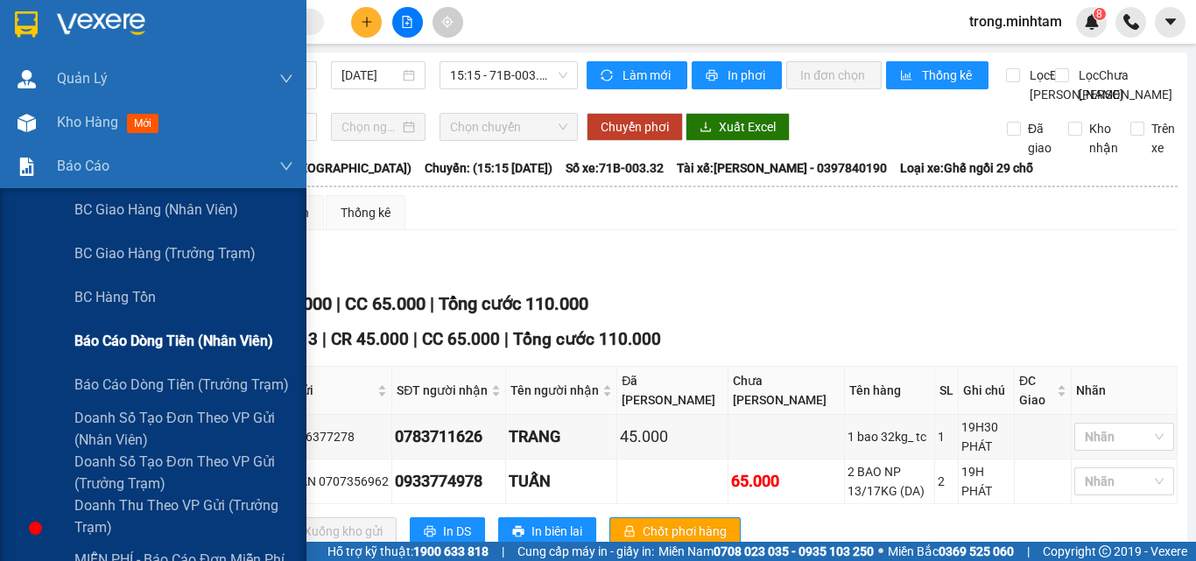
click at [152, 341] on span "Báo cáo dòng tiền (nhân viên)" at bounding box center [173, 341] width 199 height 22
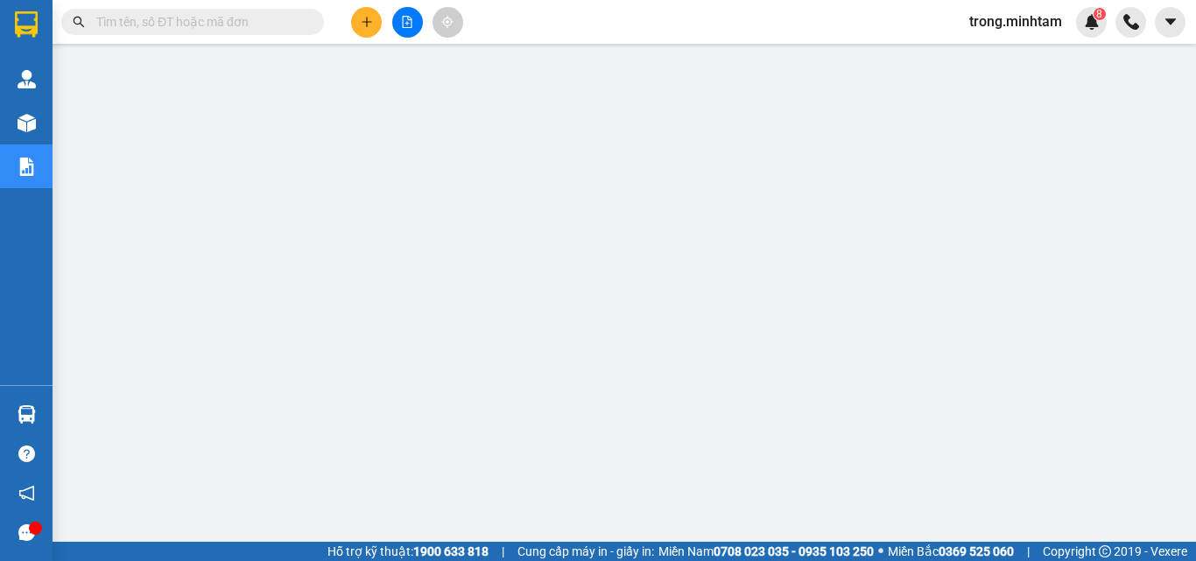
click at [235, 18] on input "text" at bounding box center [199, 21] width 207 height 19
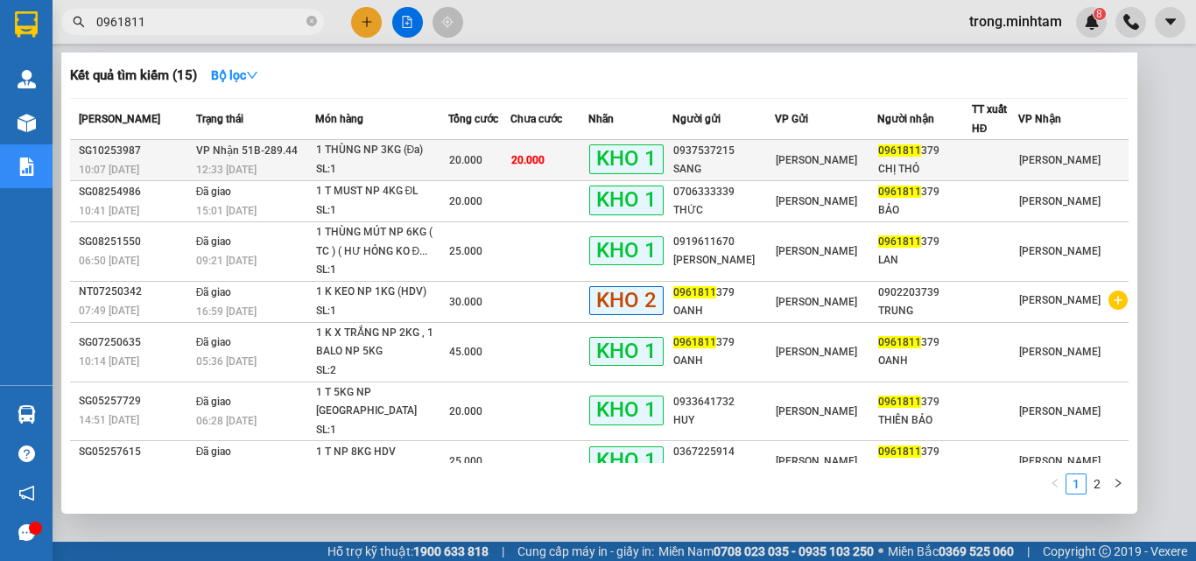
type input "0961811"
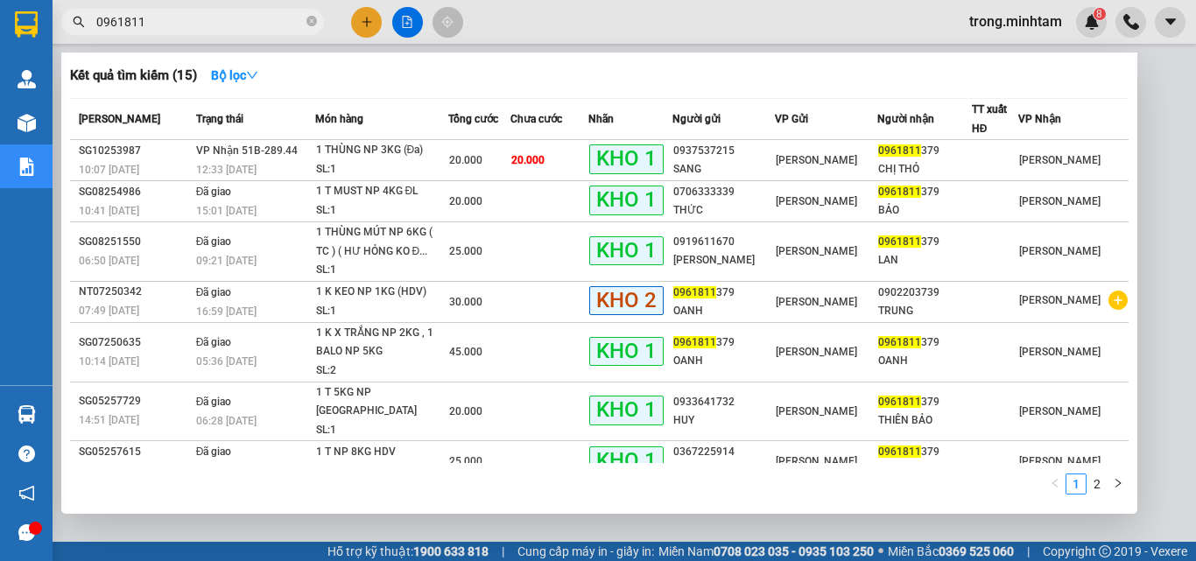
click at [463, 168] on div "20.000" at bounding box center [479, 160] width 60 height 19
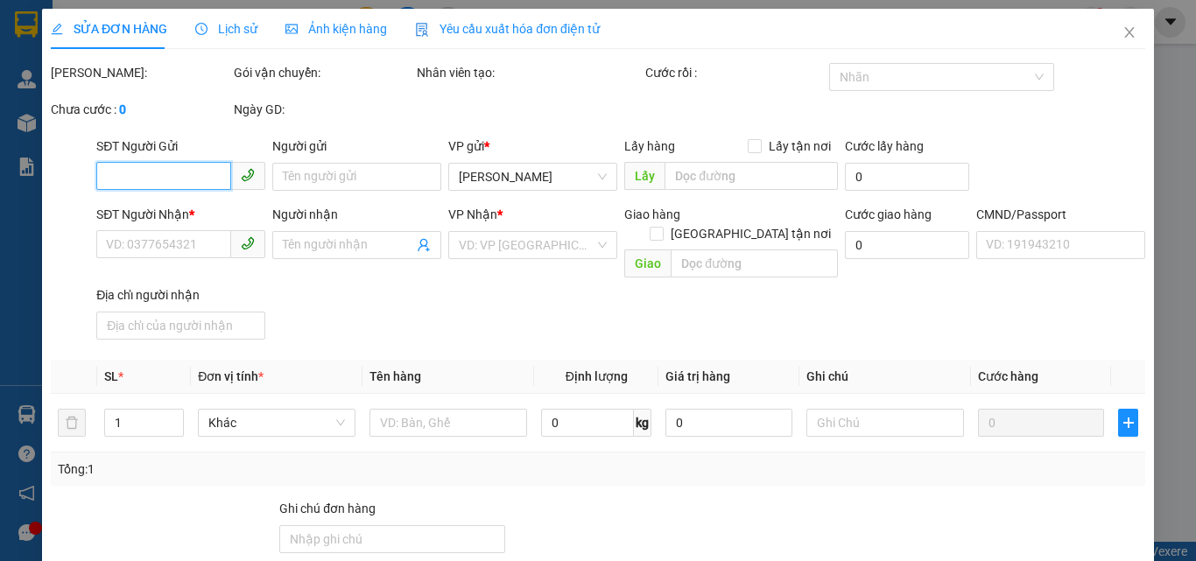
type input "0937537215"
type input "SANG"
type input "0961811379"
type input "CHỊ THỎ"
type input "KBM"
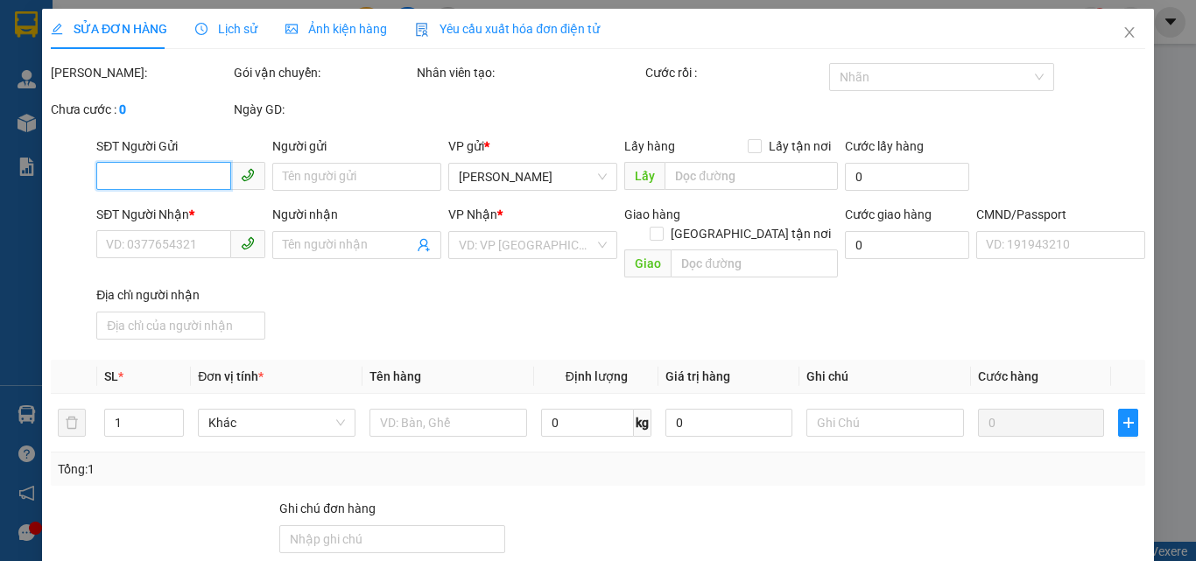
type input "20.000"
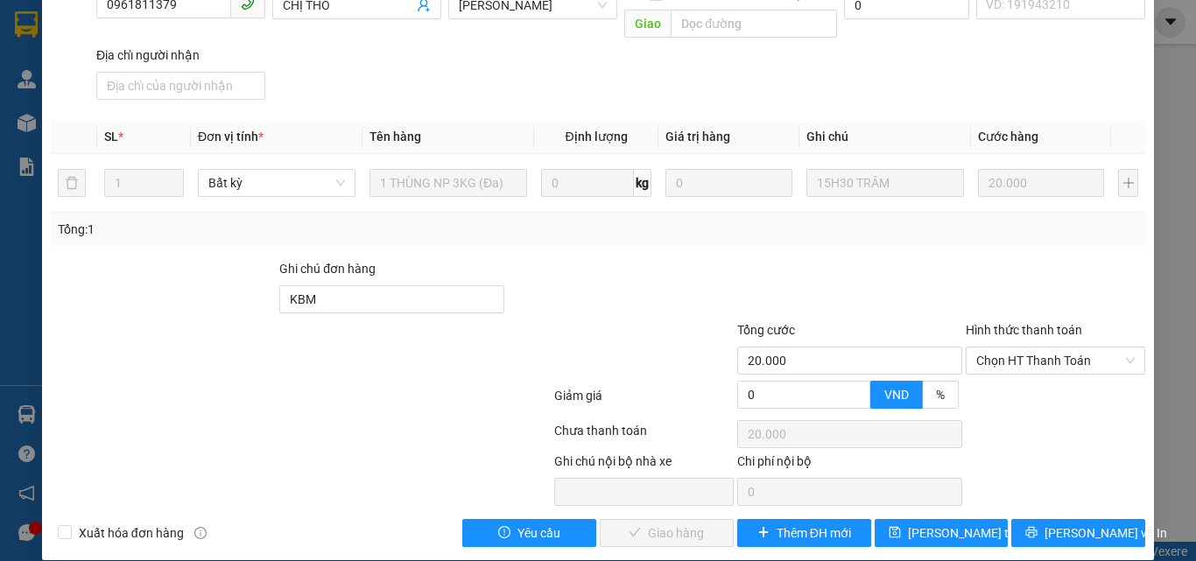
scroll to position [243, 0]
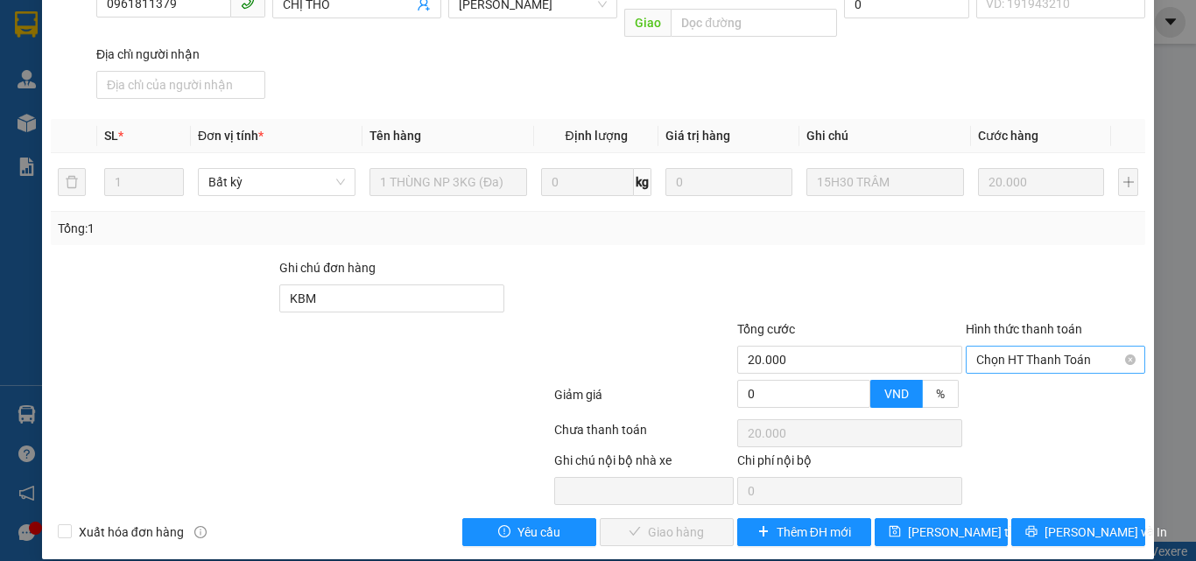
click at [982, 347] on span "Chọn HT Thanh Toán" at bounding box center [1055, 360] width 158 height 26
click at [971, 379] on div "Tại văn phòng" at bounding box center [1045, 375] width 157 height 19
type input "0"
click at [684, 523] on span "[PERSON_NAME] và Giao hàng" at bounding box center [717, 532] width 168 height 19
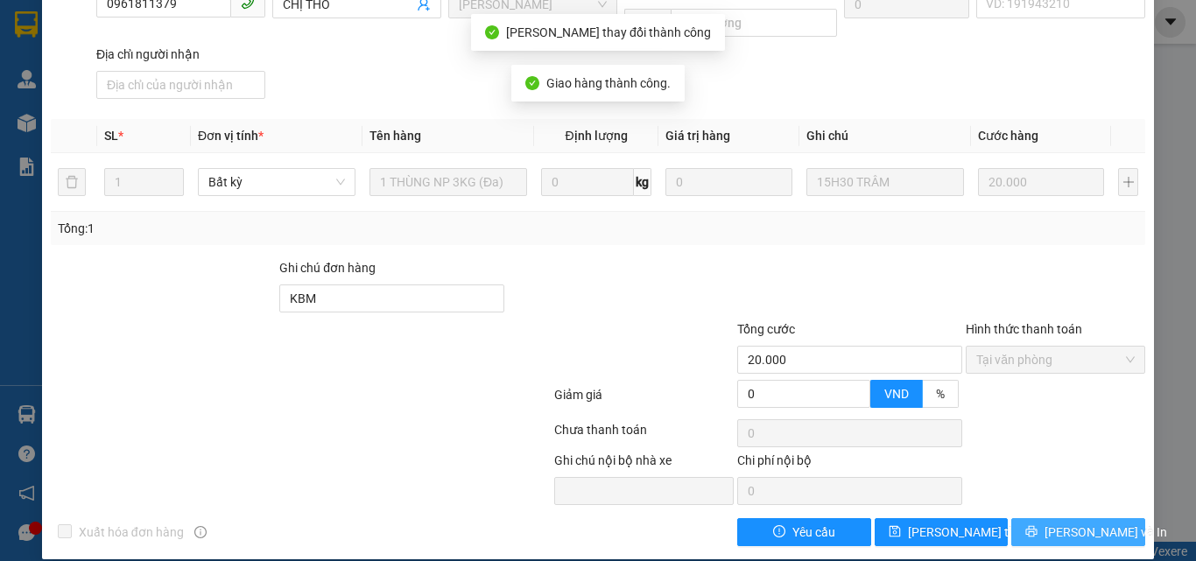
click at [1045, 519] on button "[PERSON_NAME] và In" at bounding box center [1078, 532] width 134 height 28
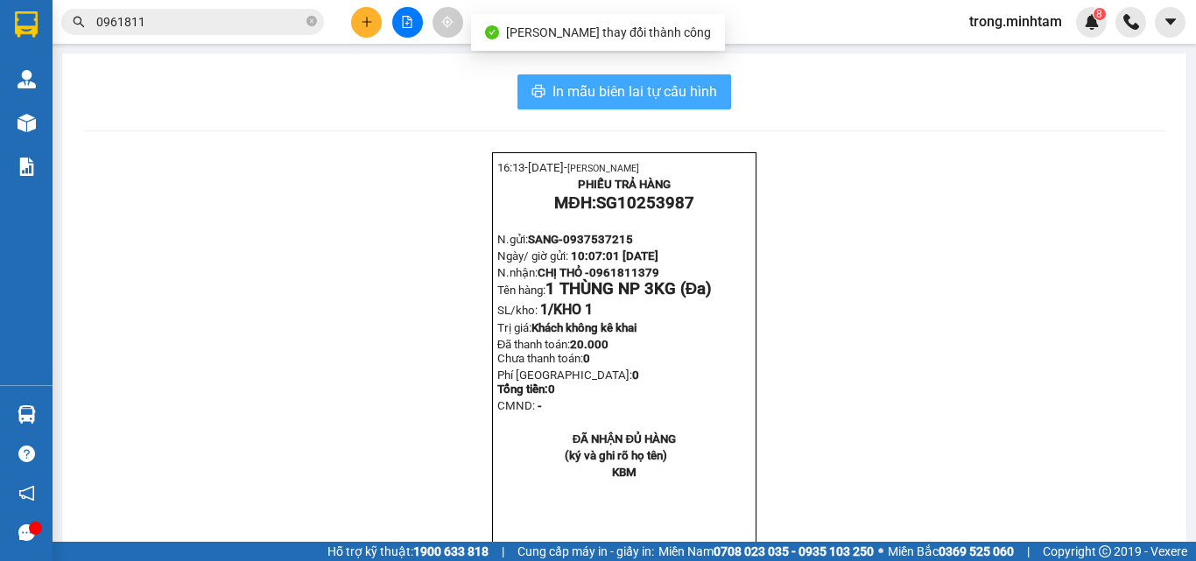
click at [689, 106] on button "In mẫu biên lai tự cấu hình" at bounding box center [624, 91] width 214 height 35
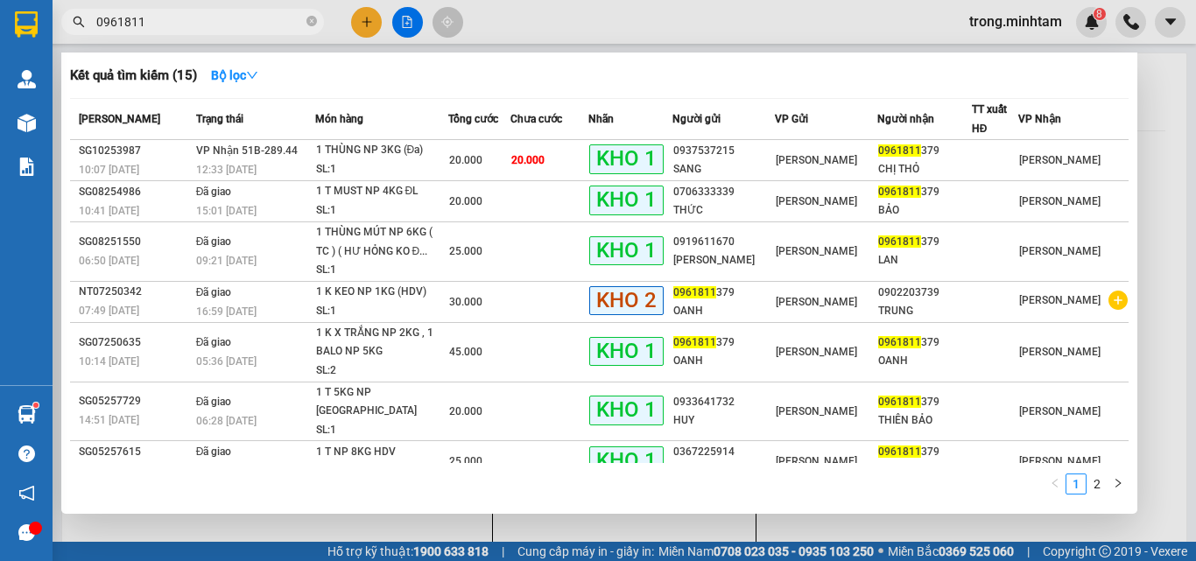
click at [234, 32] on span "0961811" at bounding box center [192, 22] width 263 height 26
click at [233, 29] on input "0961811" at bounding box center [199, 21] width 207 height 19
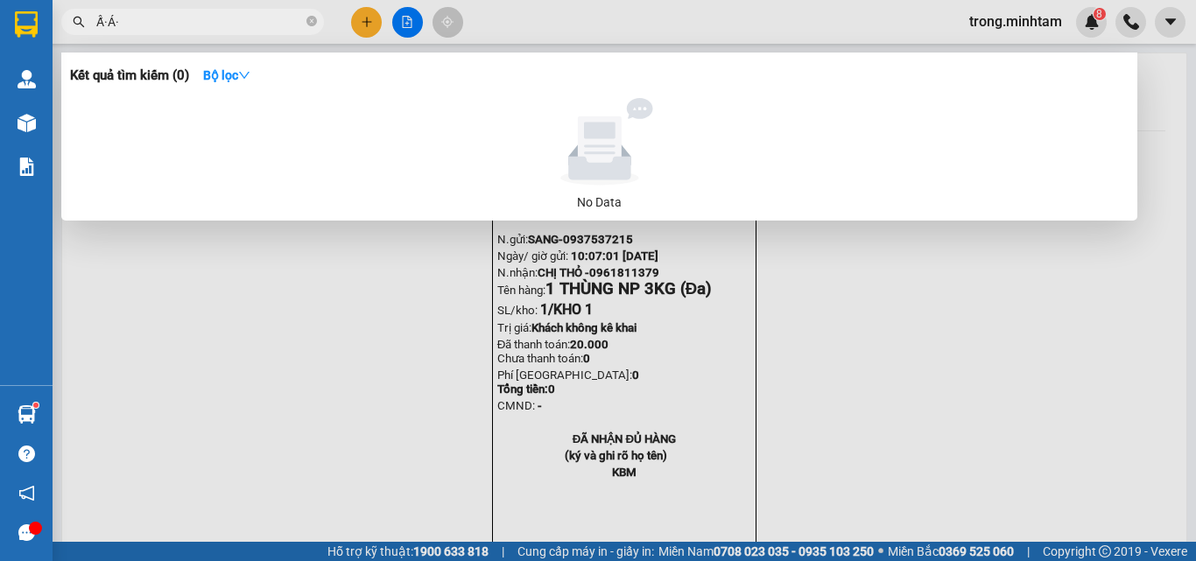
click at [166, 31] on input "Ấ·Á·" at bounding box center [199, 21] width 207 height 19
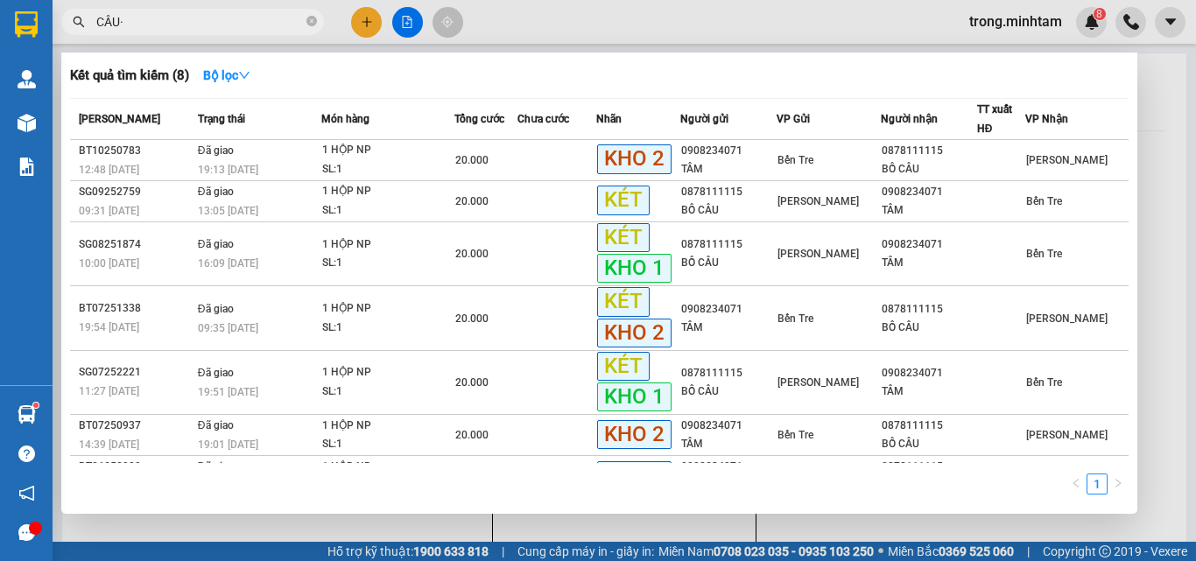
click at [177, 16] on input "CÂU·" at bounding box center [199, 21] width 207 height 19
click at [177, 17] on input "CÂU·" at bounding box center [199, 21] width 207 height 19
type input "CHÂU"
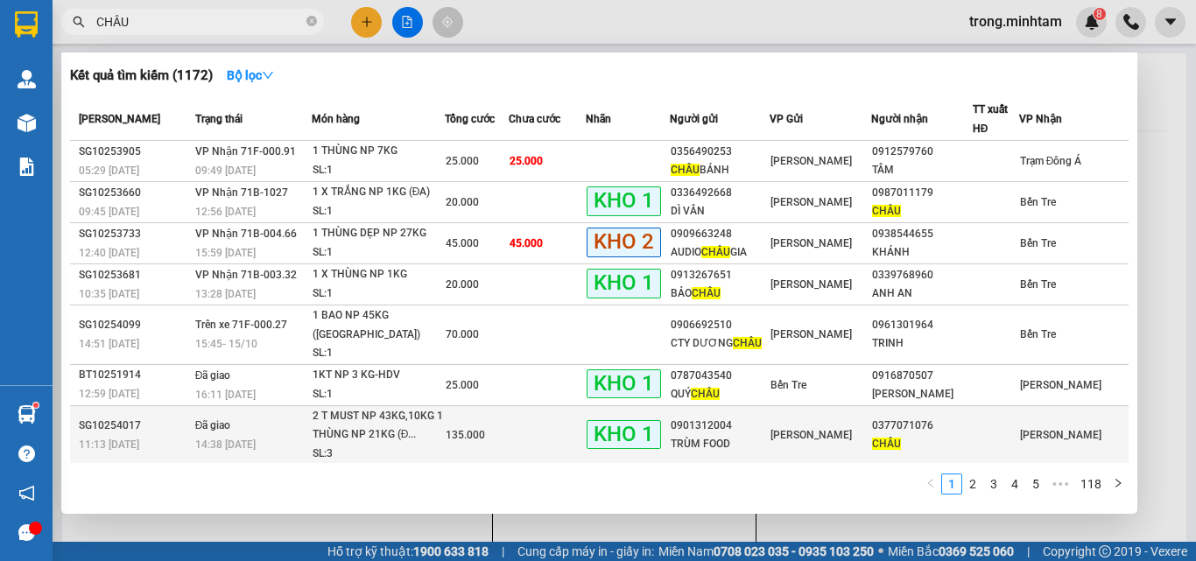
scroll to position [107, 0]
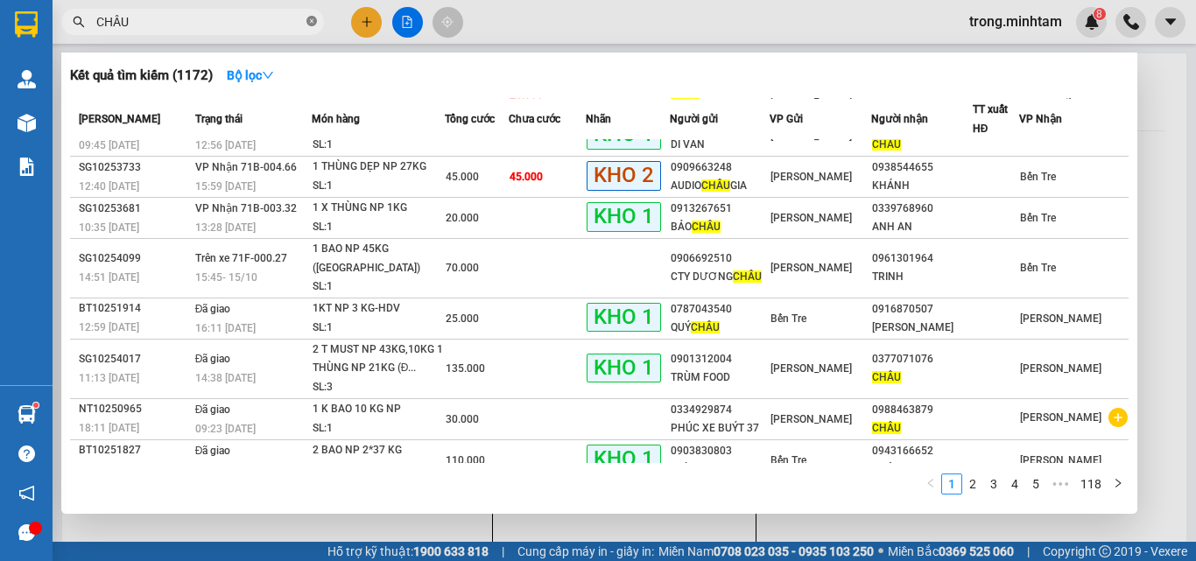
click at [306, 15] on span at bounding box center [311, 22] width 11 height 17
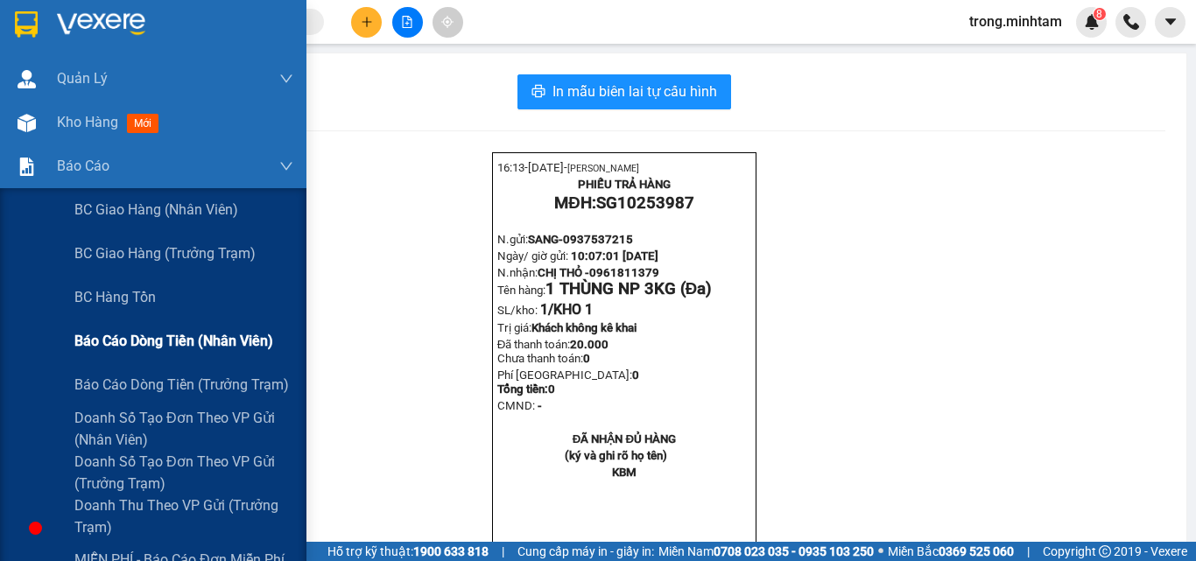
click at [155, 341] on span "Báo cáo dòng tiền (nhân viên)" at bounding box center [173, 341] width 199 height 22
